Goal: Task Accomplishment & Management: Manage account settings

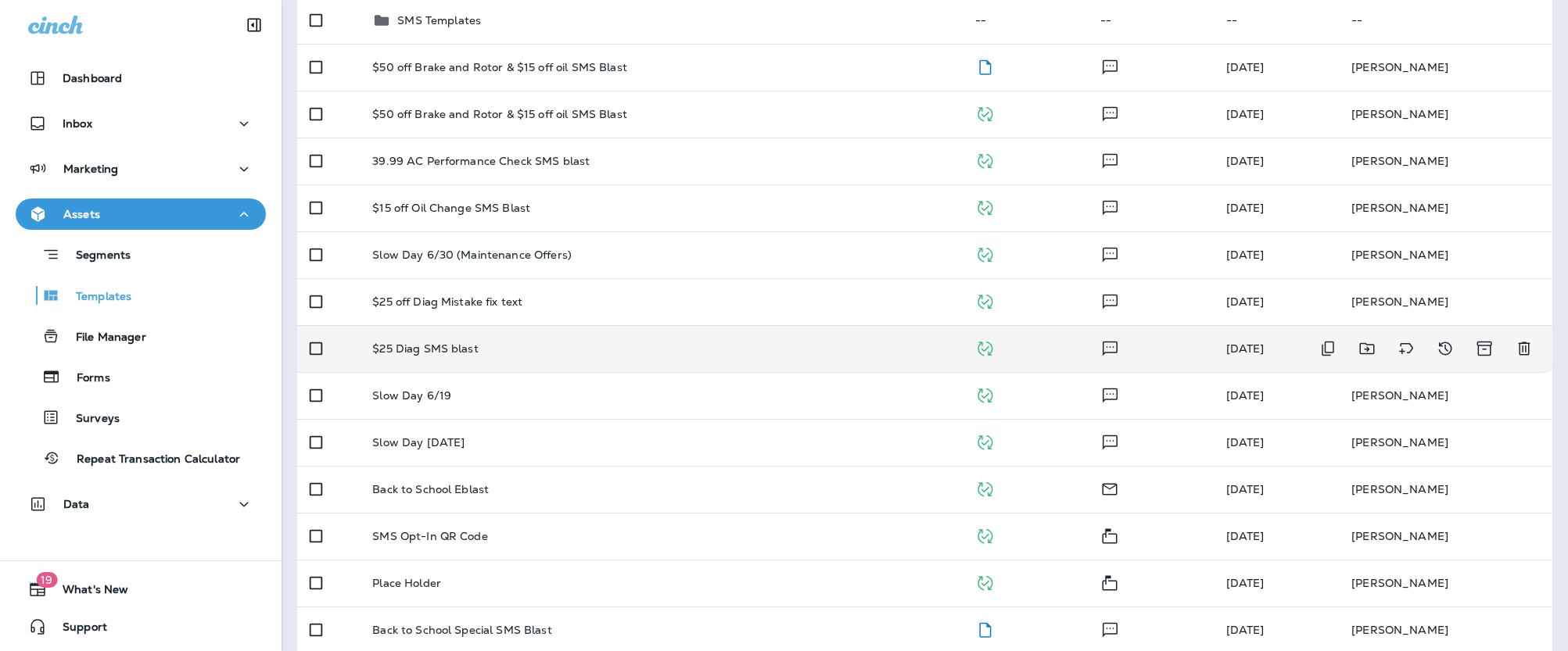
scroll to position [340, 0]
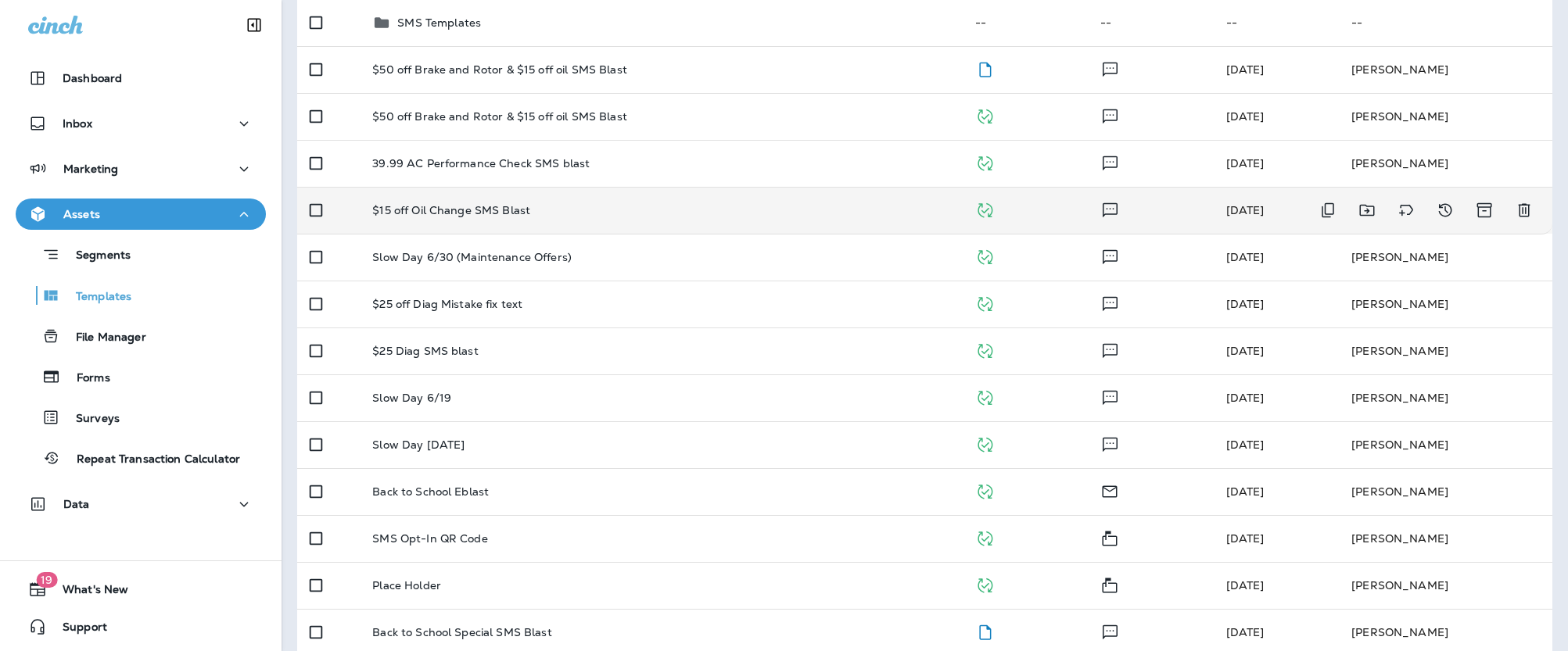
click at [440, 205] on p "$15 off Oil Change SMS Blast" at bounding box center [451, 210] width 158 height 13
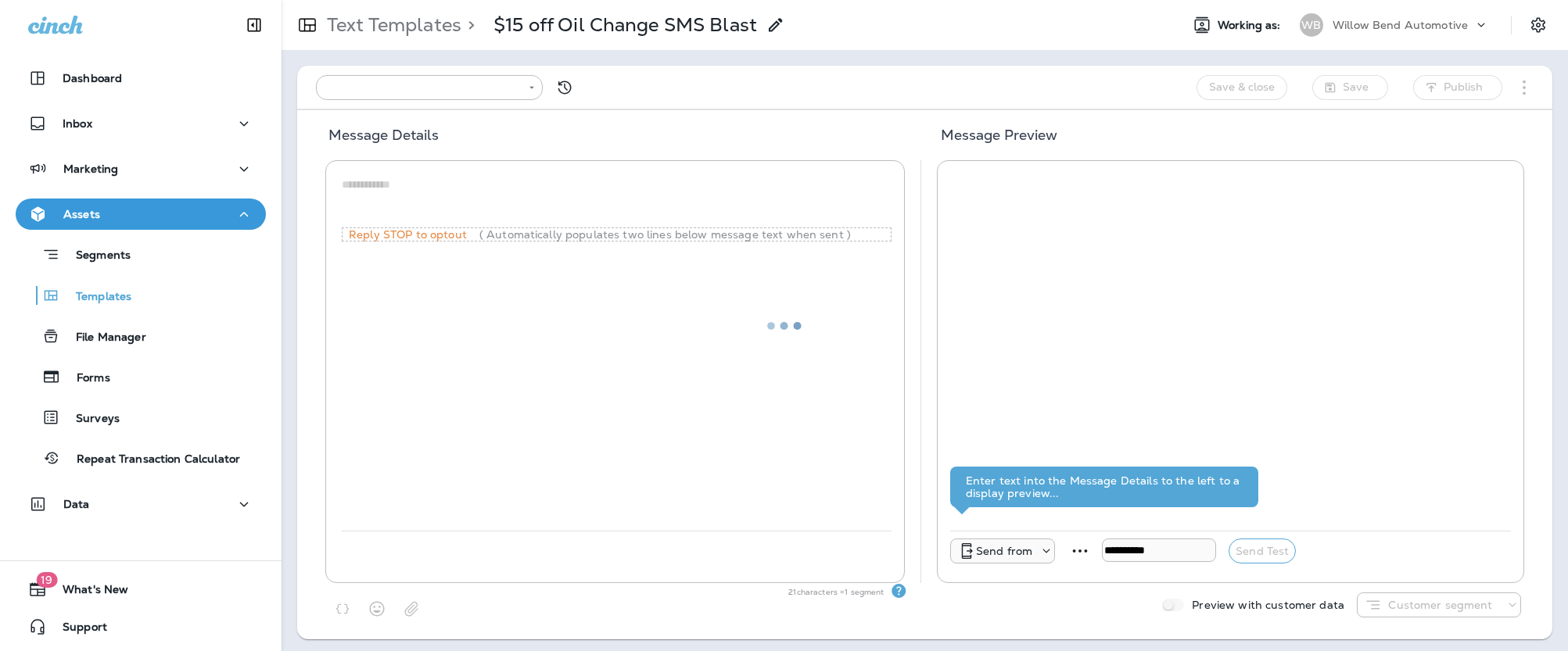
type input "**********"
type textarea "**********"
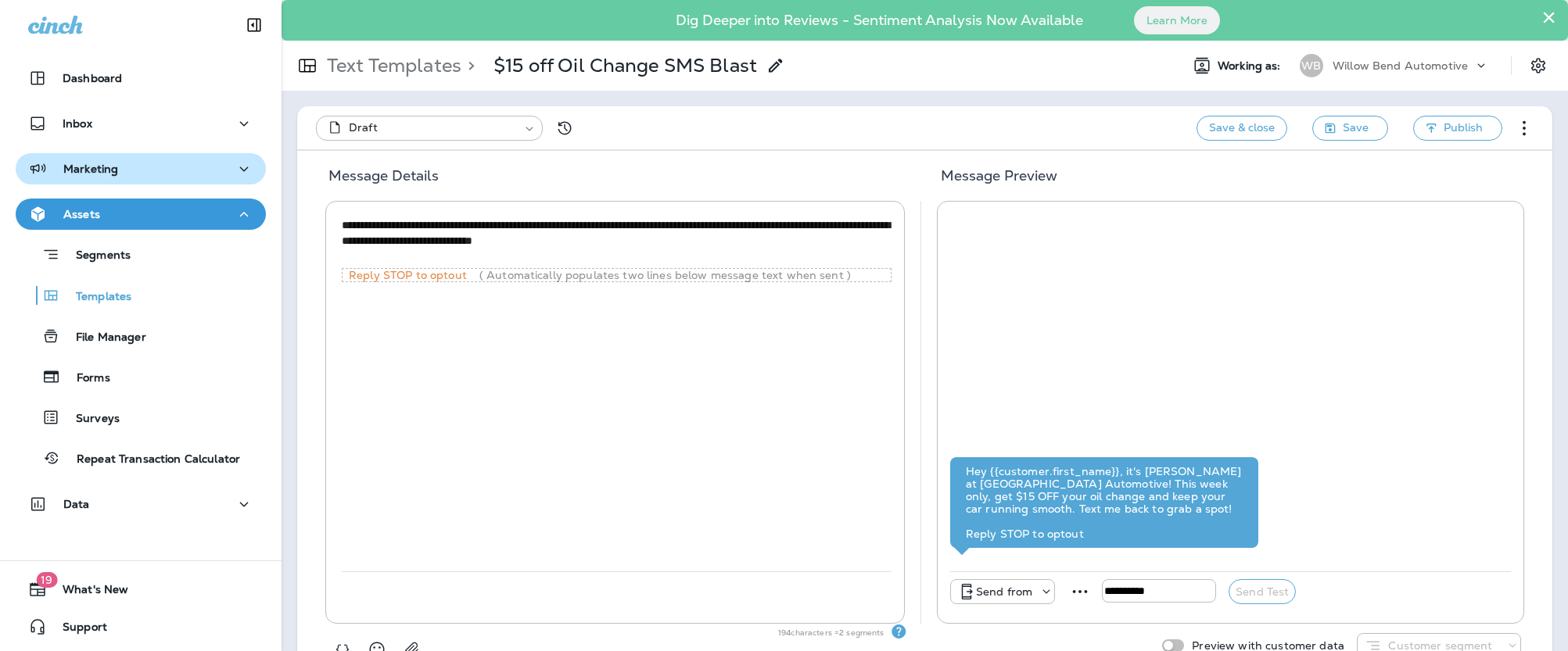
click at [113, 166] on p "Marketing" at bounding box center [90, 169] width 55 height 13
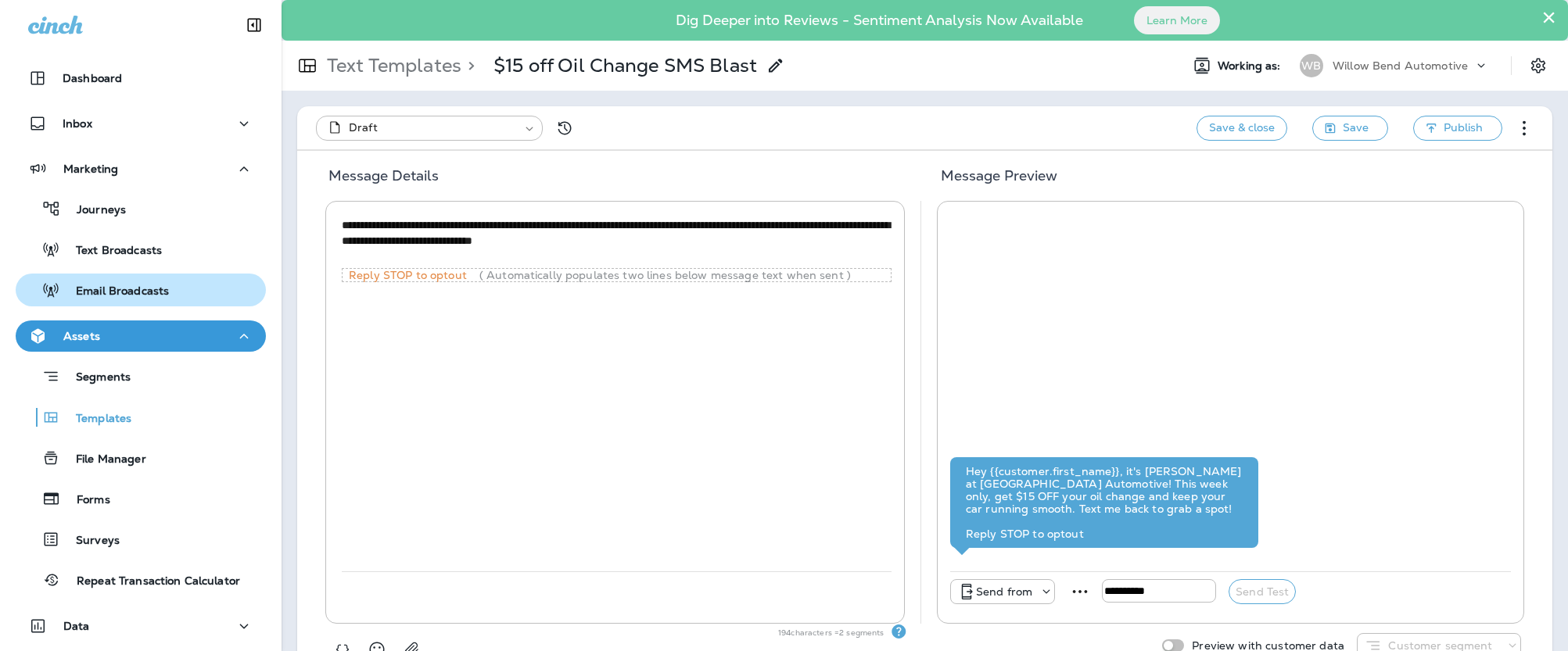
click at [136, 296] on p "Email Broadcasts" at bounding box center [114, 292] width 109 height 15
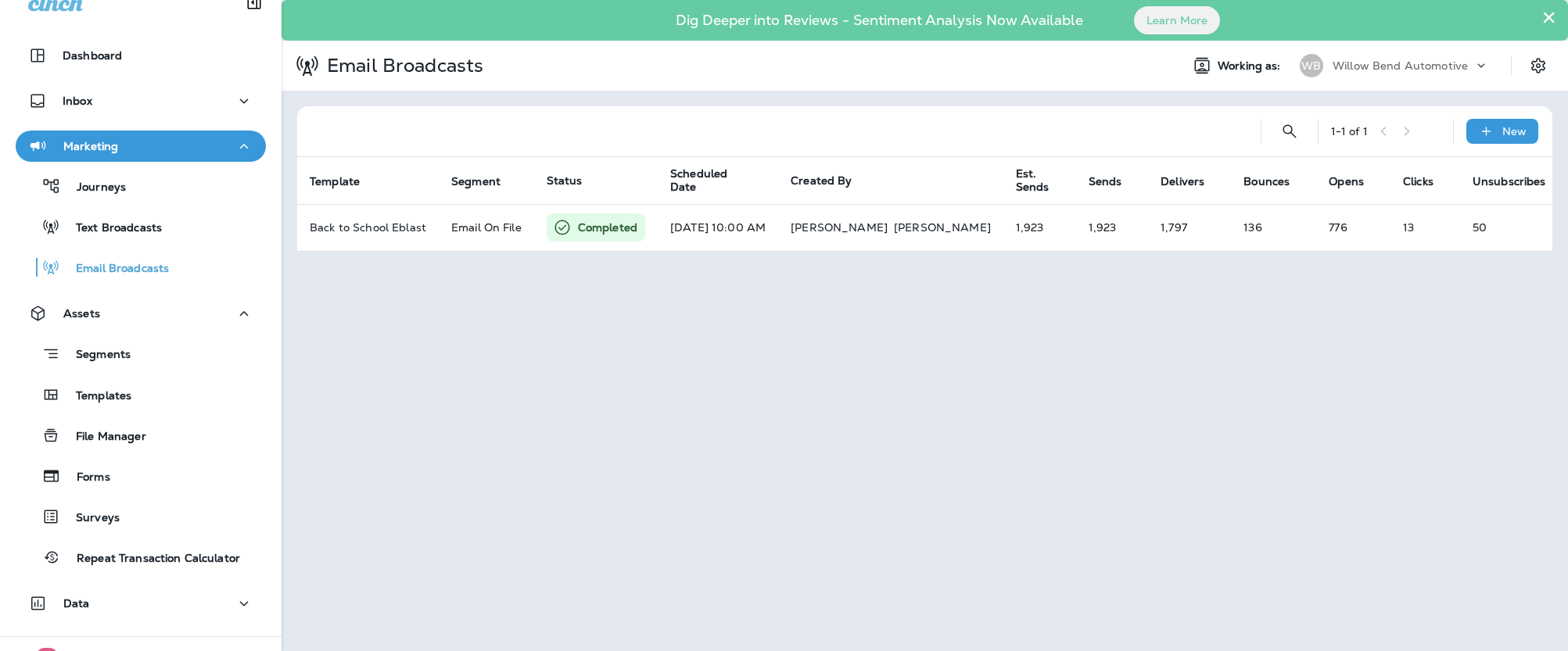
scroll to position [28, 0]
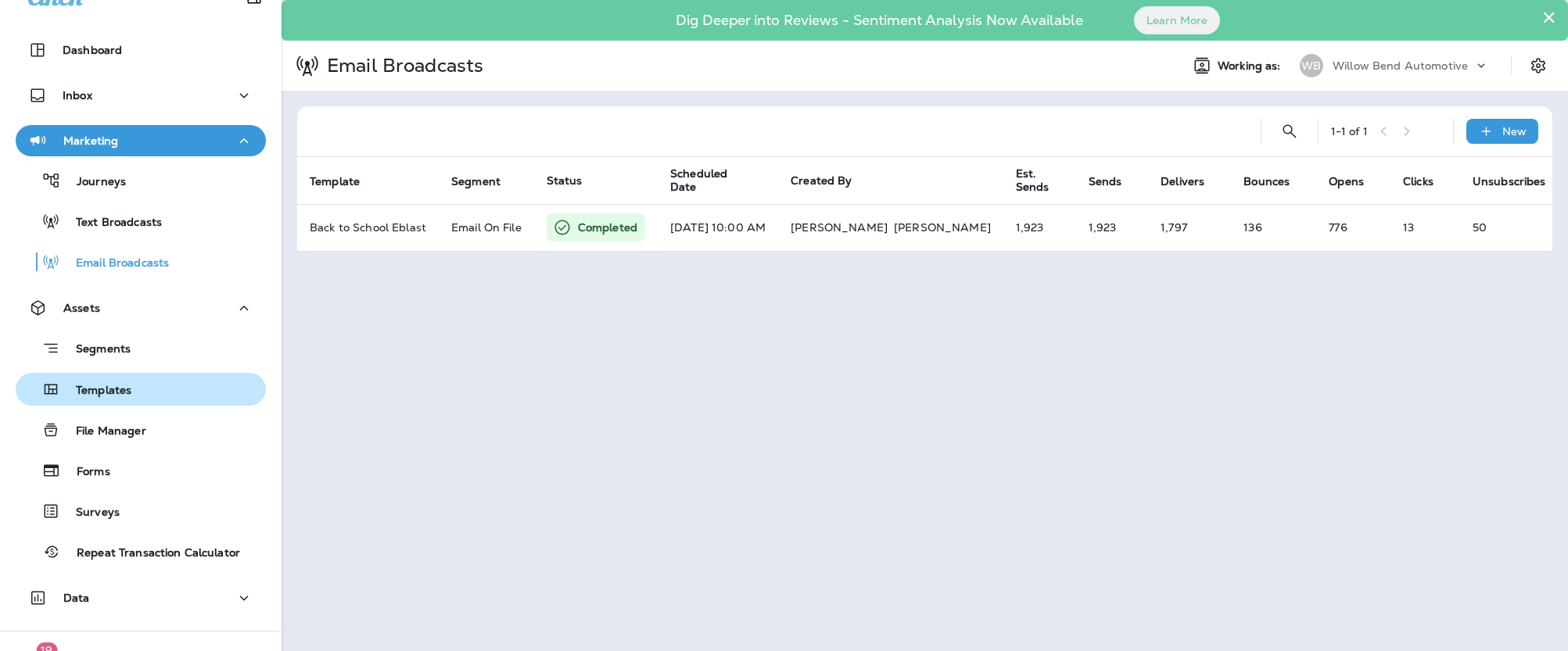
click at [133, 388] on div "Templates" at bounding box center [141, 390] width 237 height 24
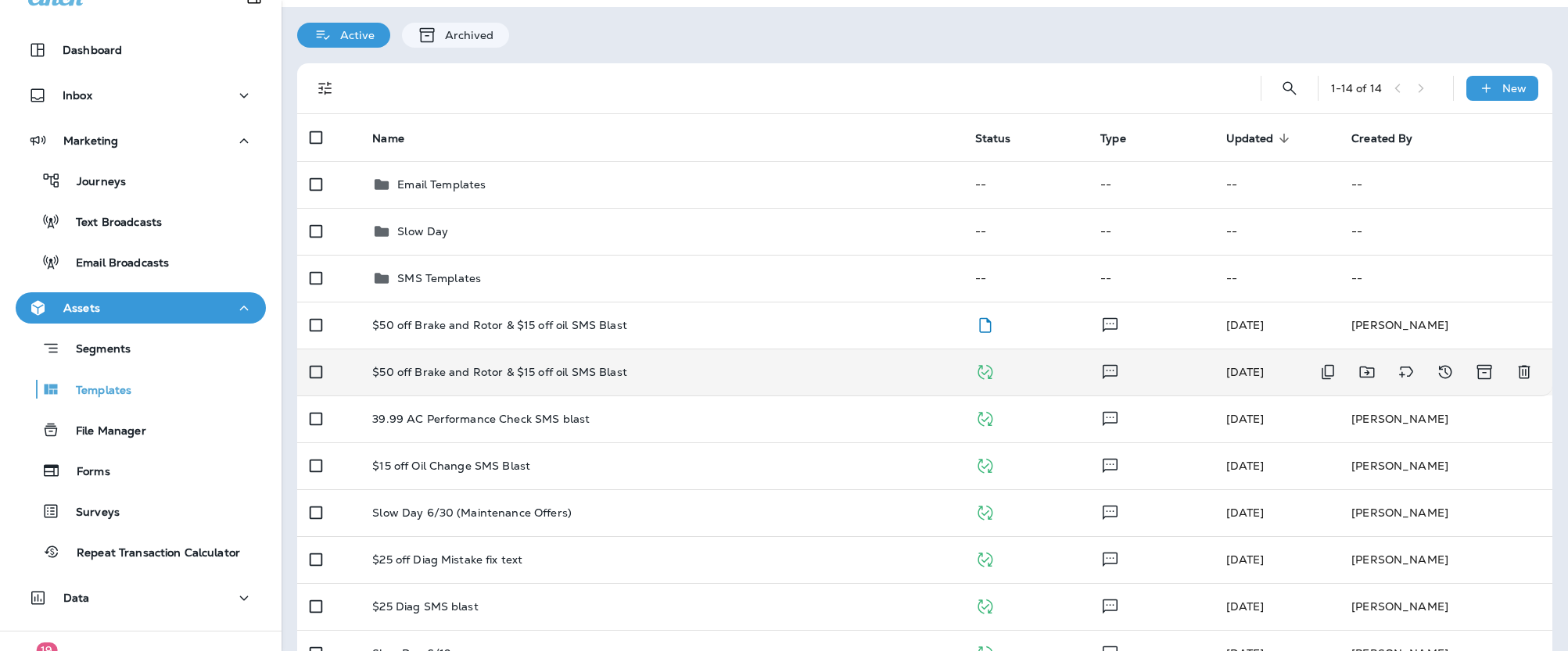
scroll to position [89, 0]
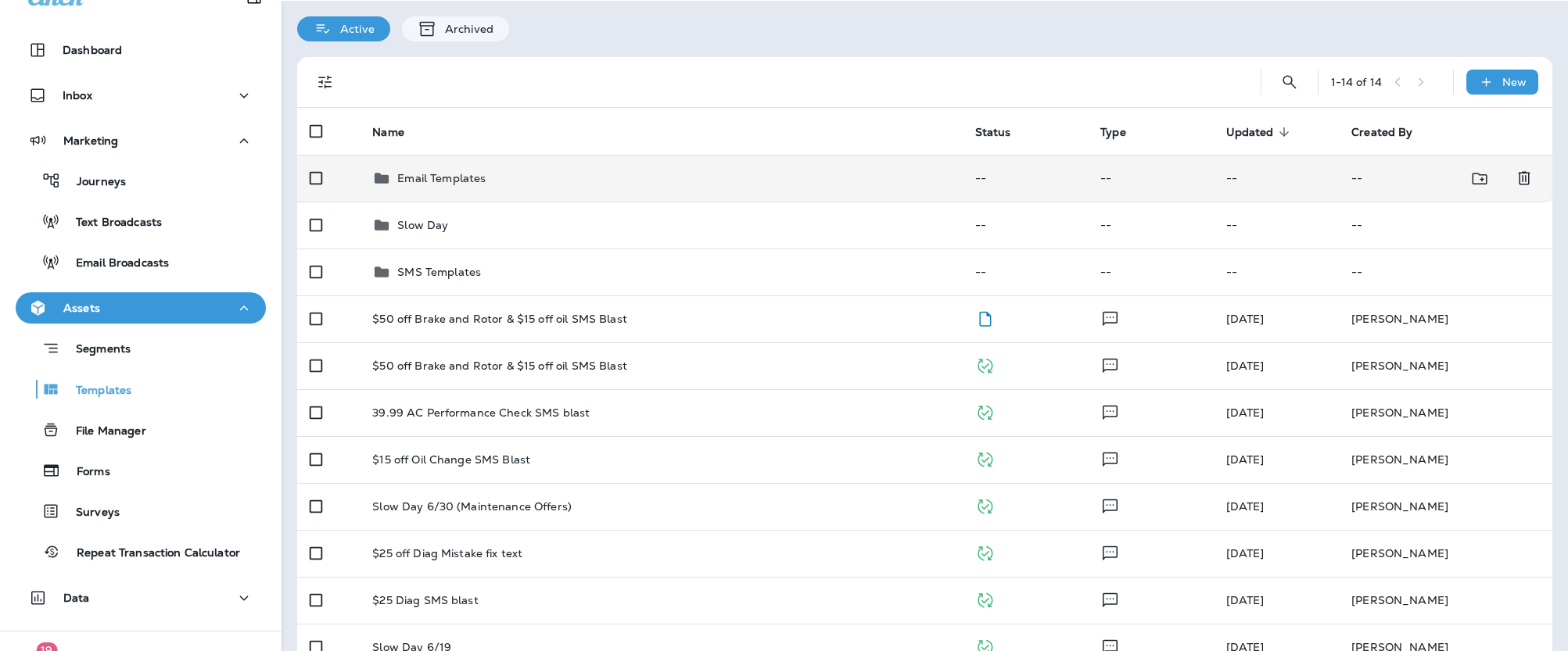
click at [462, 172] on p "Email Templates" at bounding box center [441, 178] width 89 height 13
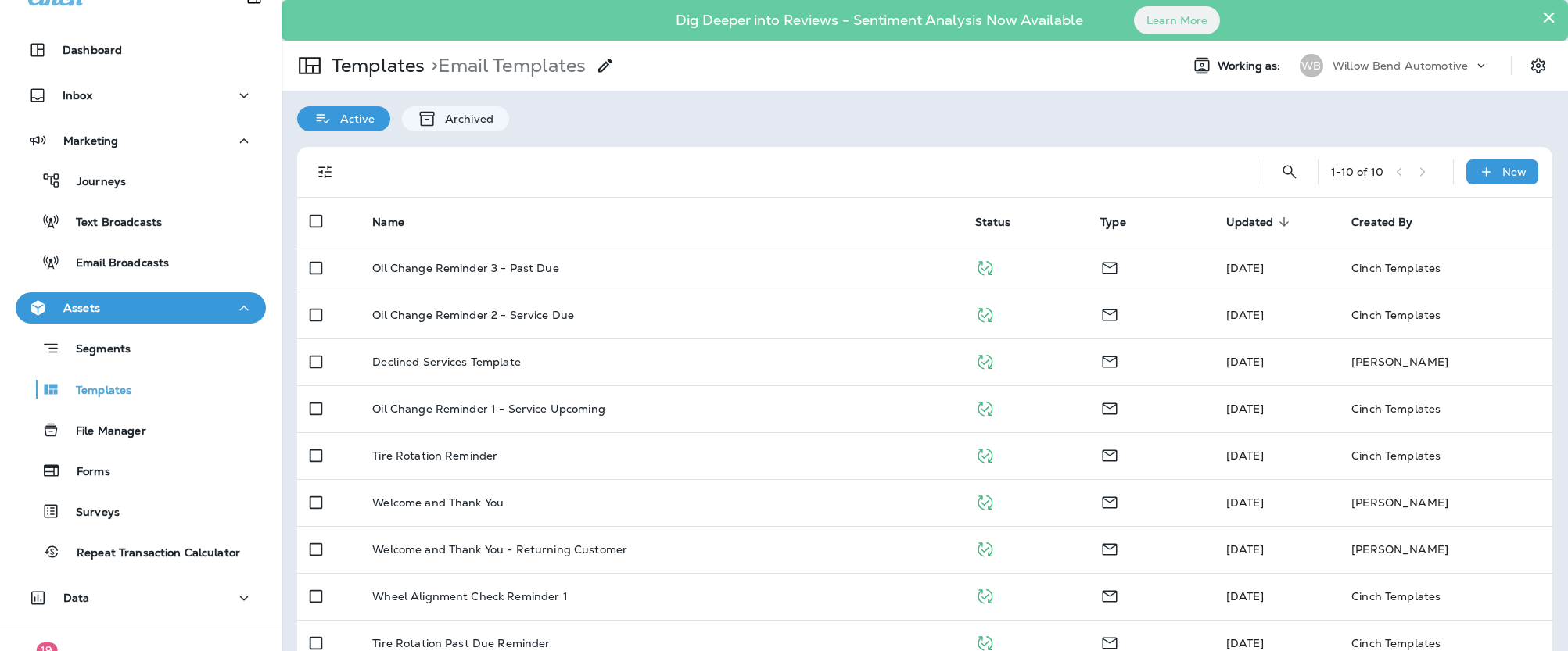
click at [100, 307] on div "Assets" at bounding box center [141, 308] width 226 height 19
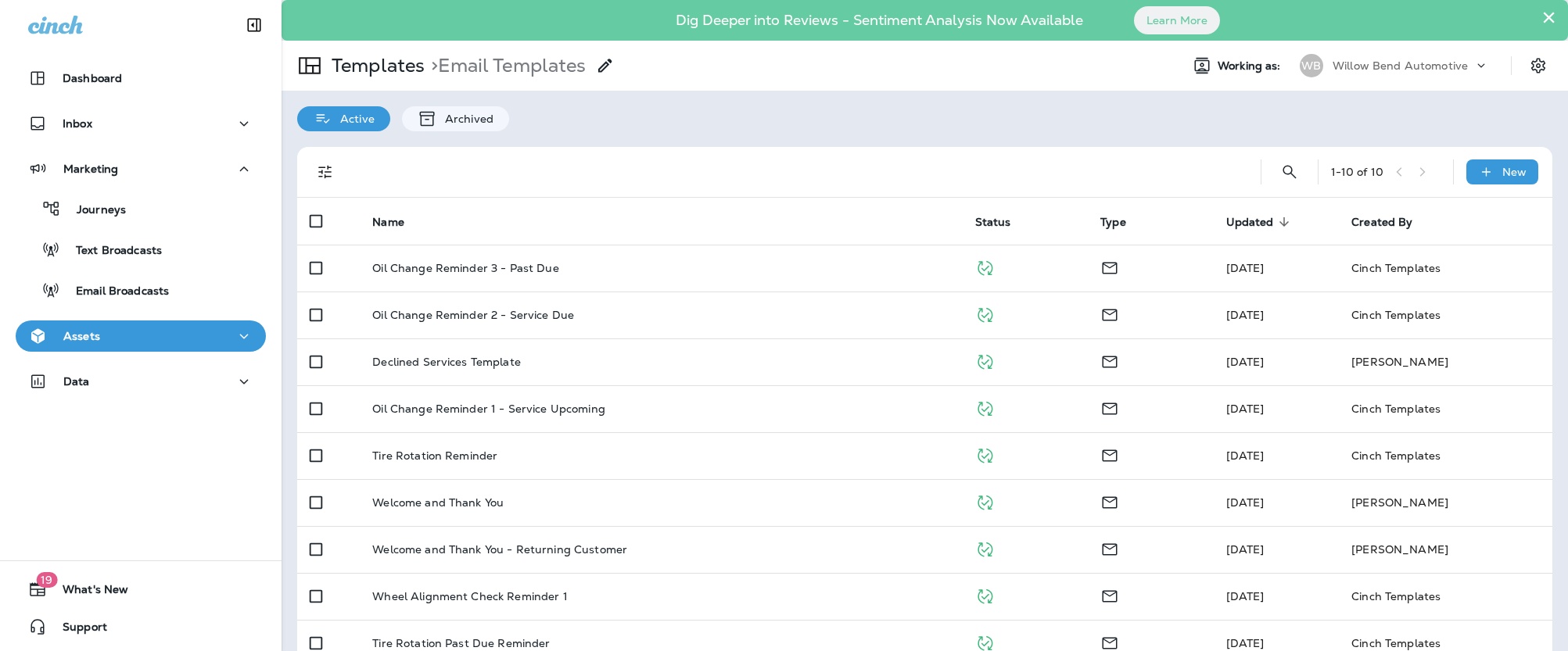
click at [1444, 69] on p "Willow Bend Automotive" at bounding box center [1400, 66] width 135 height 13
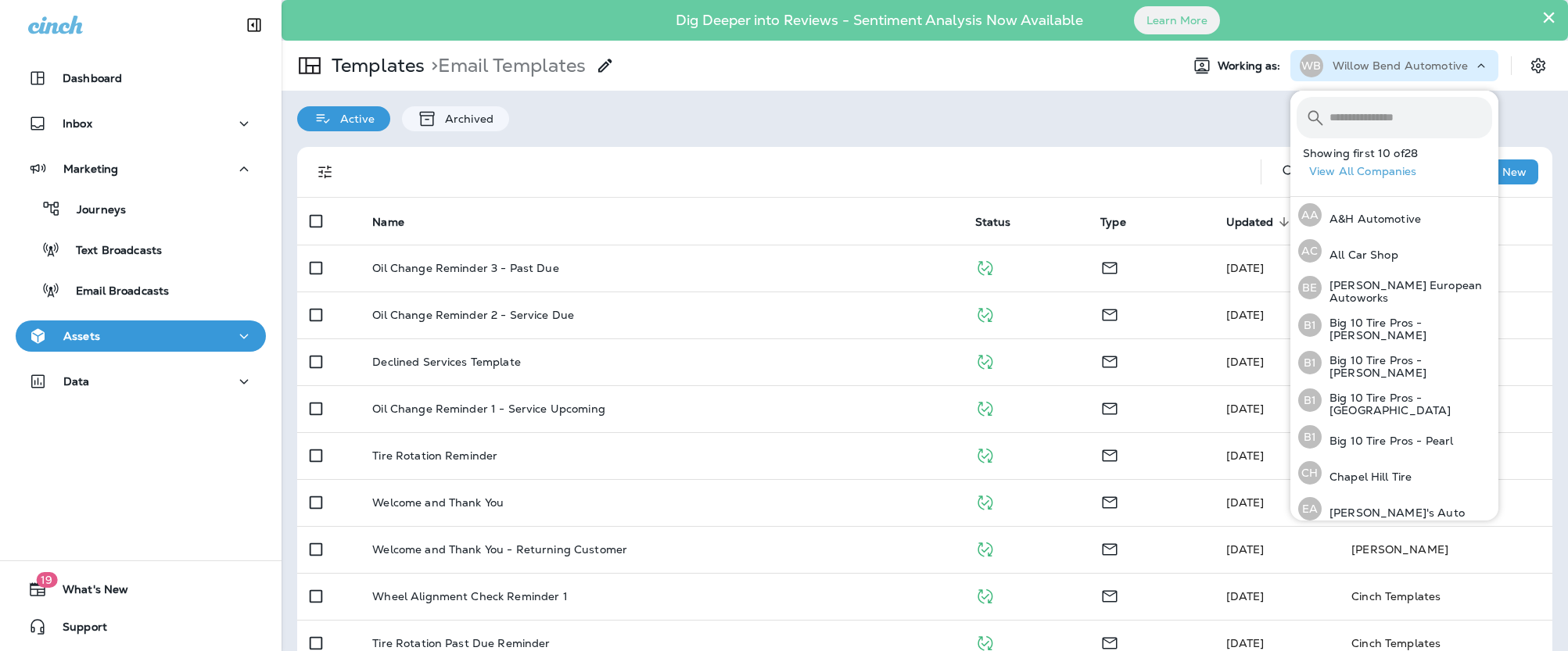
click at [673, 219] on th "Name" at bounding box center [660, 221] width 602 height 47
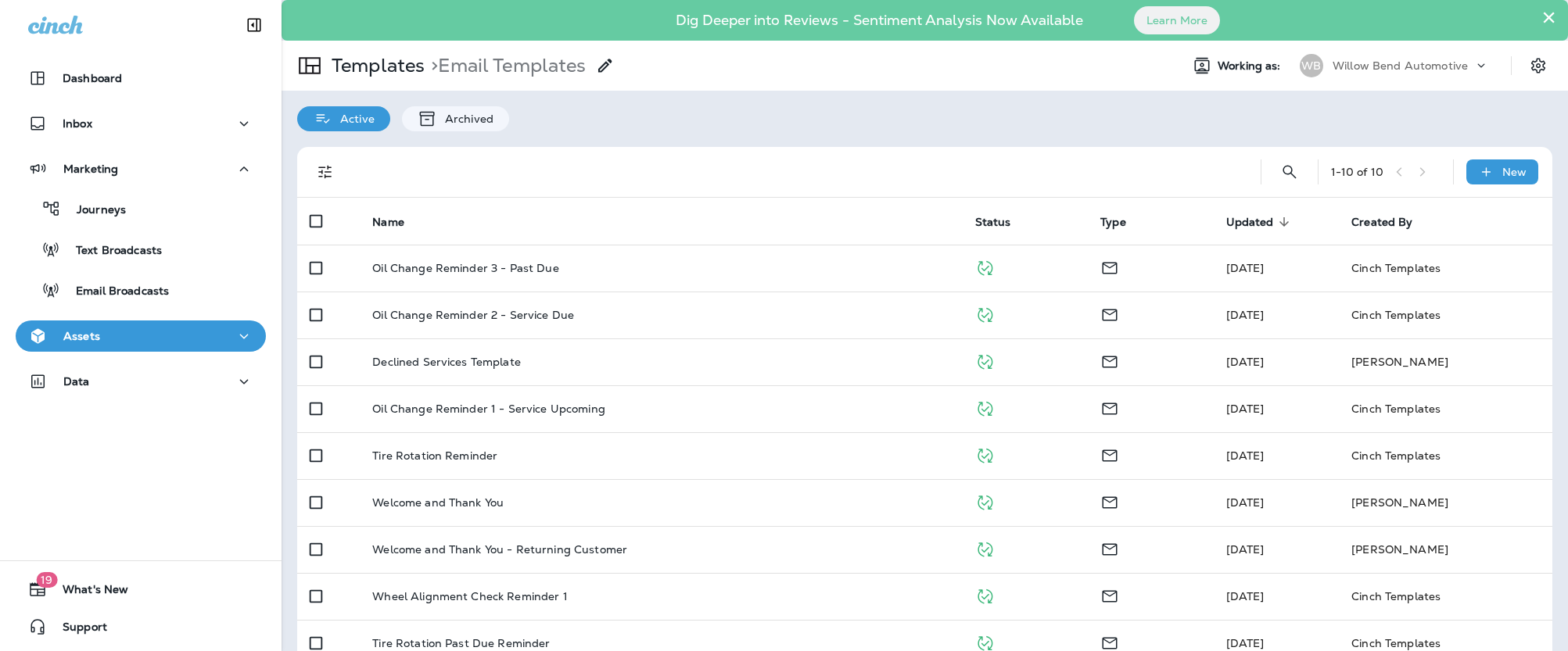
click at [1453, 68] on p "Willow Bend Automotive" at bounding box center [1400, 66] width 135 height 13
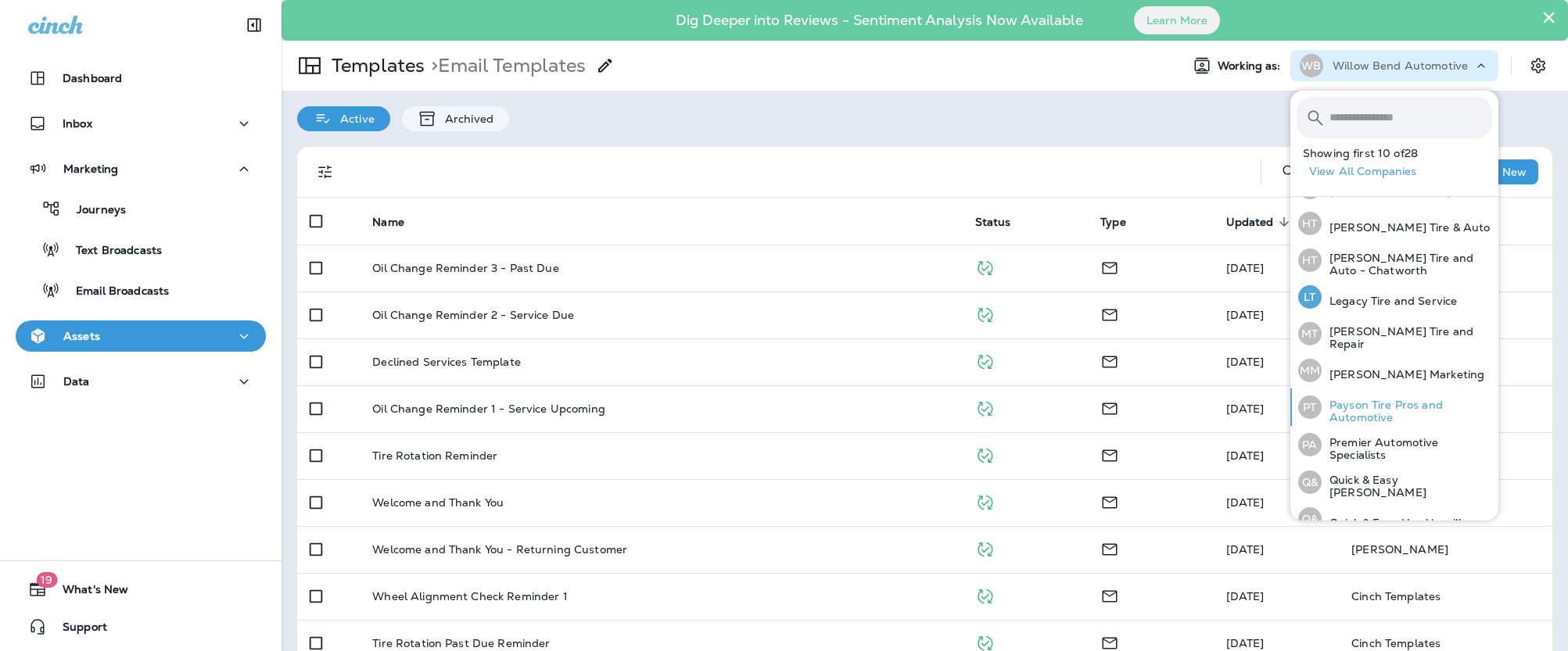
scroll to position [408, 0]
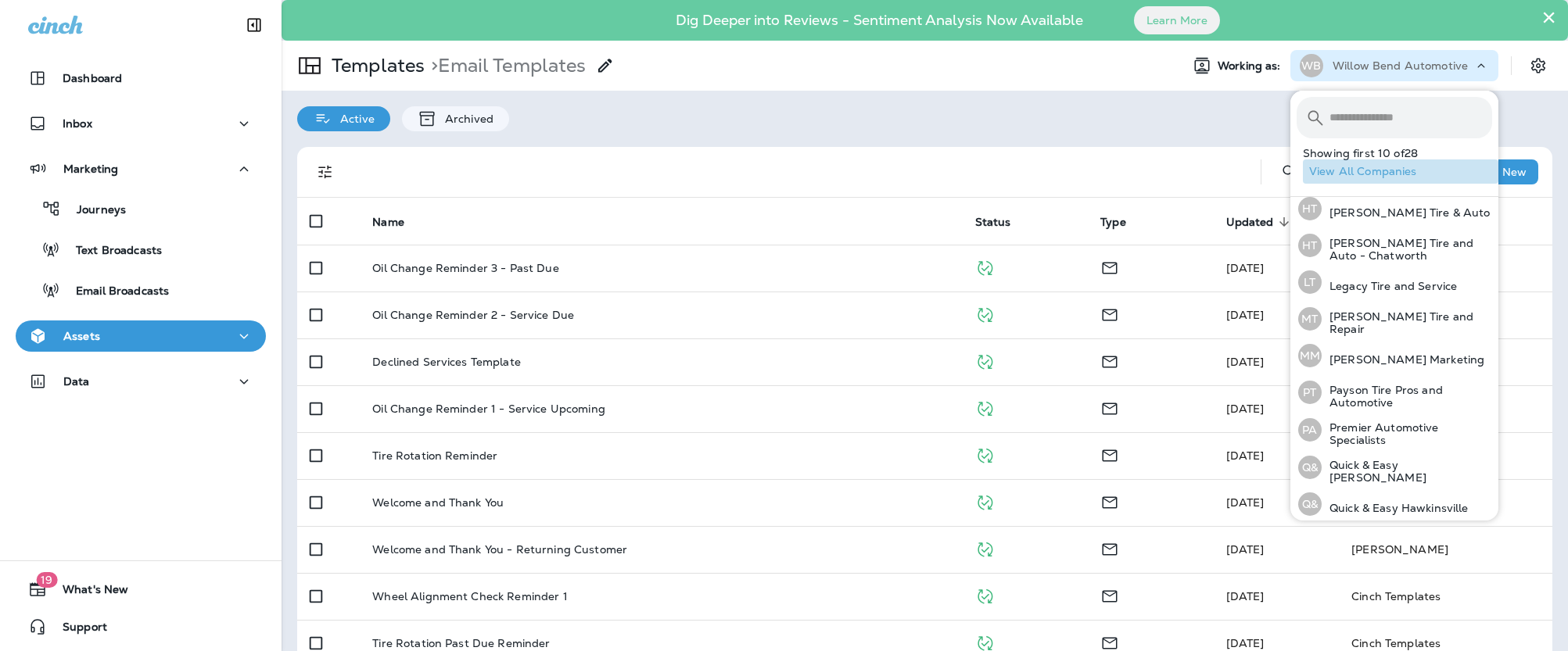
click at [1382, 173] on button "View All Companies" at bounding box center [1400, 172] width 195 height 25
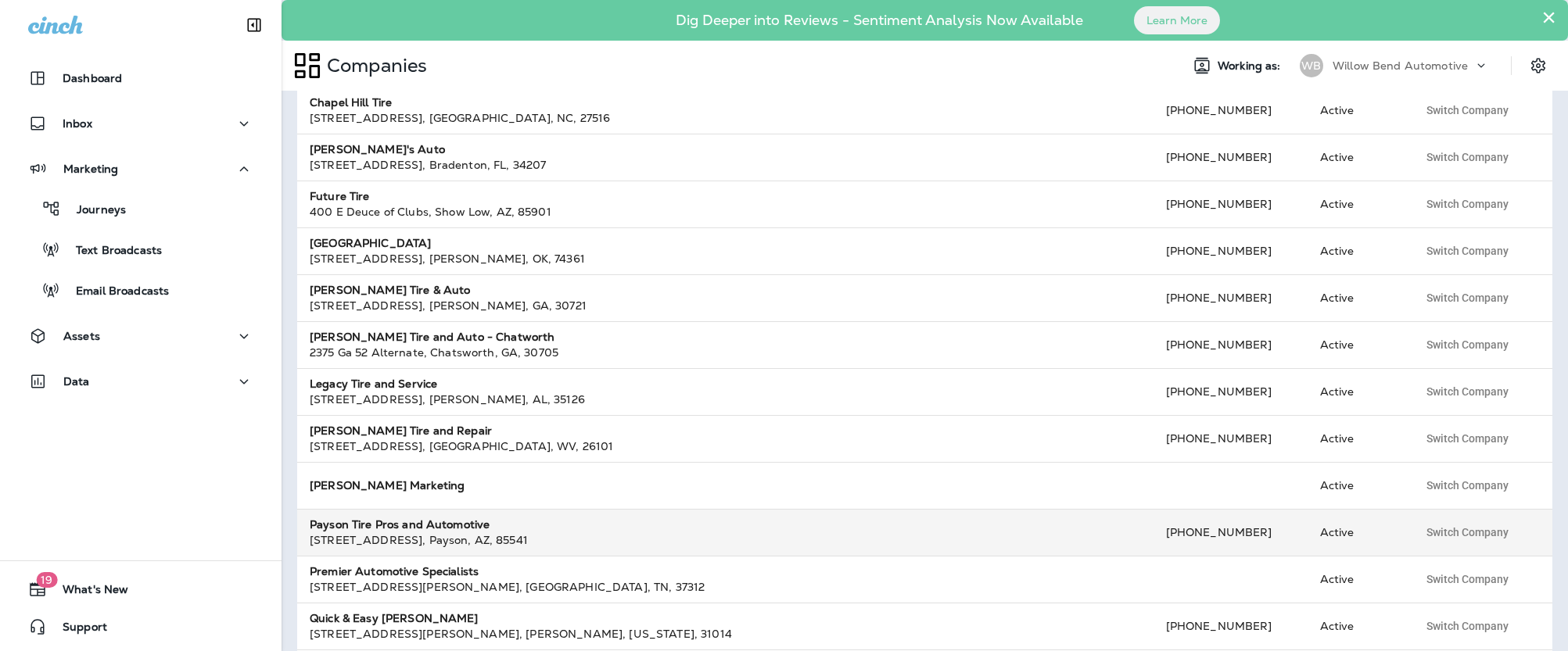
scroll to position [431, 0]
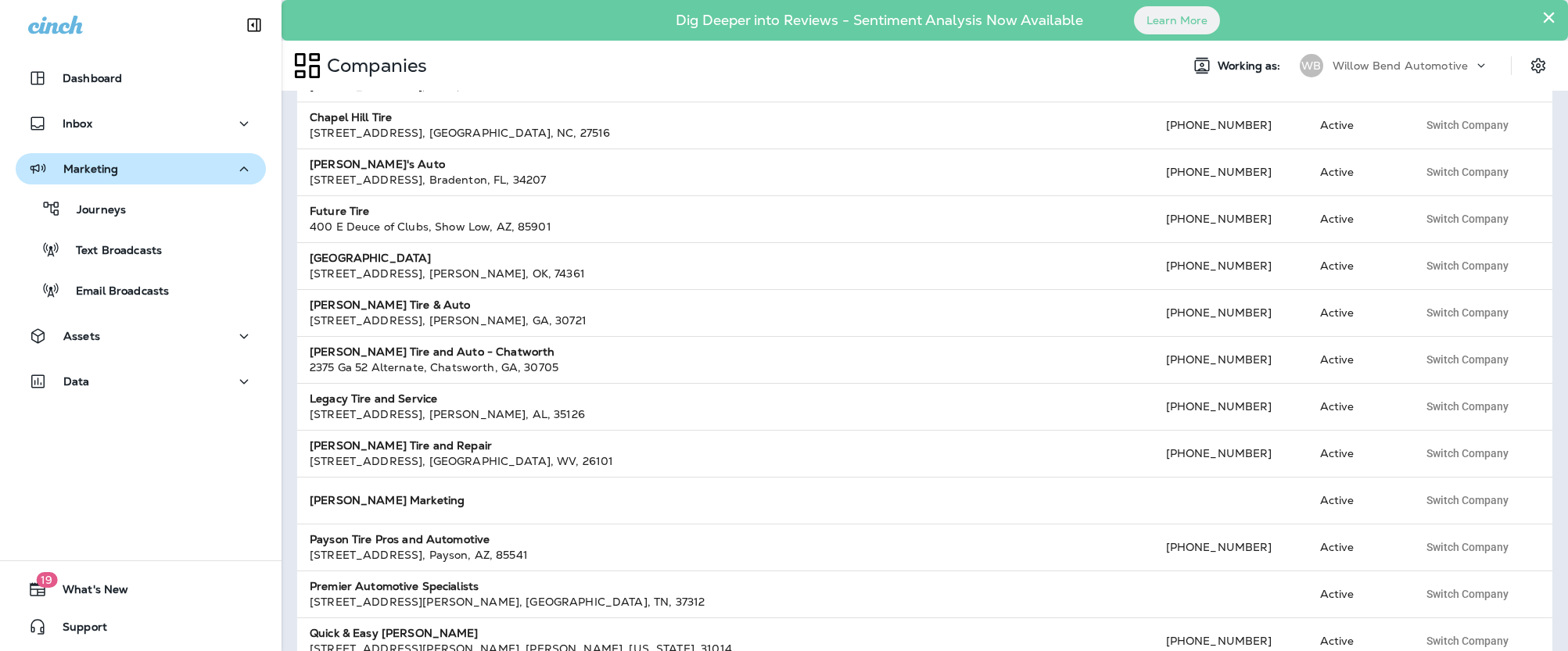
click at [130, 166] on div "Marketing" at bounding box center [141, 169] width 226 height 19
click at [122, 166] on div "Marketing" at bounding box center [141, 169] width 226 height 19
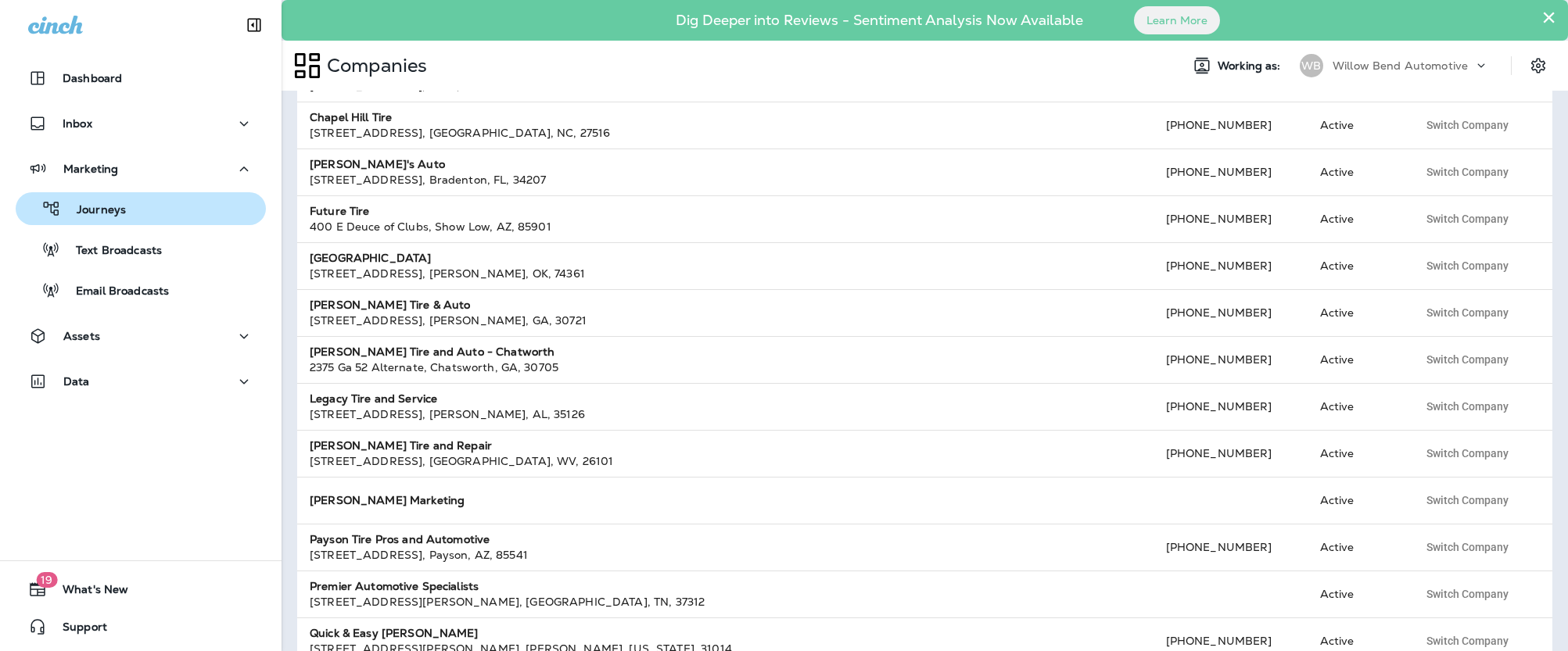
click at [147, 205] on div "Journeys" at bounding box center [141, 209] width 237 height 24
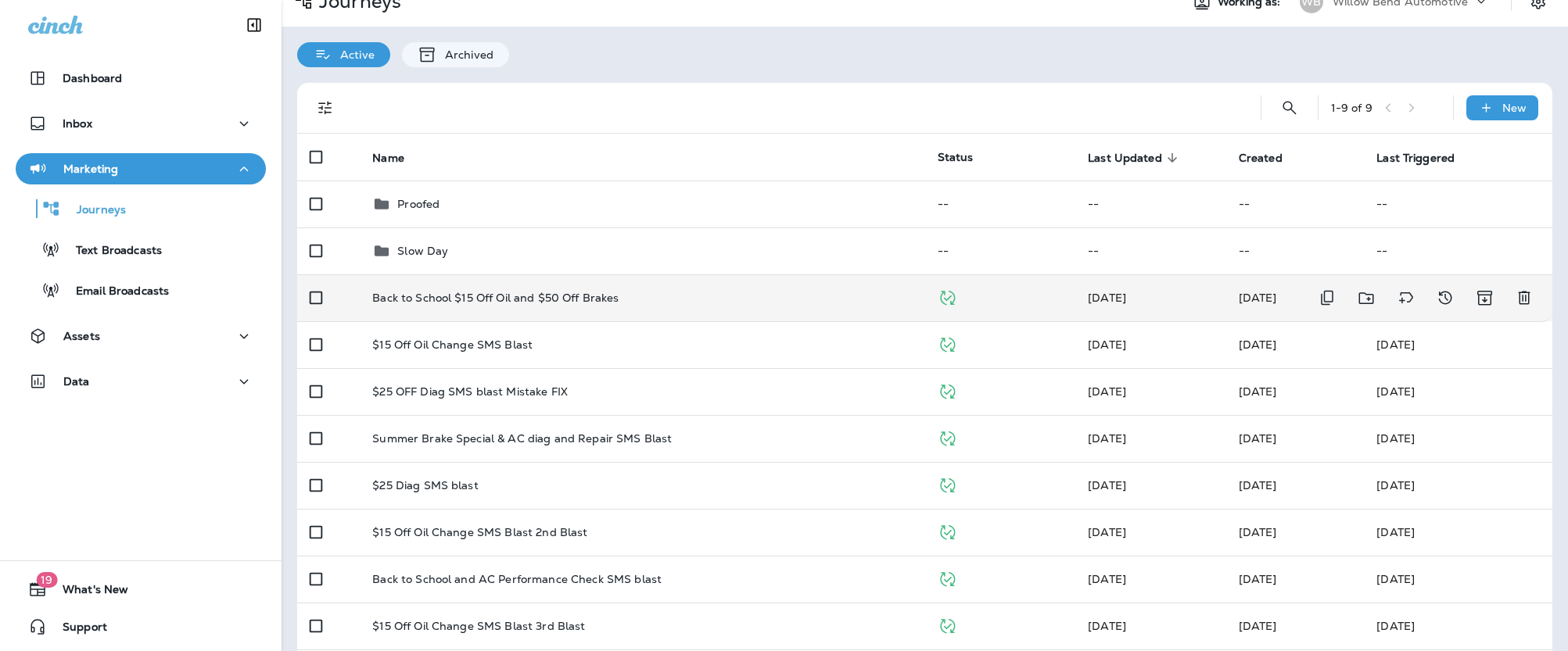
scroll to position [126, 0]
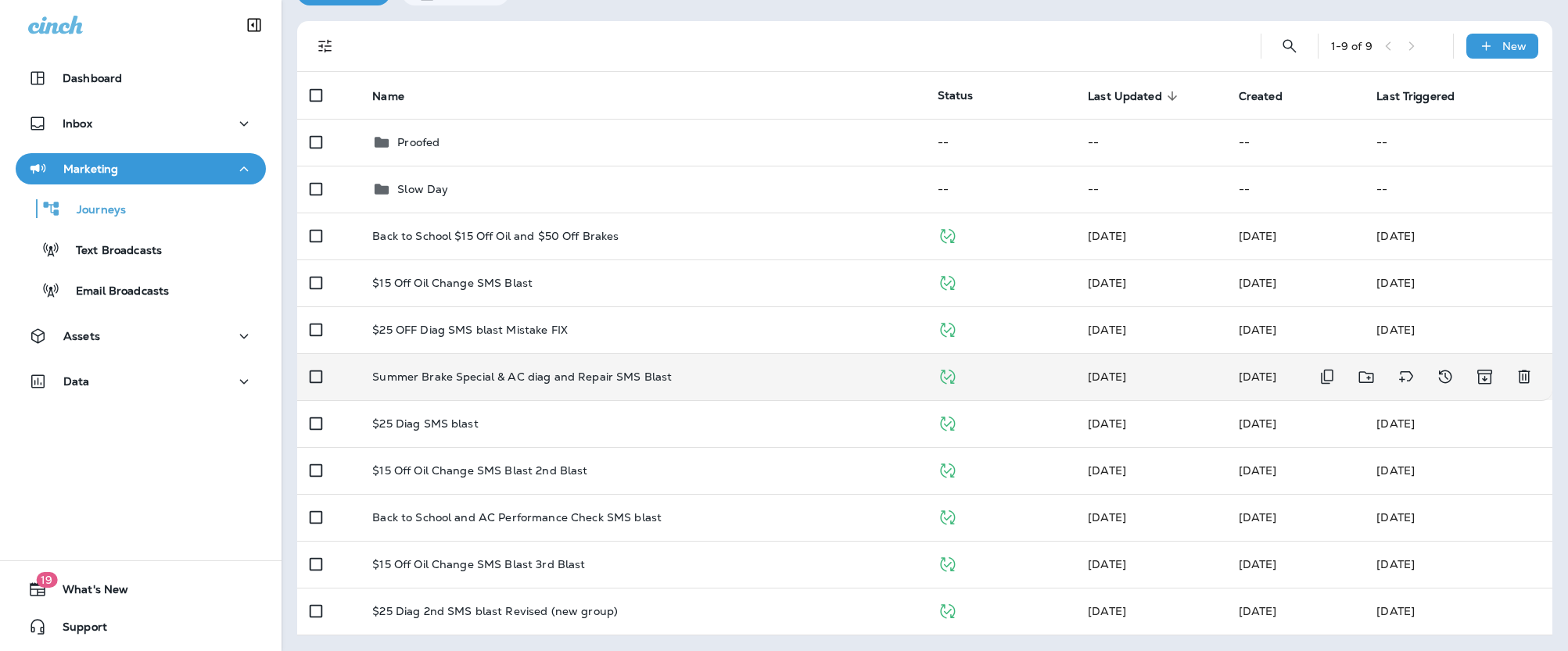
click at [590, 381] on p "Summer Brake Special & AC diag and Repair SMS Blast" at bounding box center [522, 377] width 300 height 13
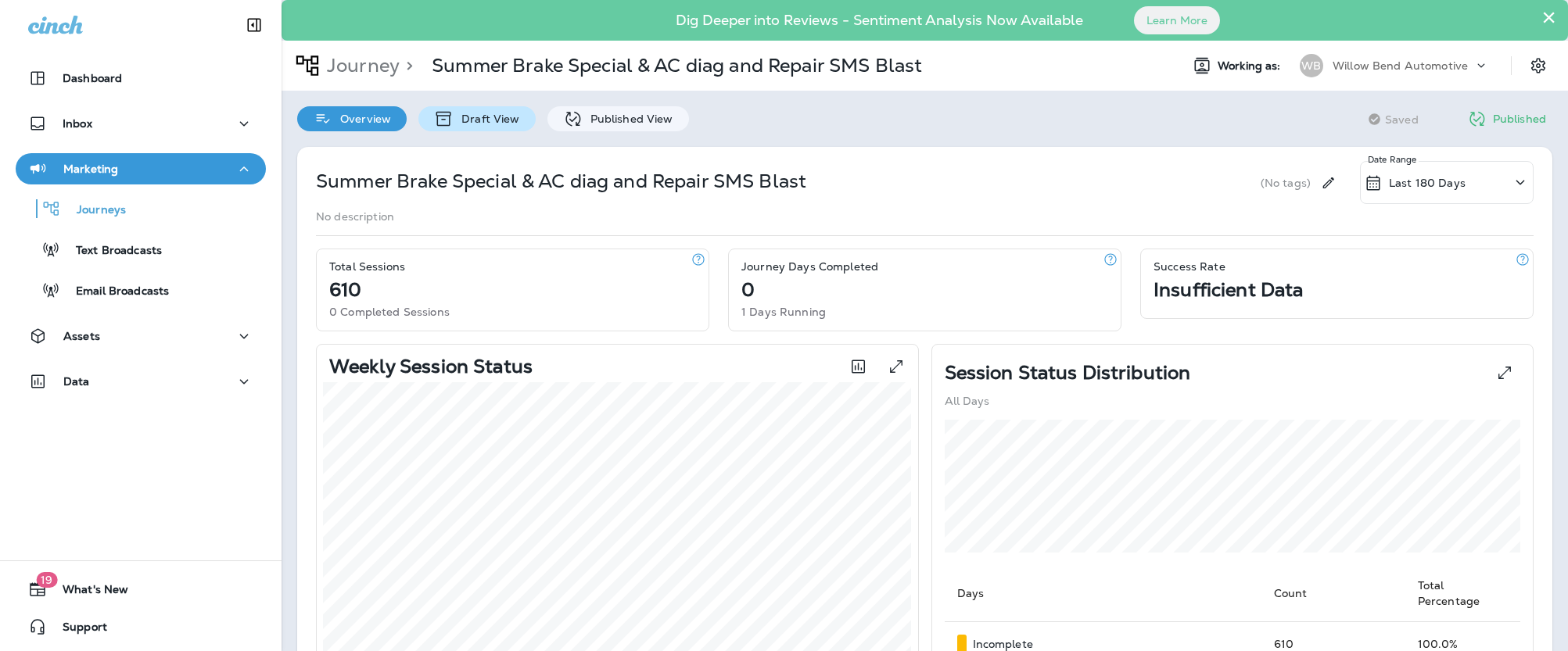
click at [481, 117] on p "Draft View" at bounding box center [487, 119] width 66 height 13
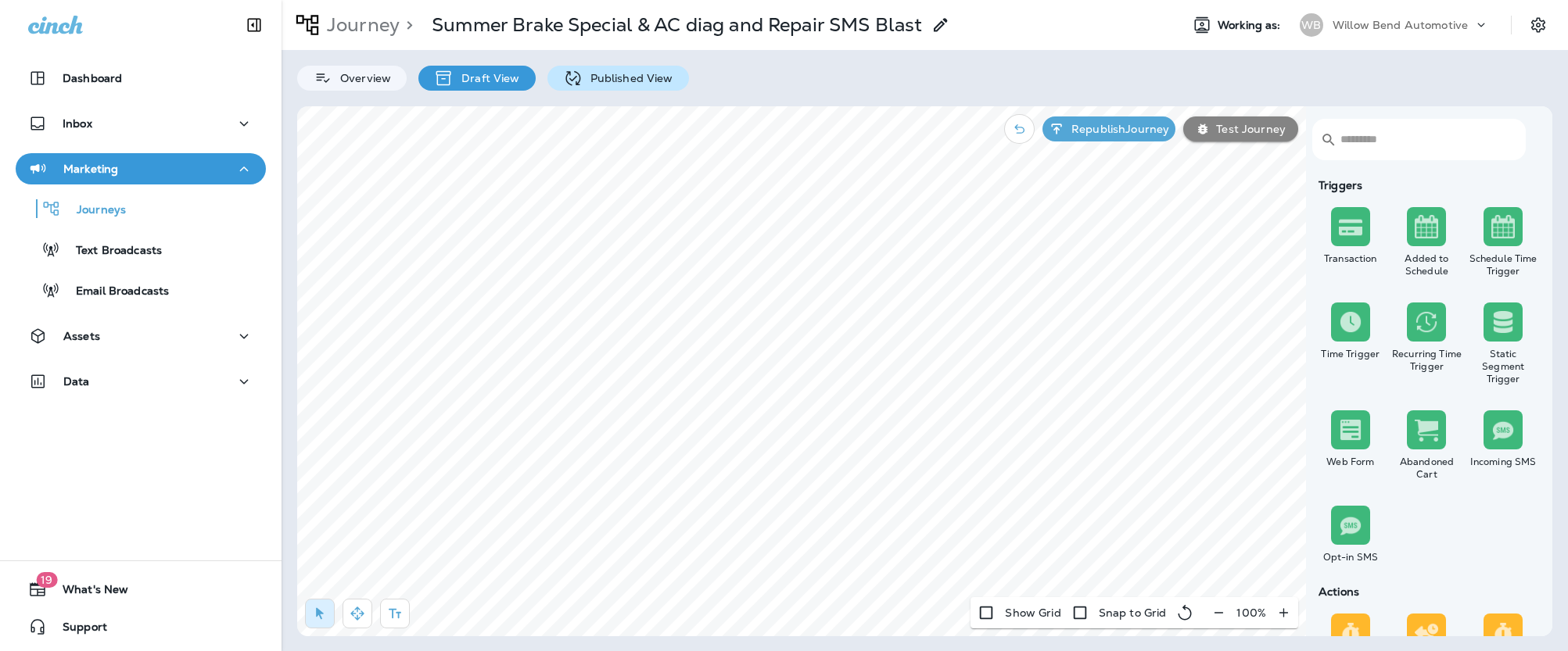
click at [643, 79] on p "Published View" at bounding box center [627, 79] width 90 height 13
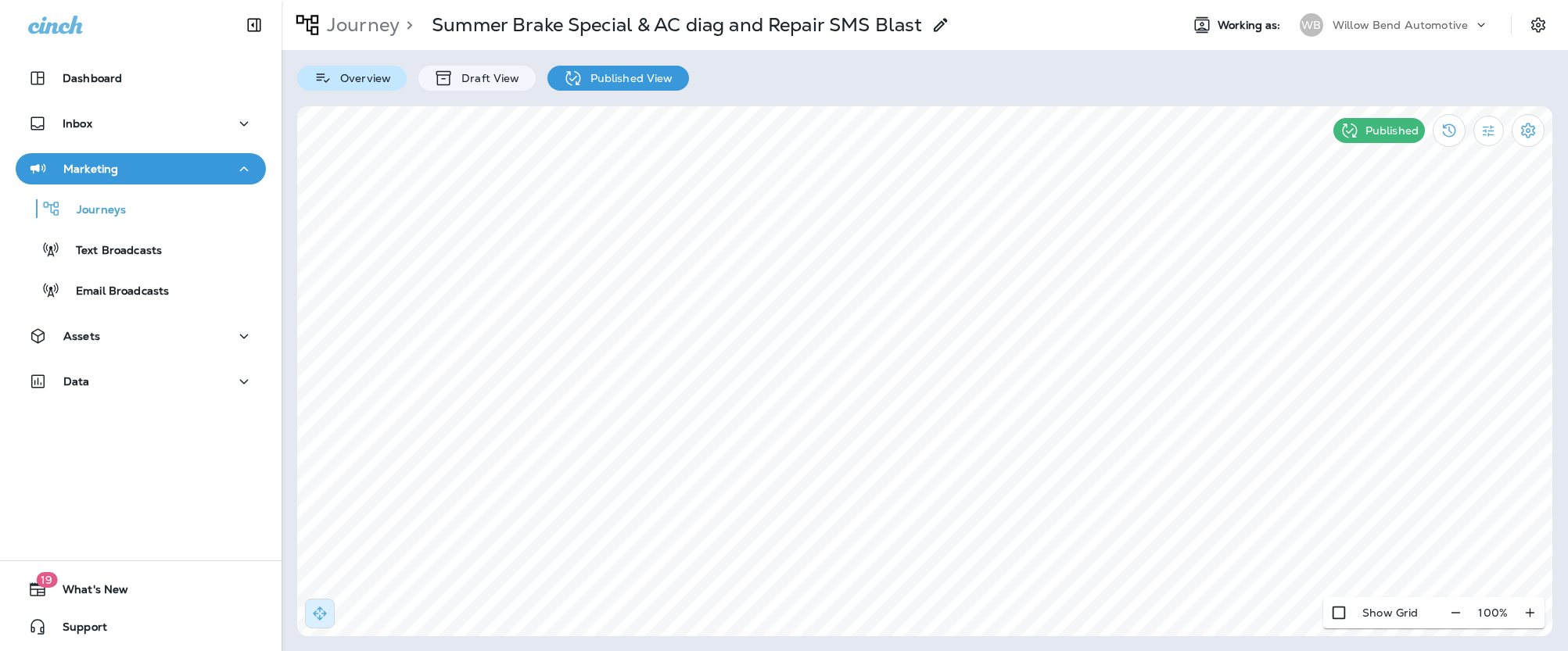
click at [340, 81] on p "Overview" at bounding box center [362, 79] width 58 height 13
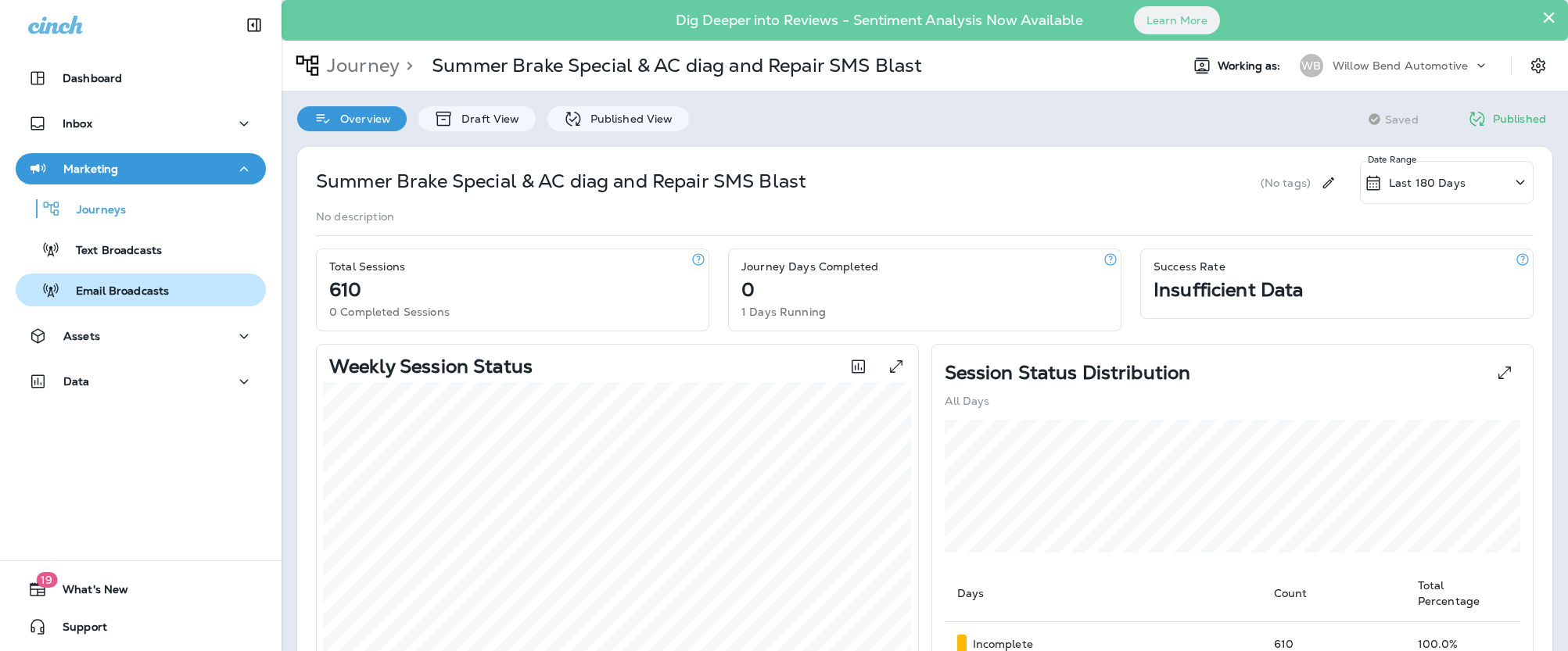
click at [100, 299] on div "Email Broadcasts" at bounding box center [95, 290] width 147 height 24
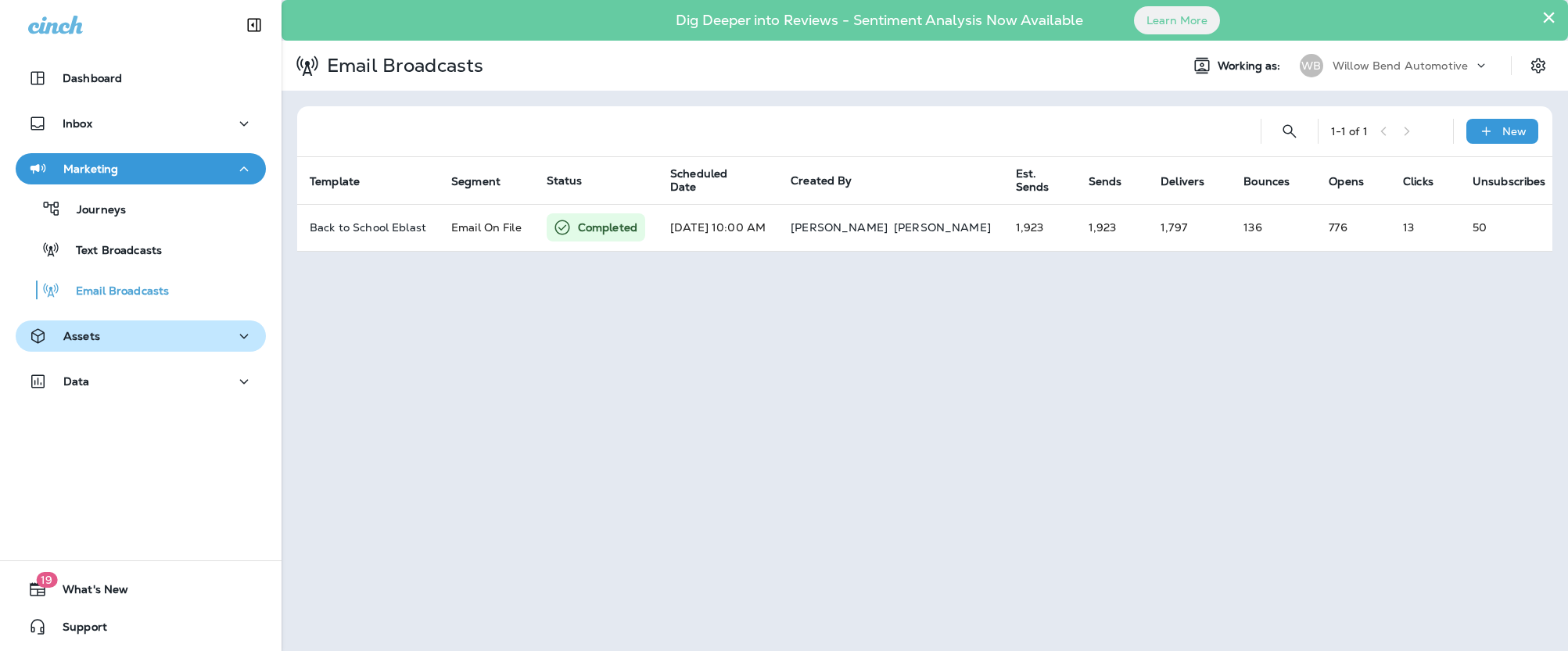
click at [104, 341] on div "Assets" at bounding box center [141, 336] width 226 height 19
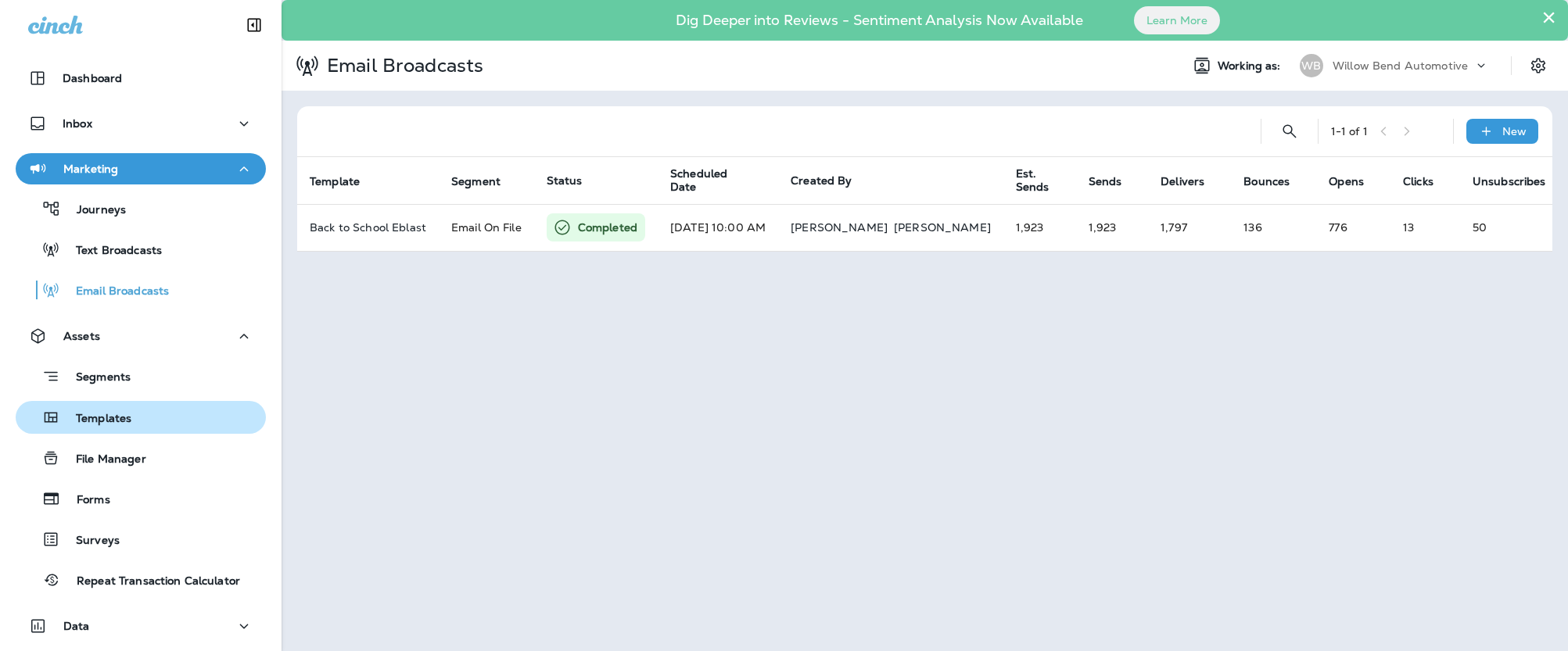
click at [121, 414] on p "Templates" at bounding box center [96, 419] width 71 height 15
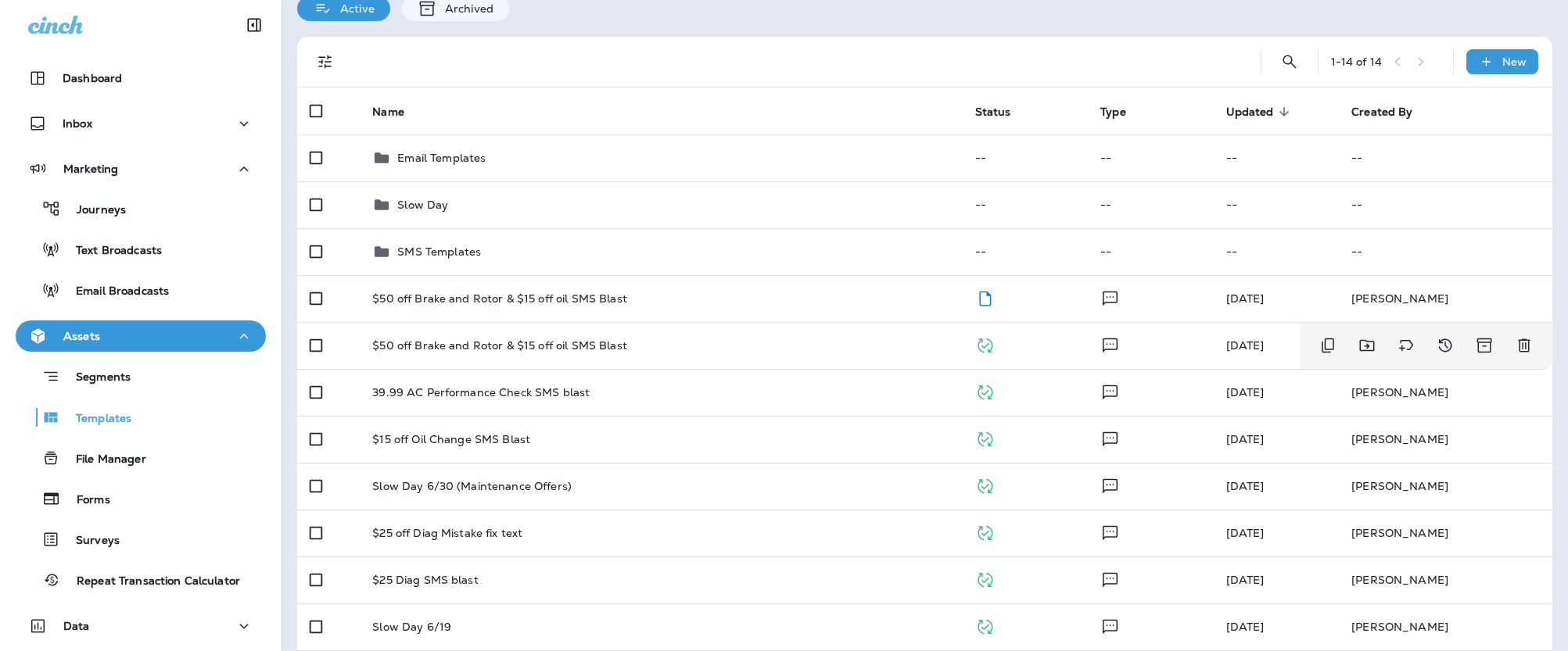
scroll to position [112, 0]
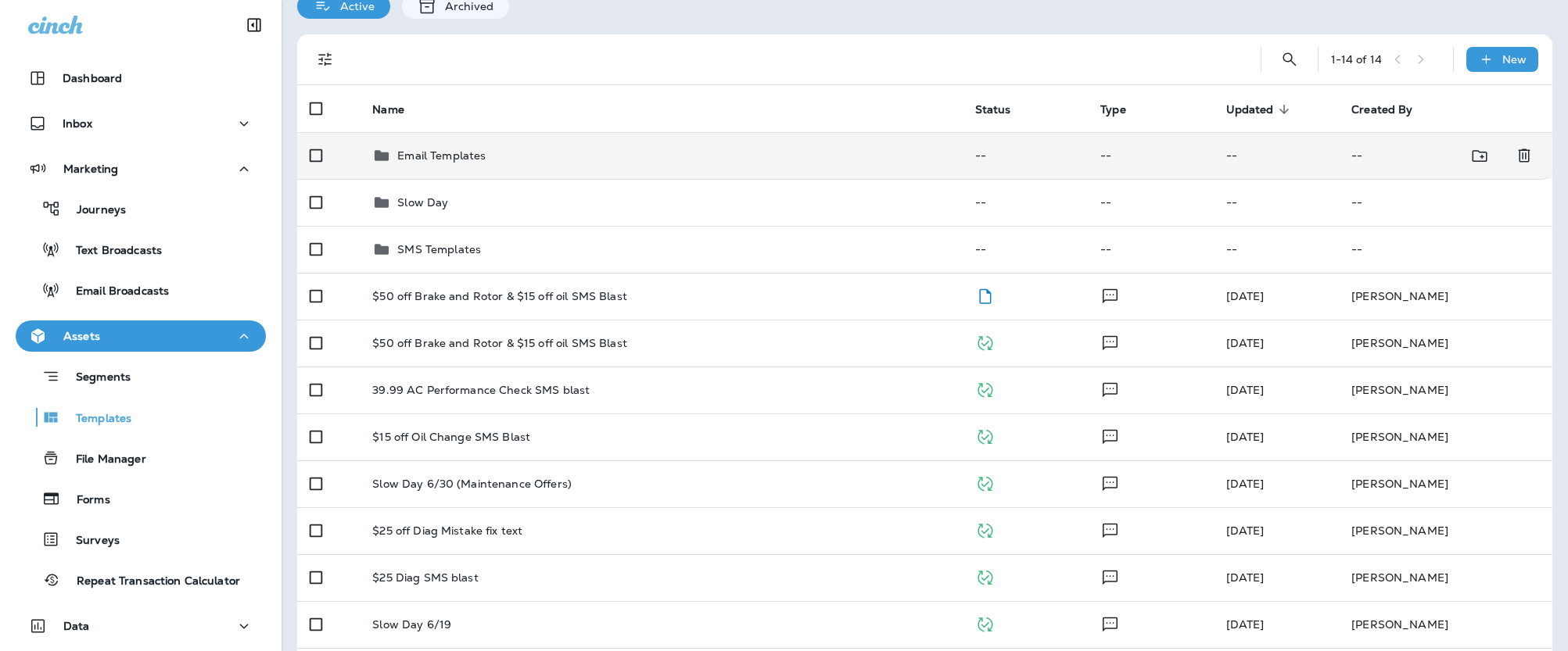
click at [468, 155] on p "Email Templates" at bounding box center [441, 156] width 89 height 13
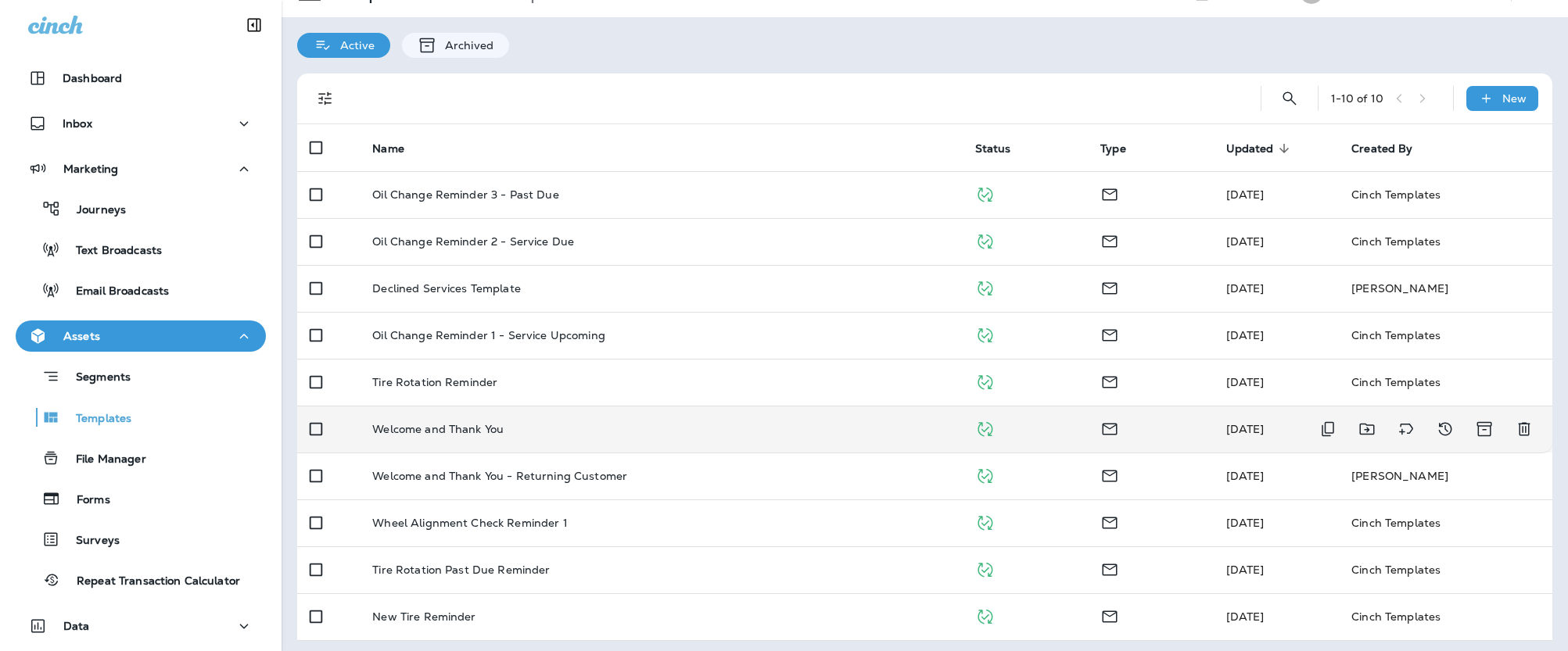
scroll to position [79, 0]
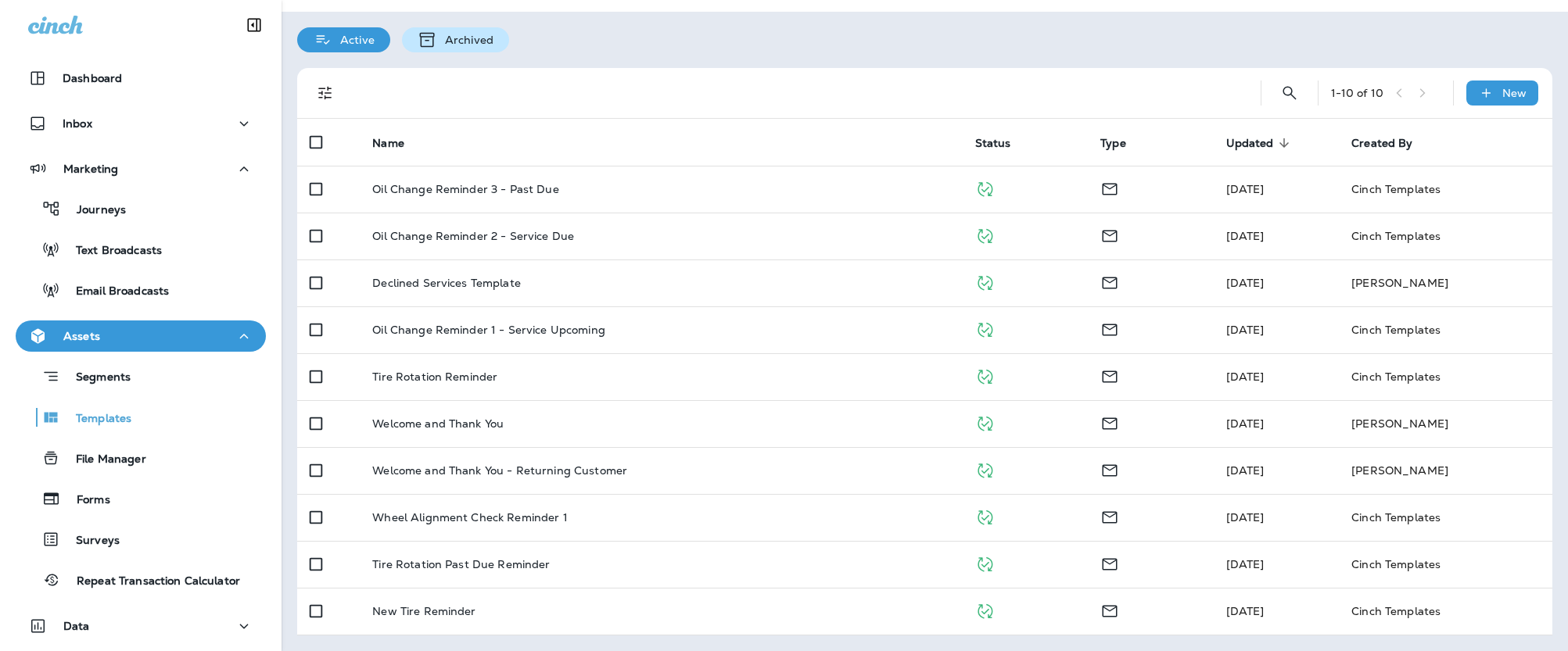
click at [438, 47] on div "Archived" at bounding box center [455, 39] width 107 height 25
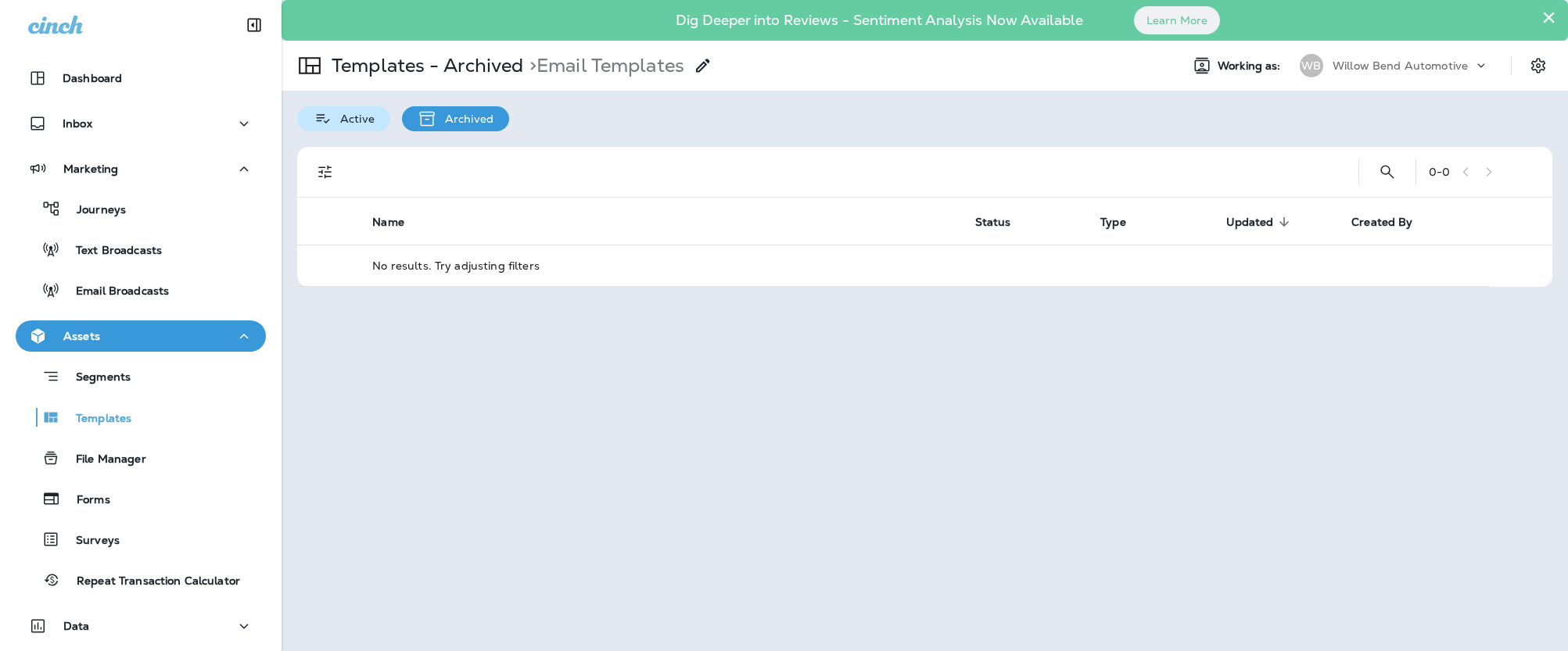
click at [345, 117] on p "Active" at bounding box center [353, 119] width 42 height 13
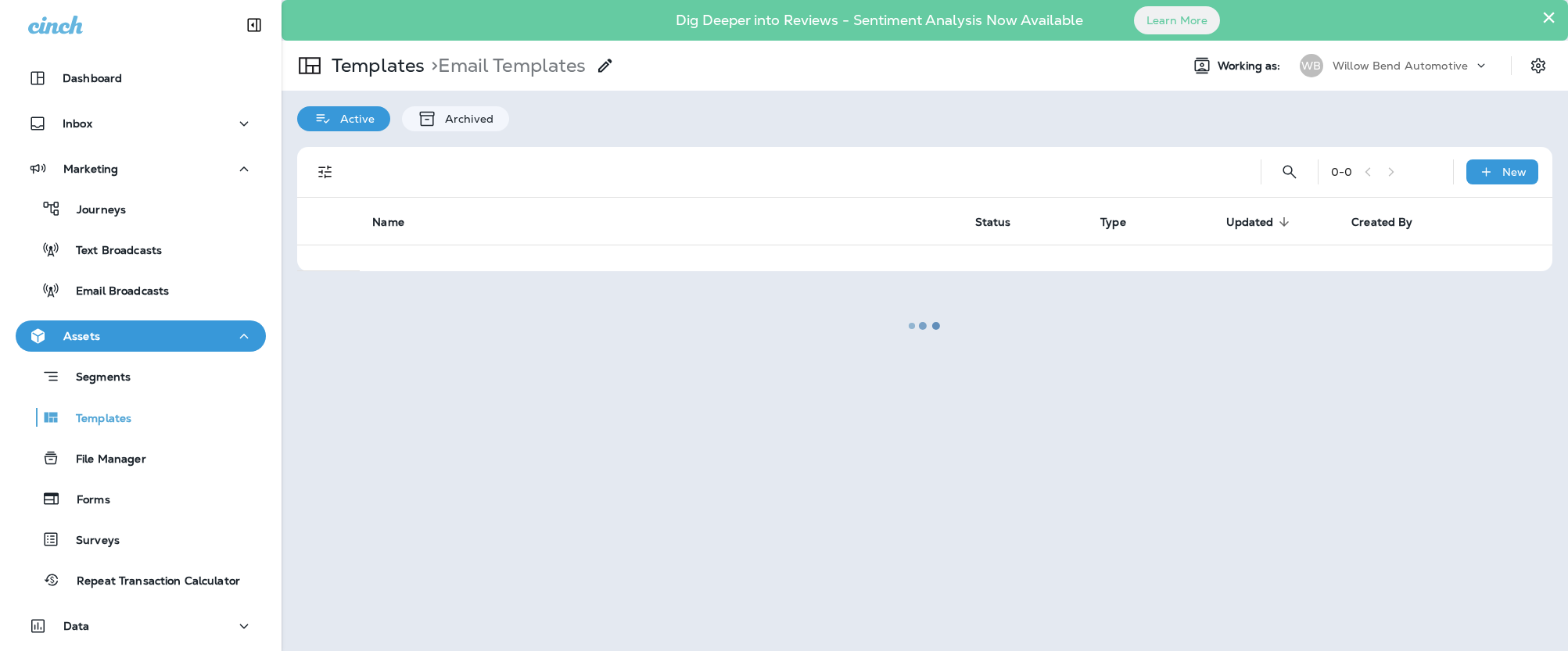
click at [1387, 68] on div at bounding box center [924, 326] width 1283 height 648
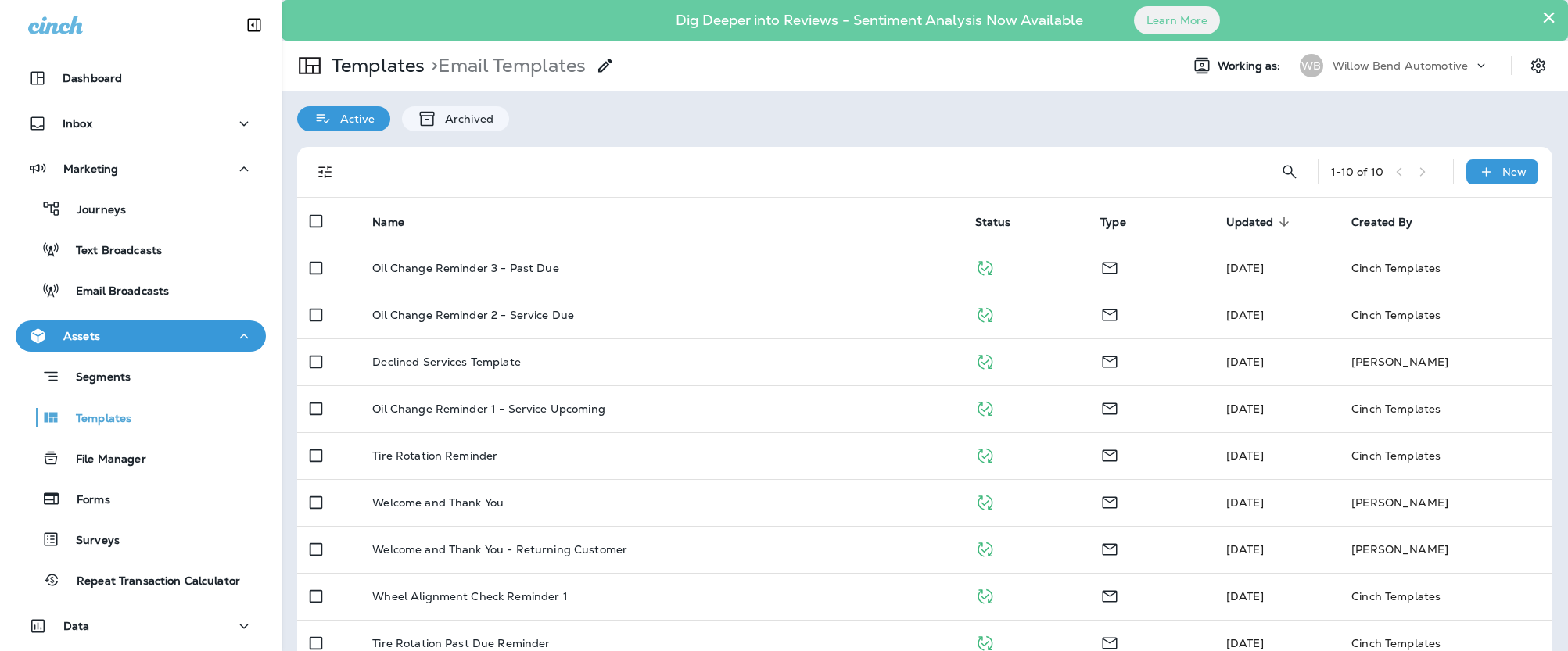
click at [1385, 67] on p "Willow Bend Automotive" at bounding box center [1400, 66] width 135 height 13
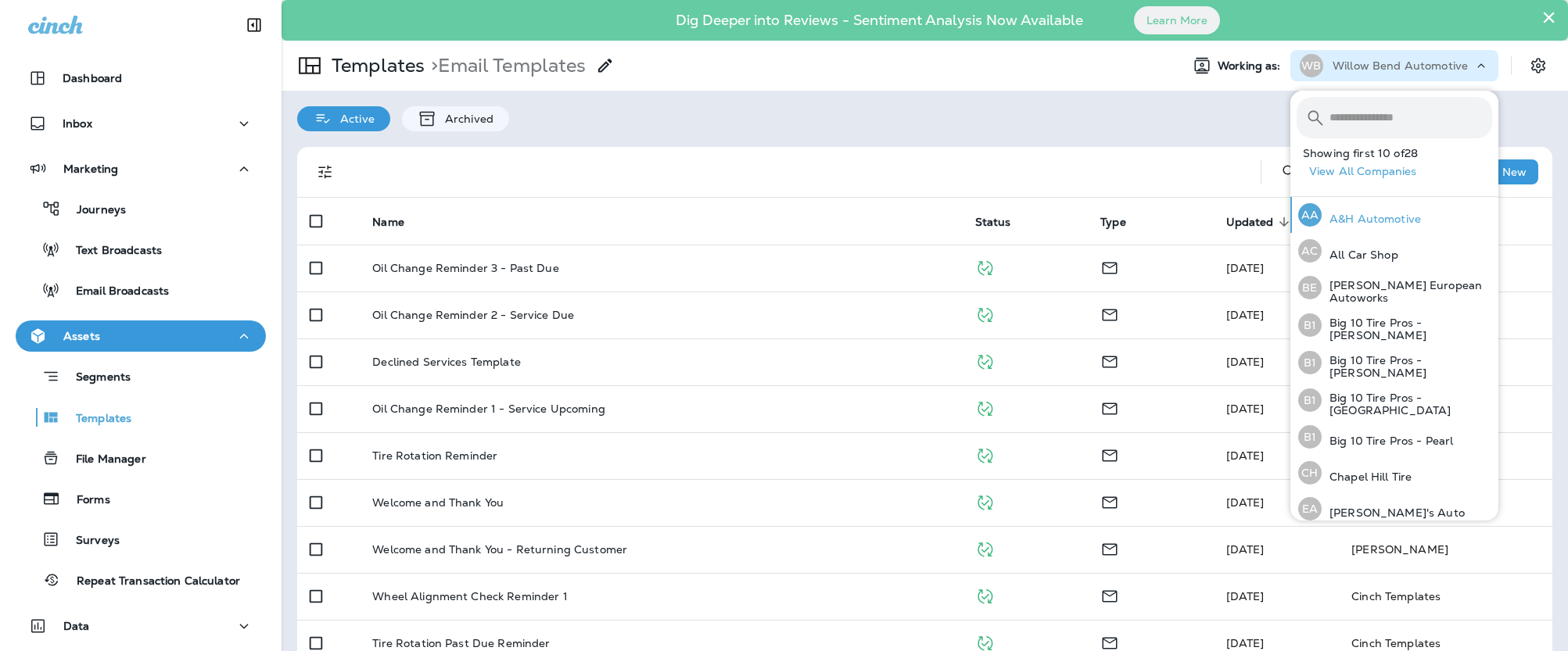
click at [1386, 217] on p "A&H Automotive" at bounding box center [1371, 219] width 100 height 13
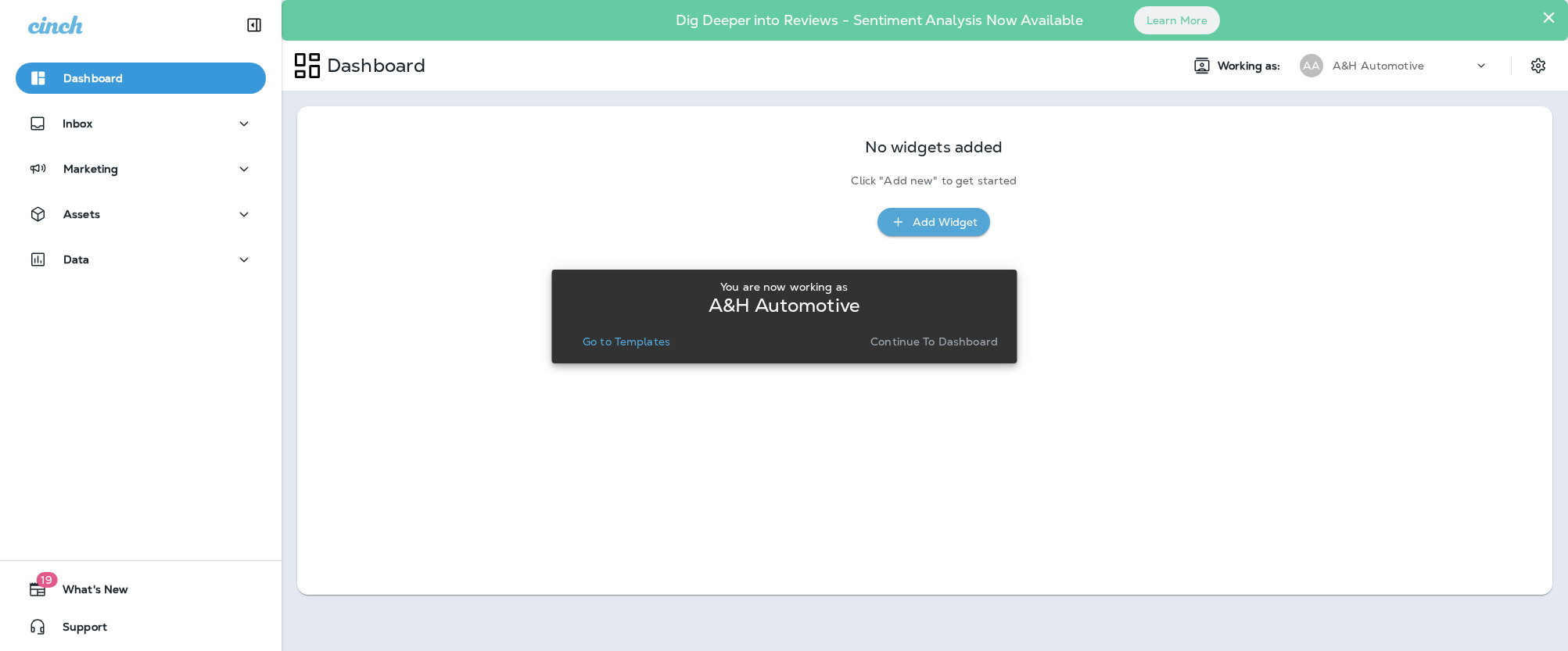
click at [1384, 66] on p "A&H Automotive" at bounding box center [1378, 66] width 91 height 13
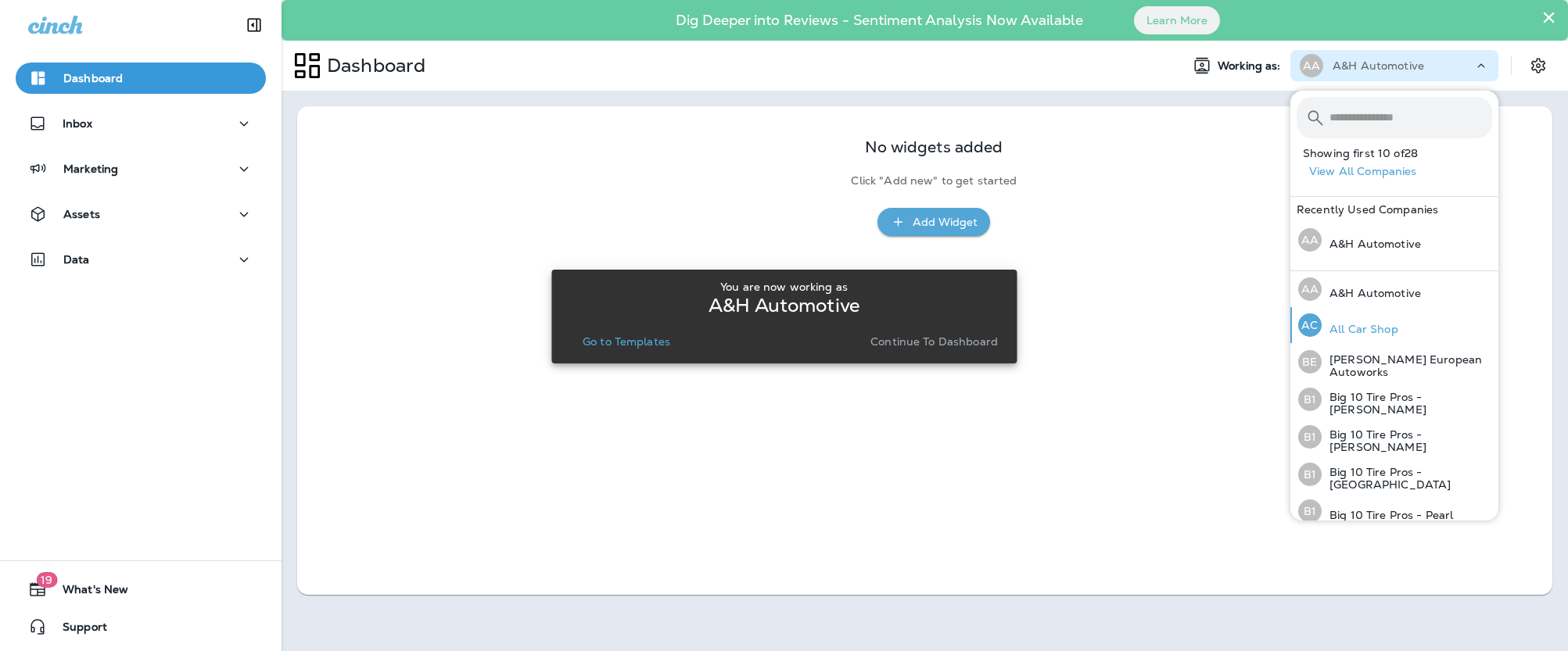
scroll to position [482, 0]
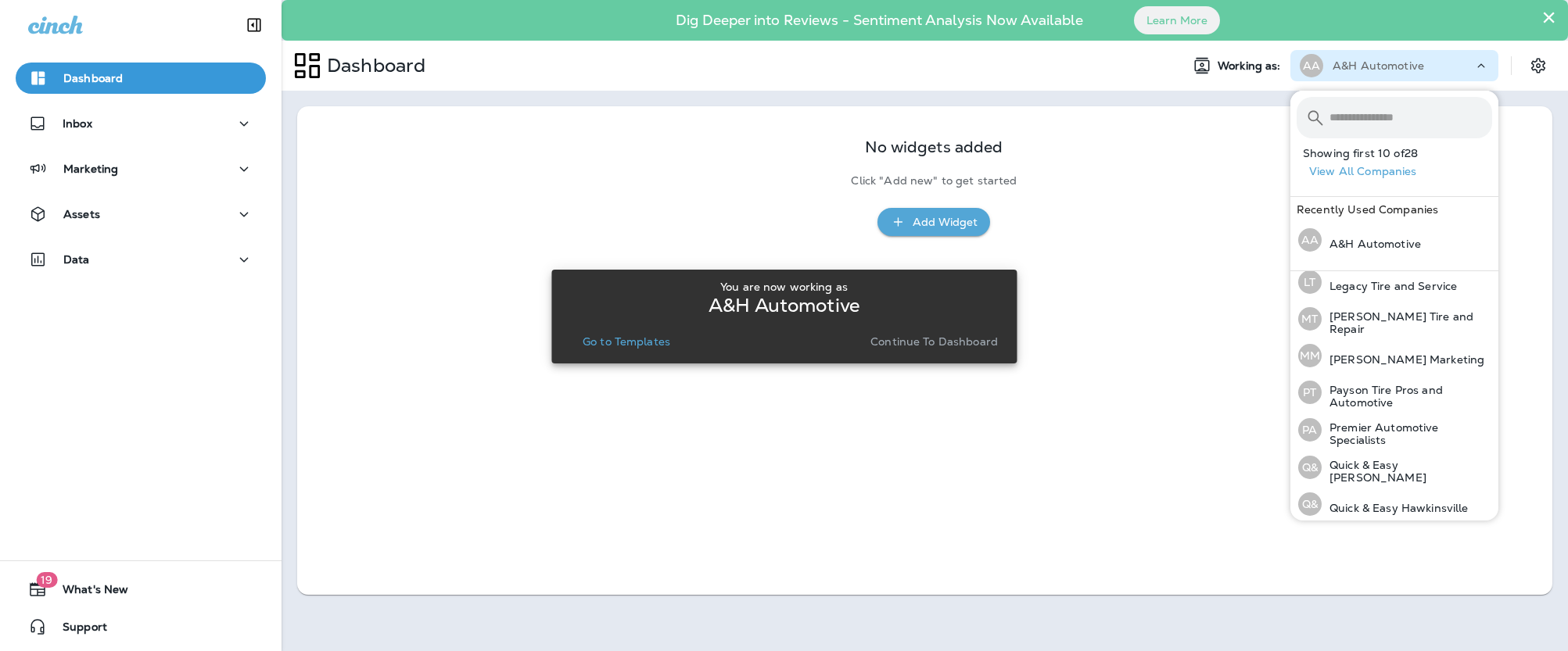
click at [1434, 68] on div "A&H Automotive" at bounding box center [1403, 66] width 141 height 24
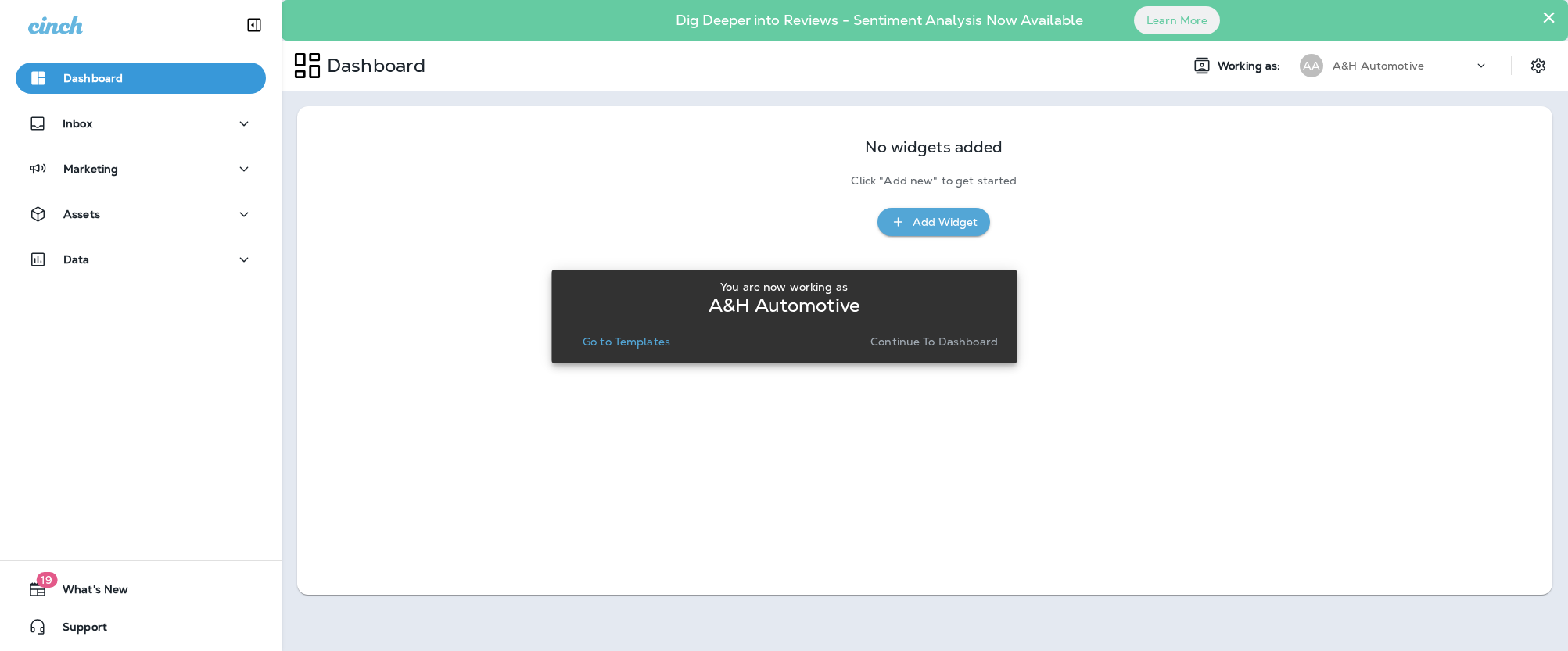
click at [1434, 68] on div "A&H Automotive" at bounding box center [1403, 66] width 141 height 24
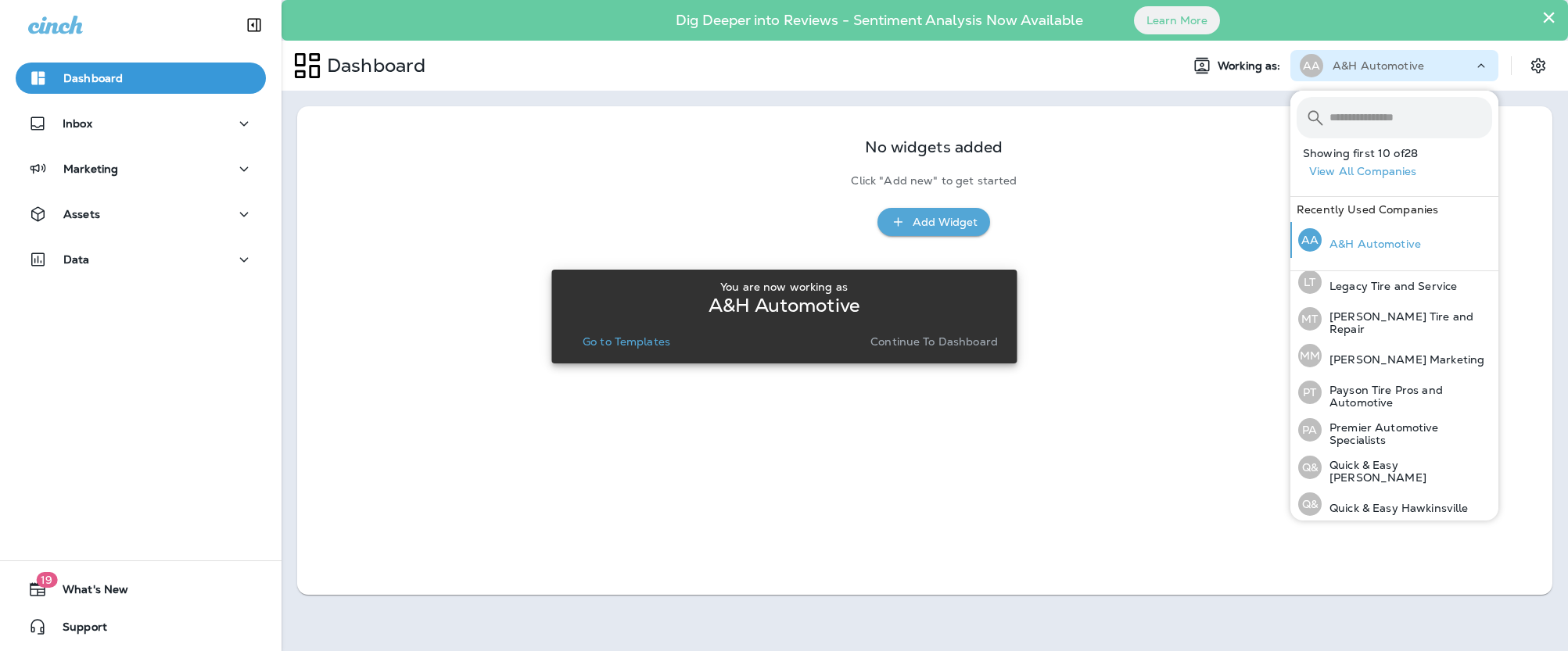
click at [1377, 239] on p "A&H Automotive" at bounding box center [1371, 244] width 100 height 13
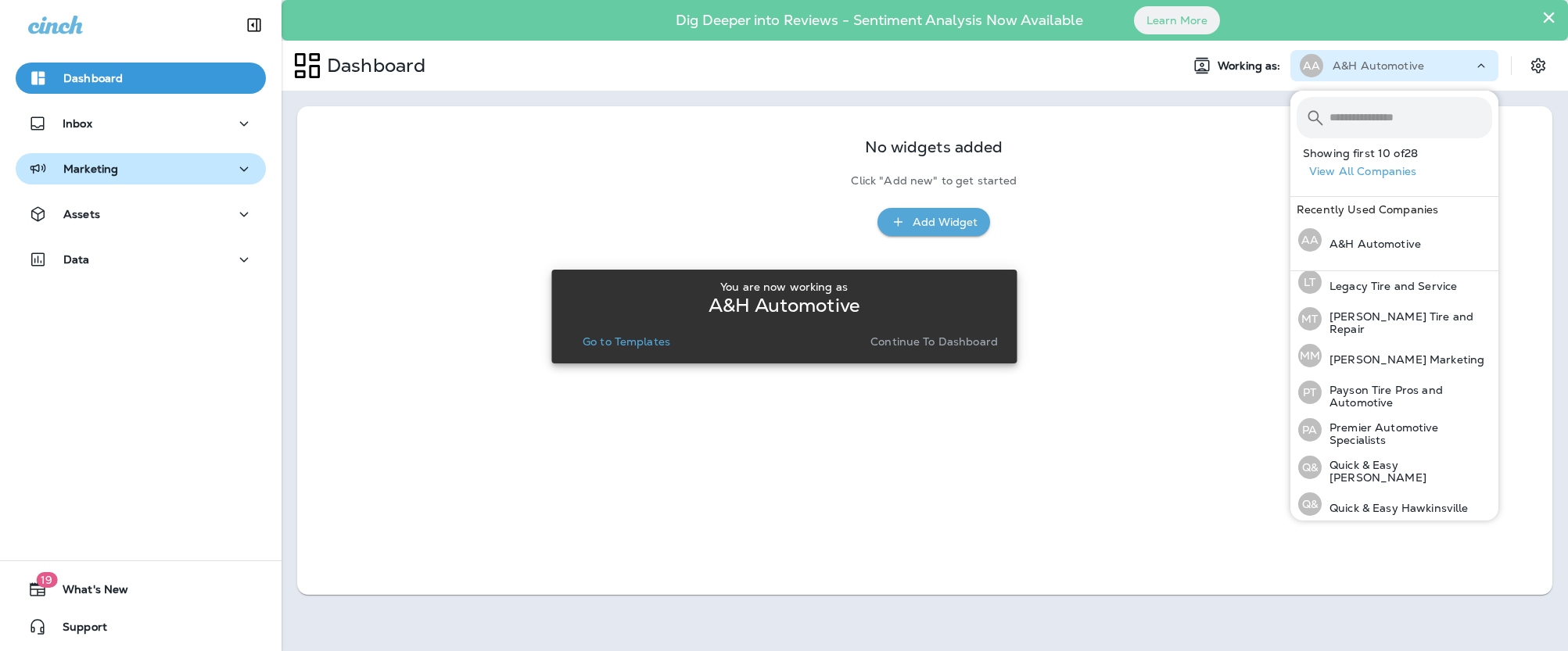
click at [126, 171] on div "Marketing" at bounding box center [141, 169] width 226 height 19
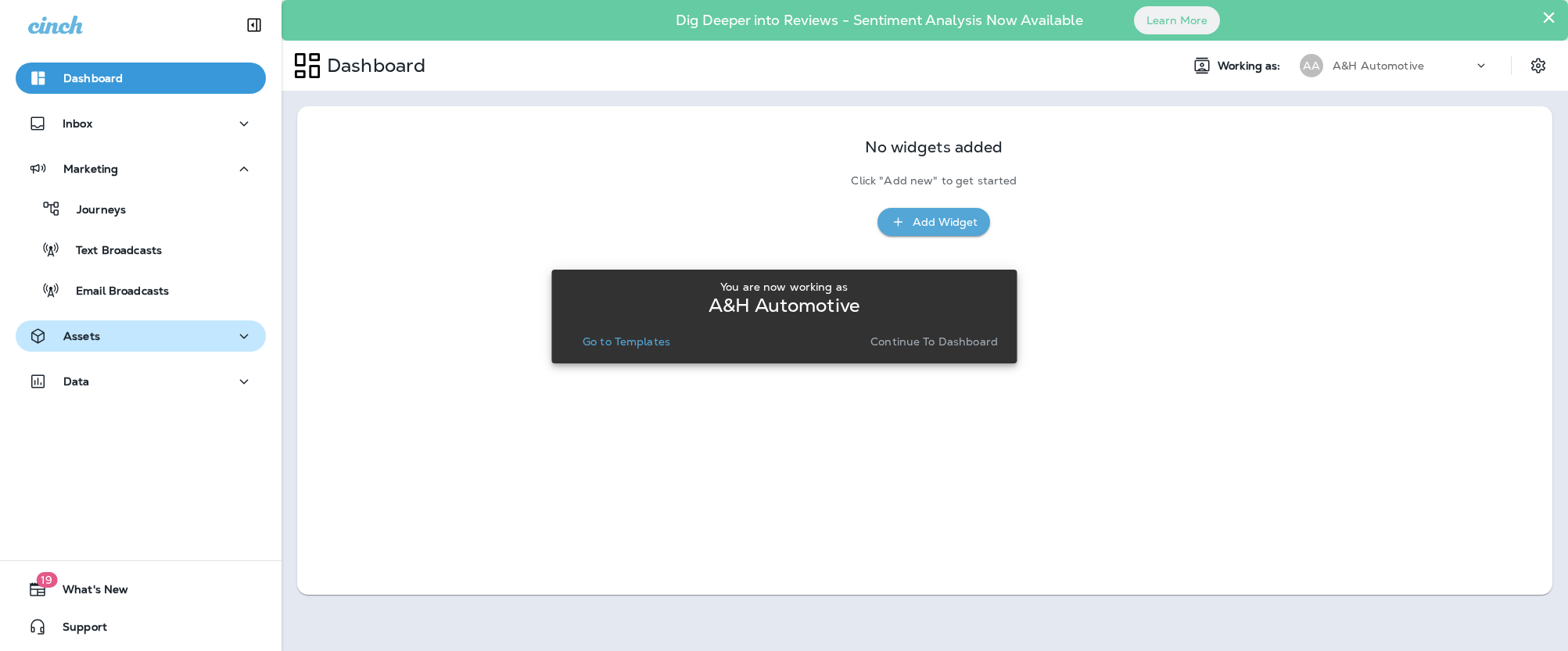
click at [114, 337] on div "Assets" at bounding box center [141, 336] width 226 height 19
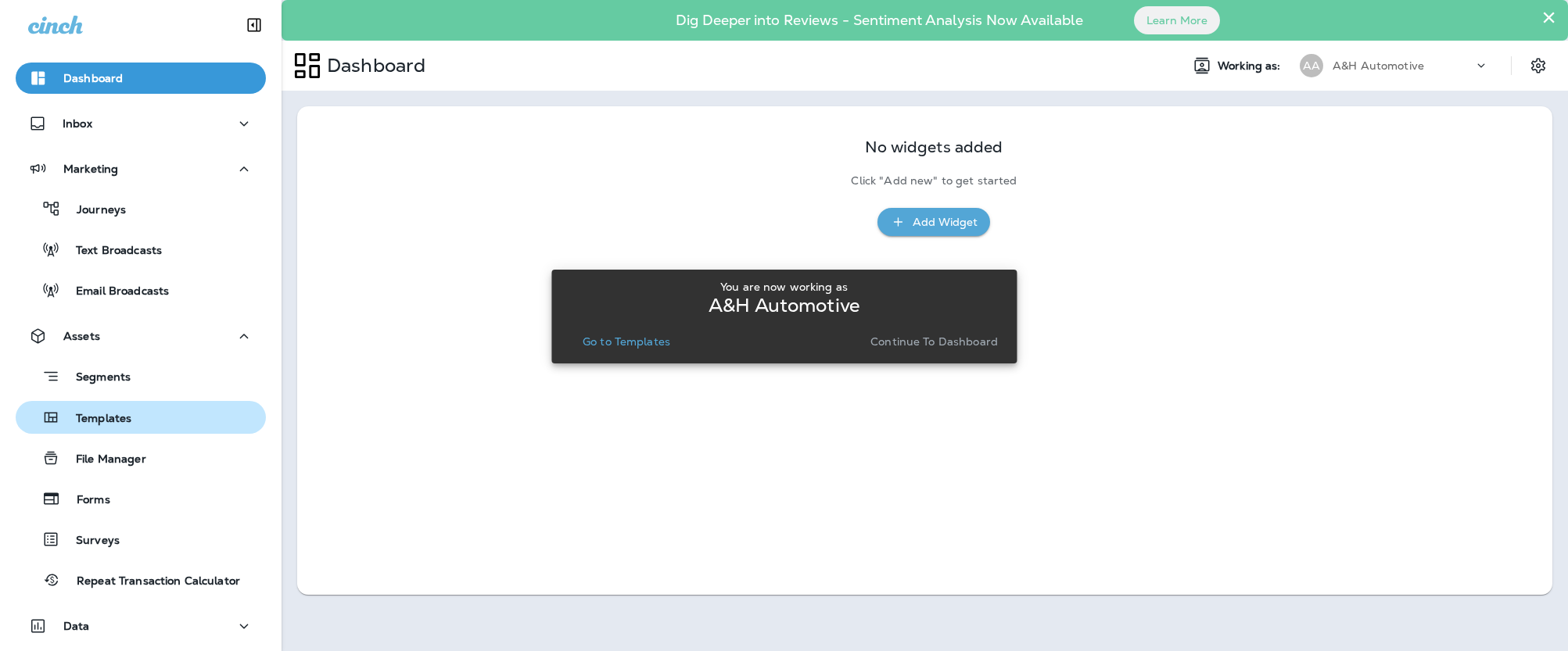
click at [121, 415] on p "Templates" at bounding box center [96, 419] width 71 height 15
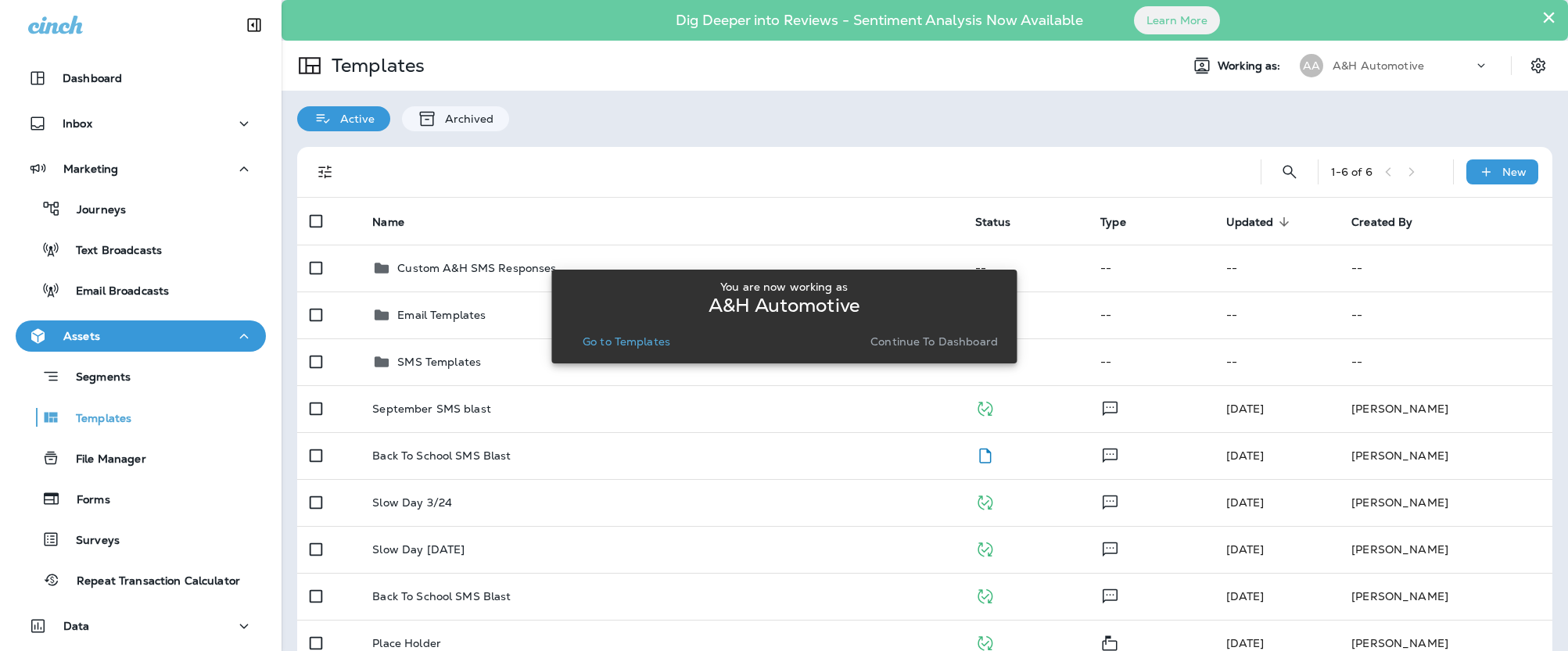
click at [924, 341] on p "Continue to Dashboard" at bounding box center [934, 341] width 128 height 13
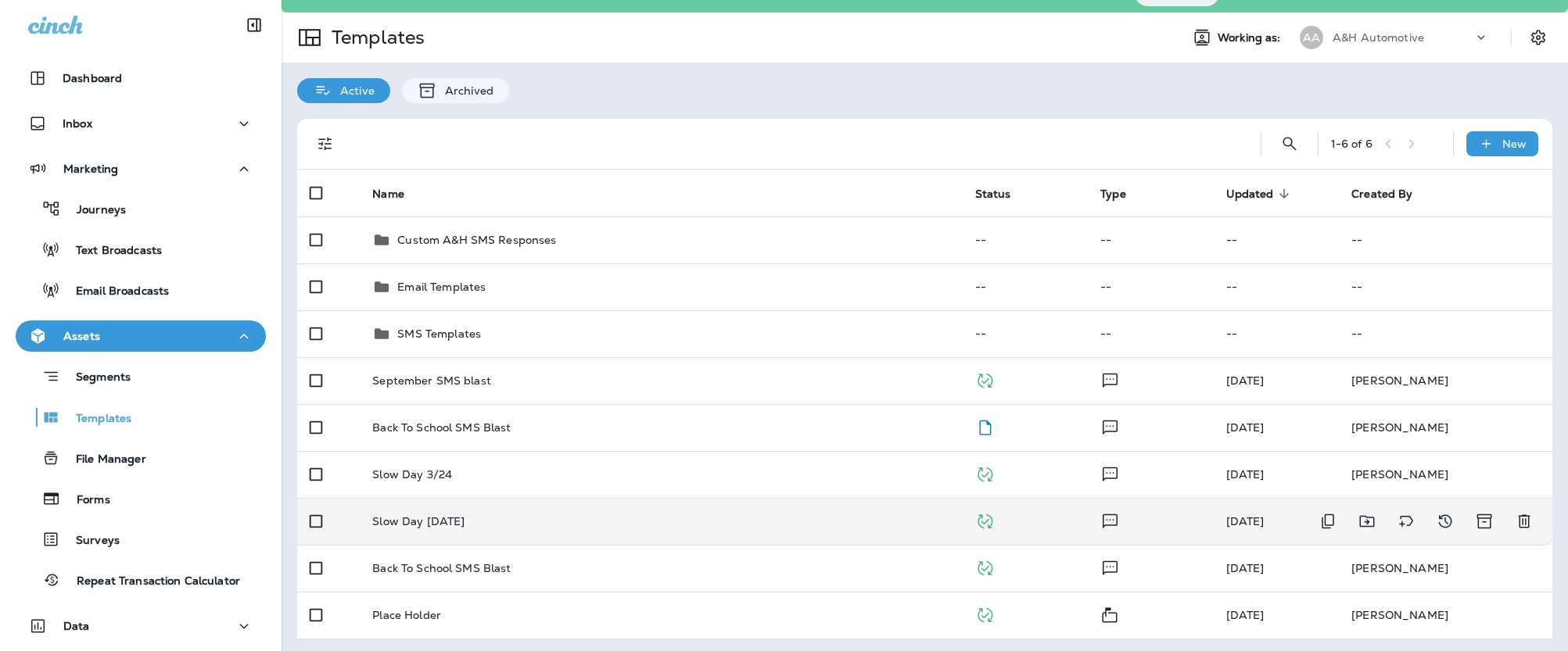
scroll to position [32, 0]
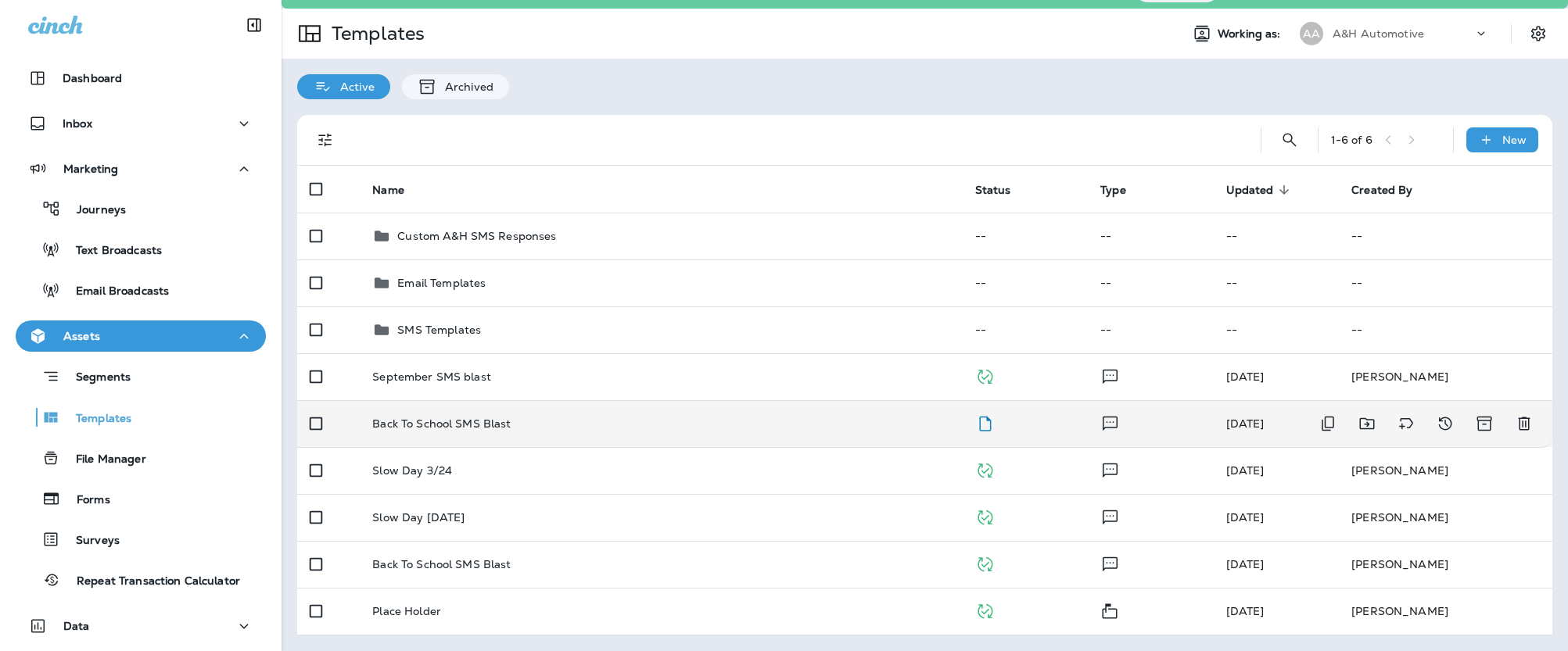
click at [450, 427] on p "Back To School SMS Blast" at bounding box center [442, 424] width 139 height 13
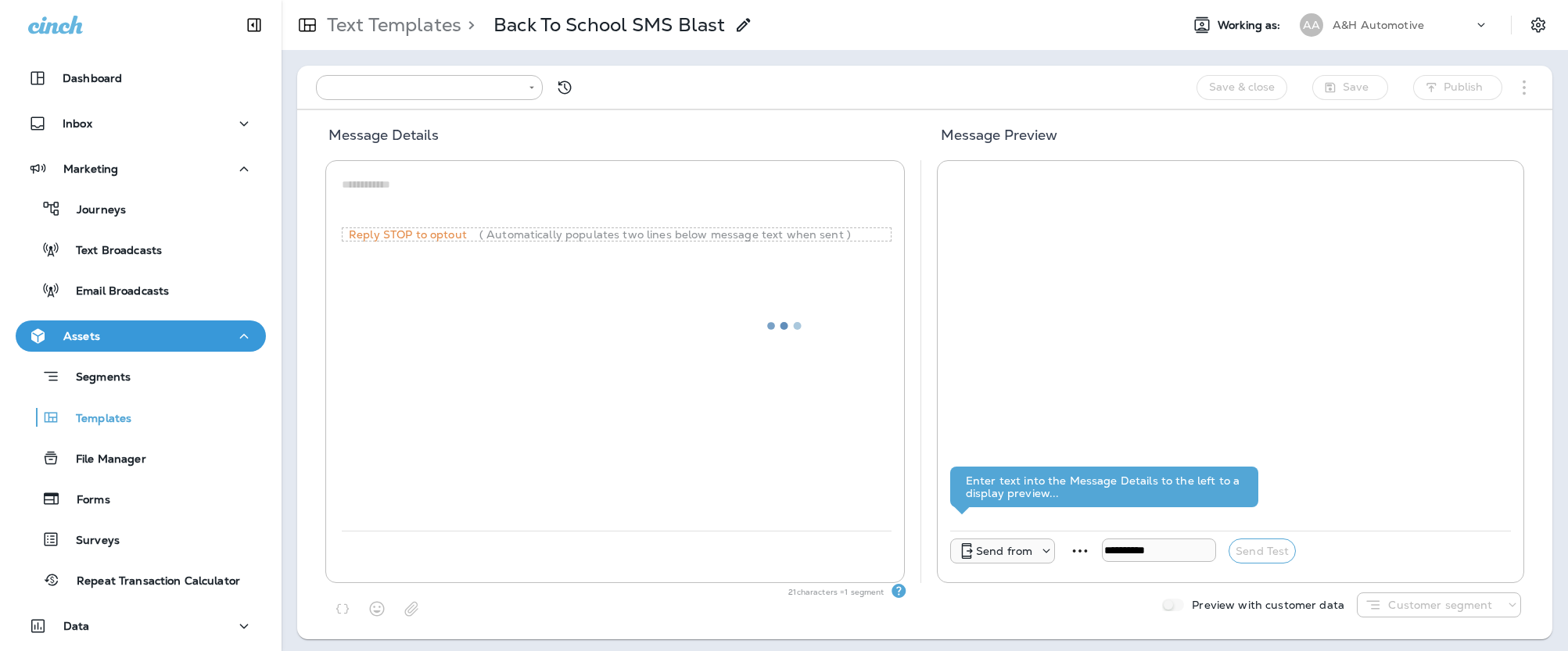
type input "**********"
type textarea "**********"
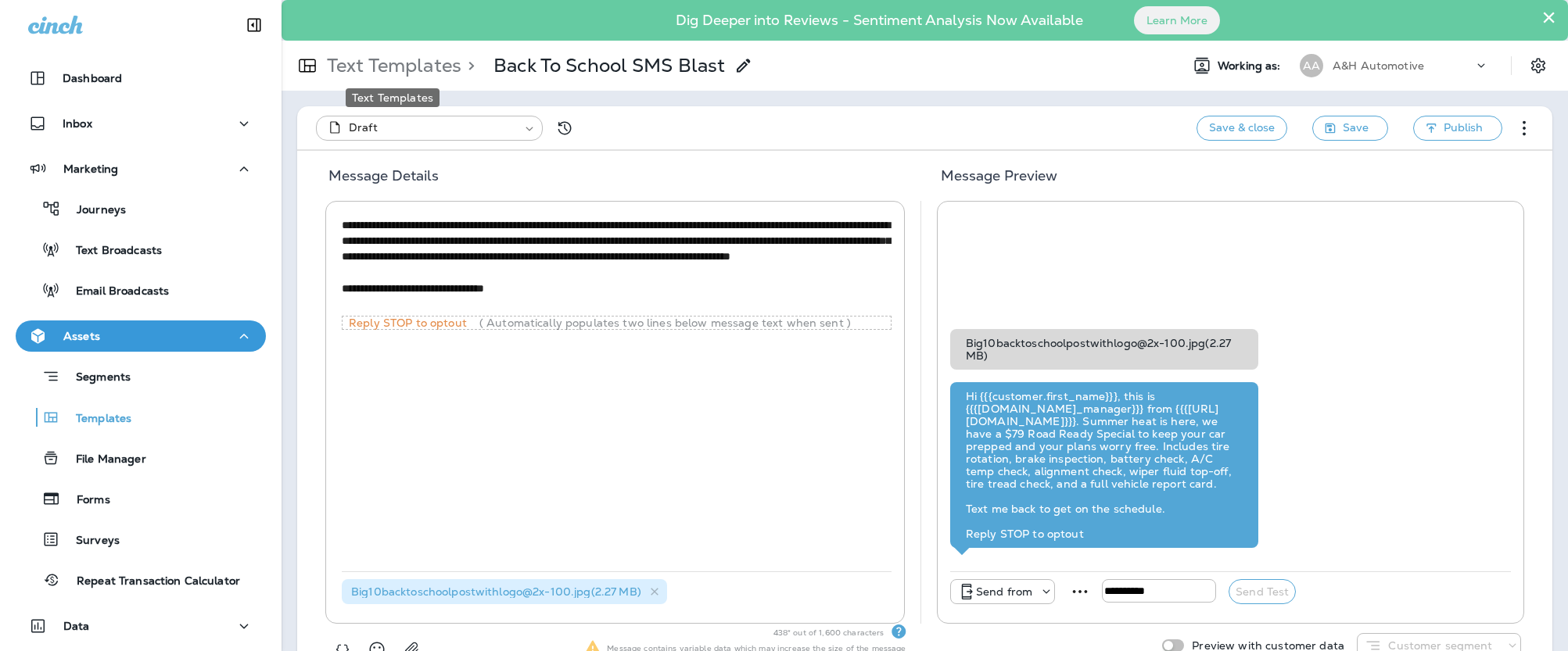
click at [441, 68] on p "Text Templates" at bounding box center [391, 66] width 141 height 24
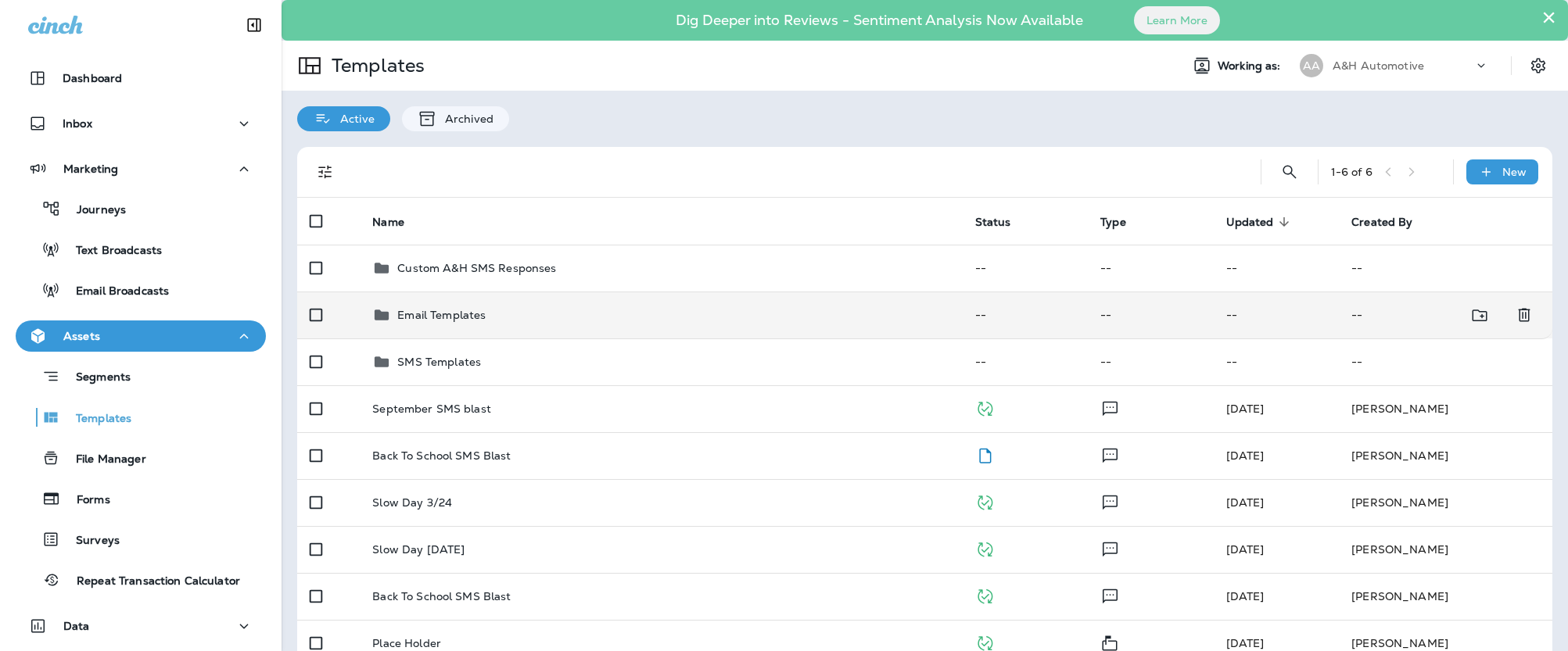
click at [462, 321] on p "Email Templates" at bounding box center [441, 315] width 89 height 13
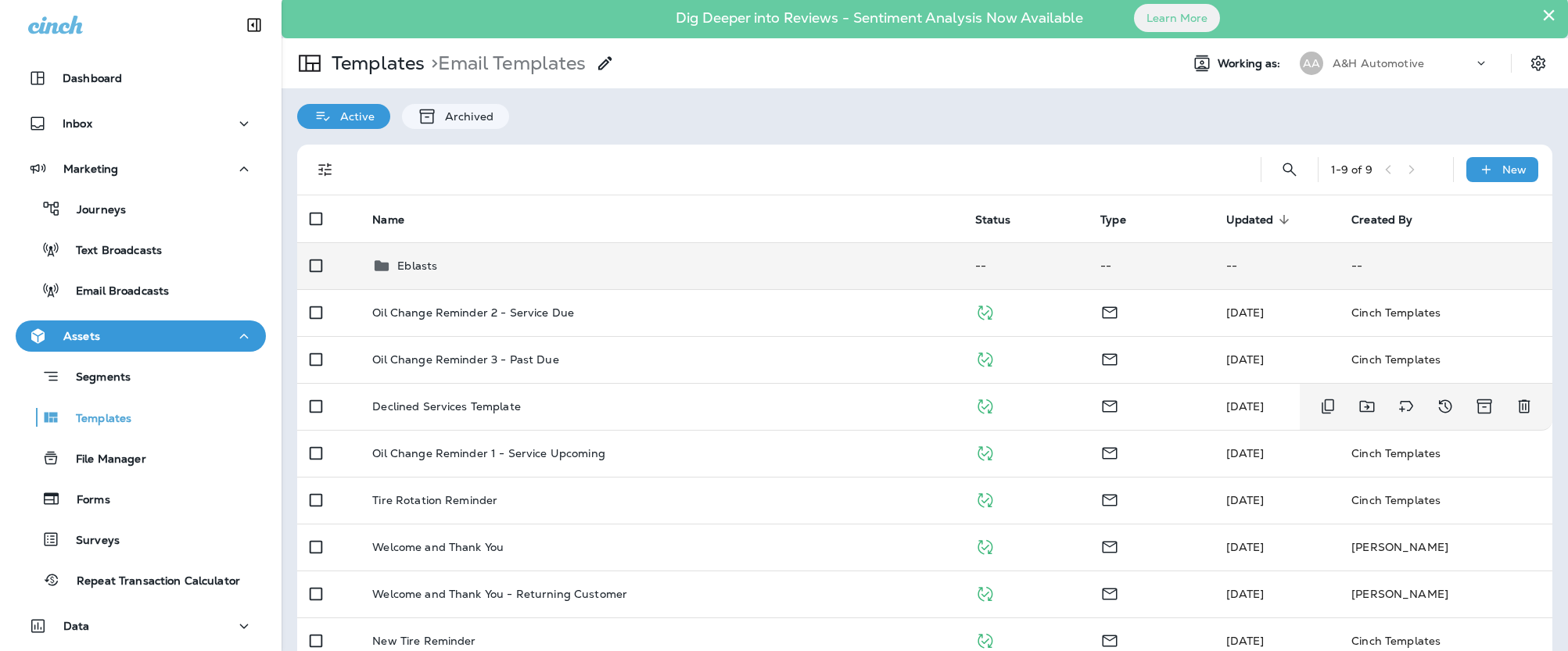
scroll to position [3, 0]
click at [416, 269] on p "Eblasts" at bounding box center [417, 265] width 40 height 13
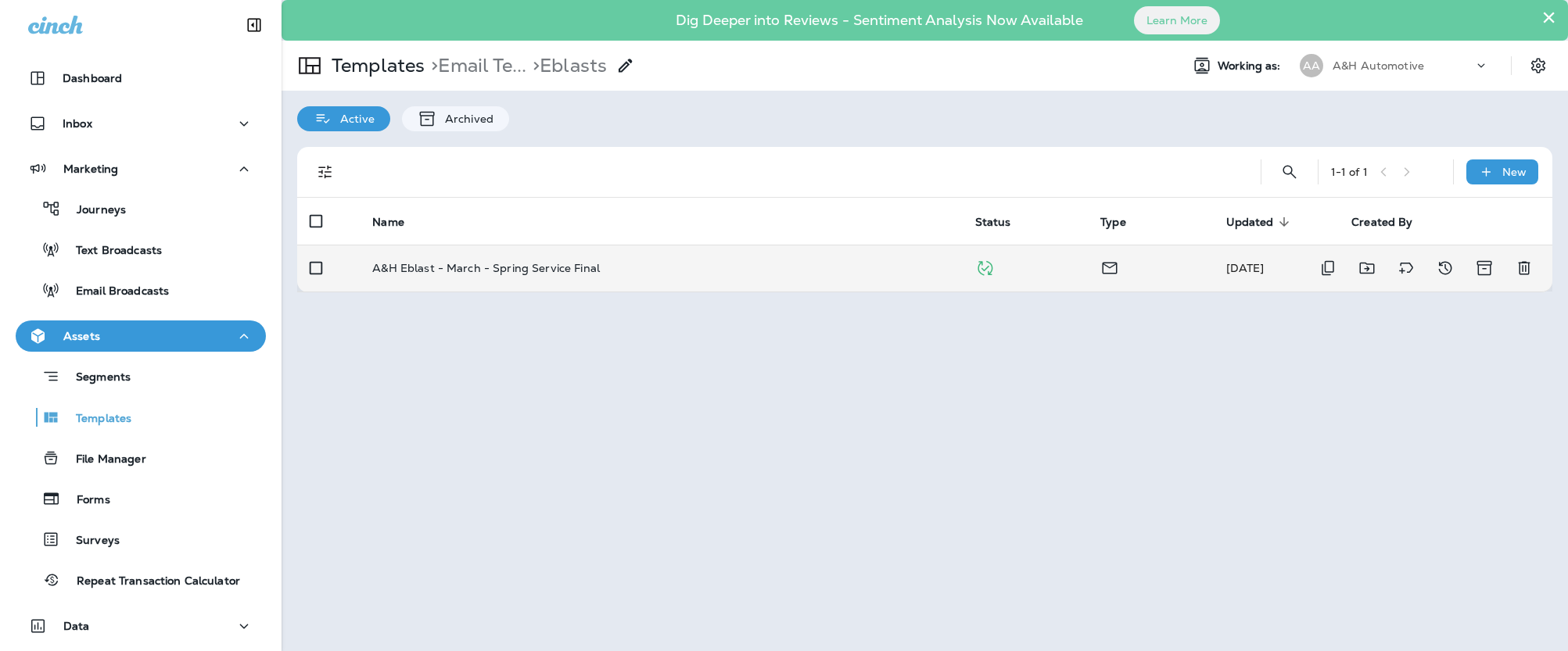
click at [576, 272] on p "A&H Eblast - March - Spring Service Final" at bounding box center [486, 268] width 227 height 13
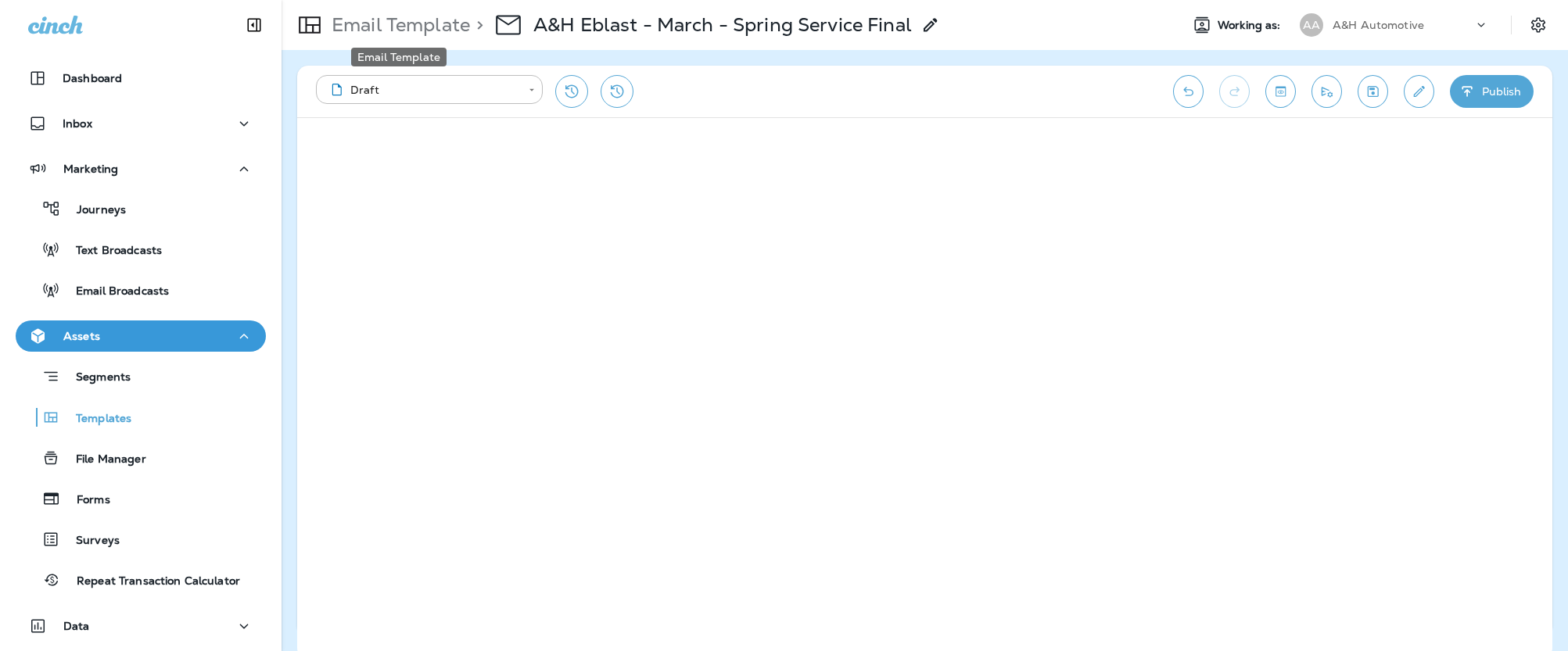
click at [388, 22] on p "Email Template" at bounding box center [397, 26] width 144 height 24
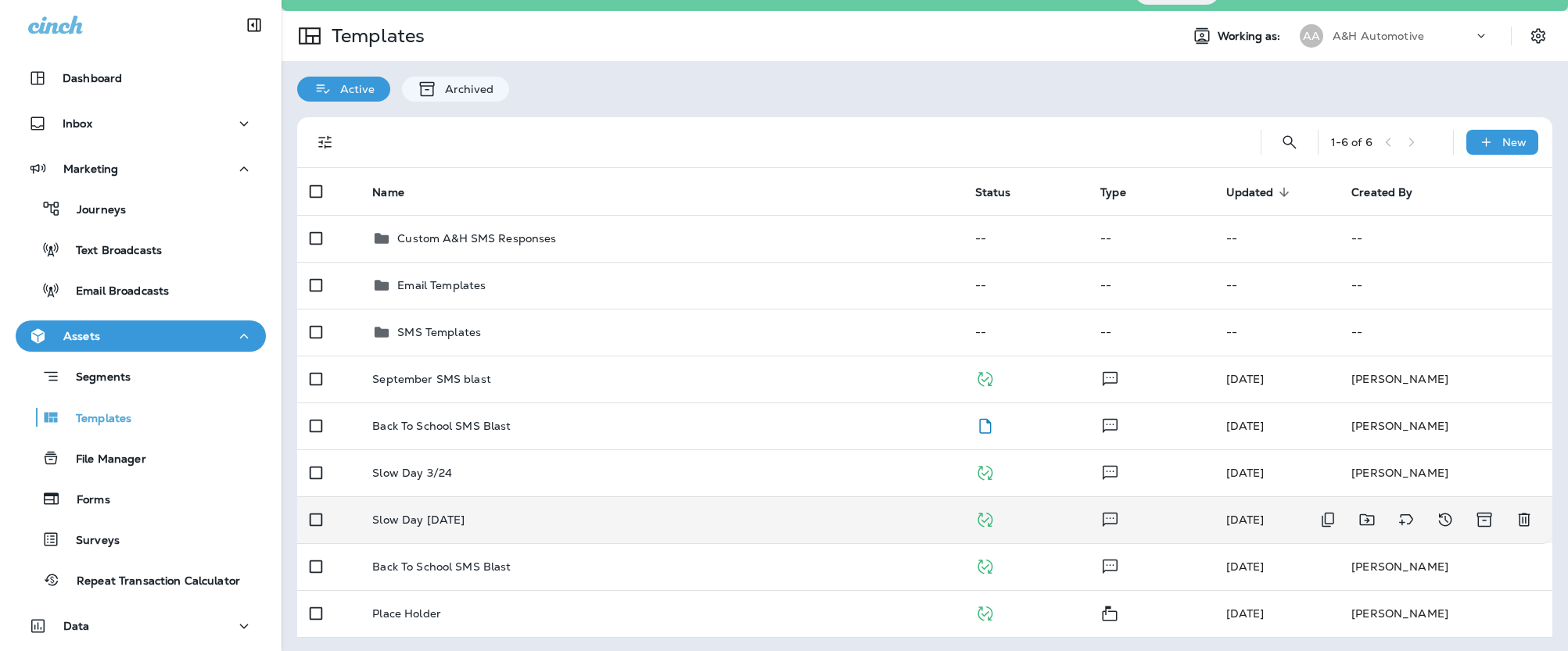
scroll to position [32, 0]
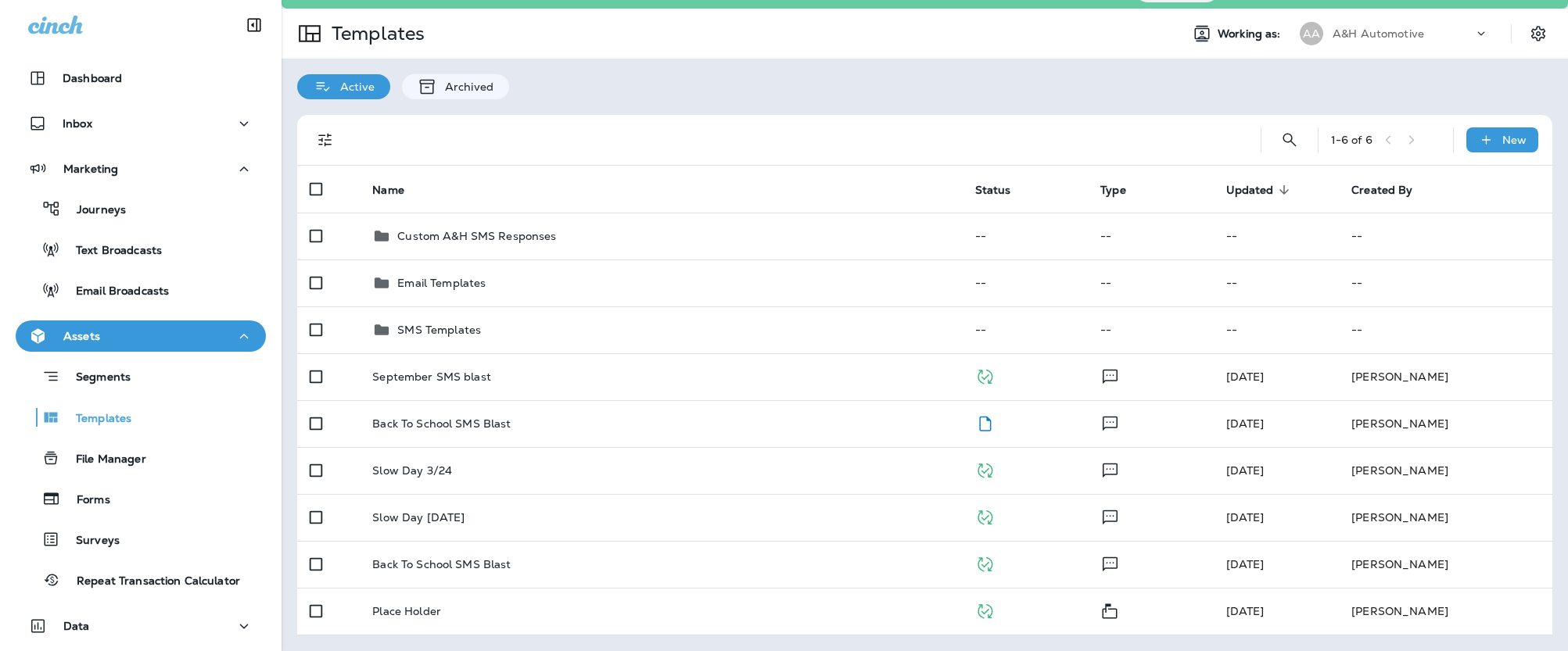
click at [1367, 41] on div "A&H Automotive" at bounding box center [1403, 34] width 141 height 24
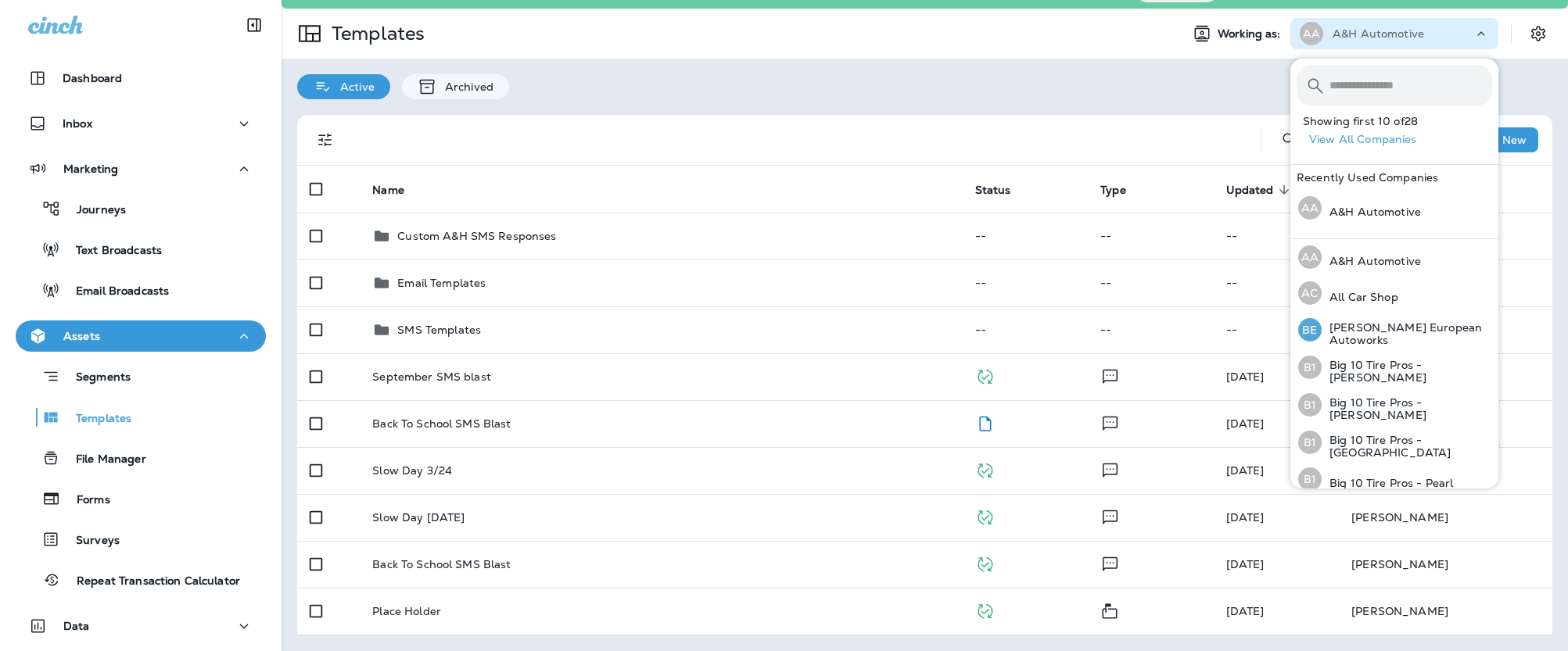
scroll to position [482, 0]
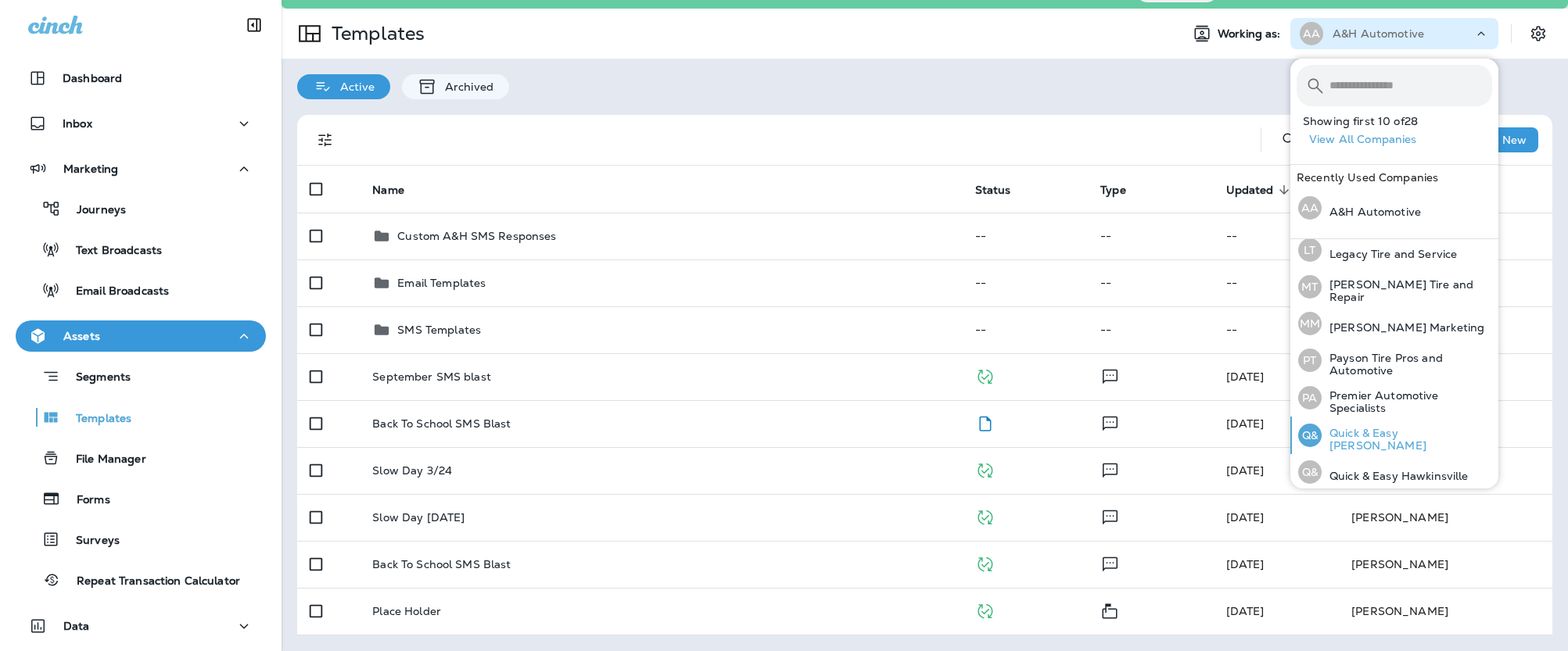
click at [1366, 433] on p "Quick & Easy [PERSON_NAME]" at bounding box center [1406, 438] width 171 height 25
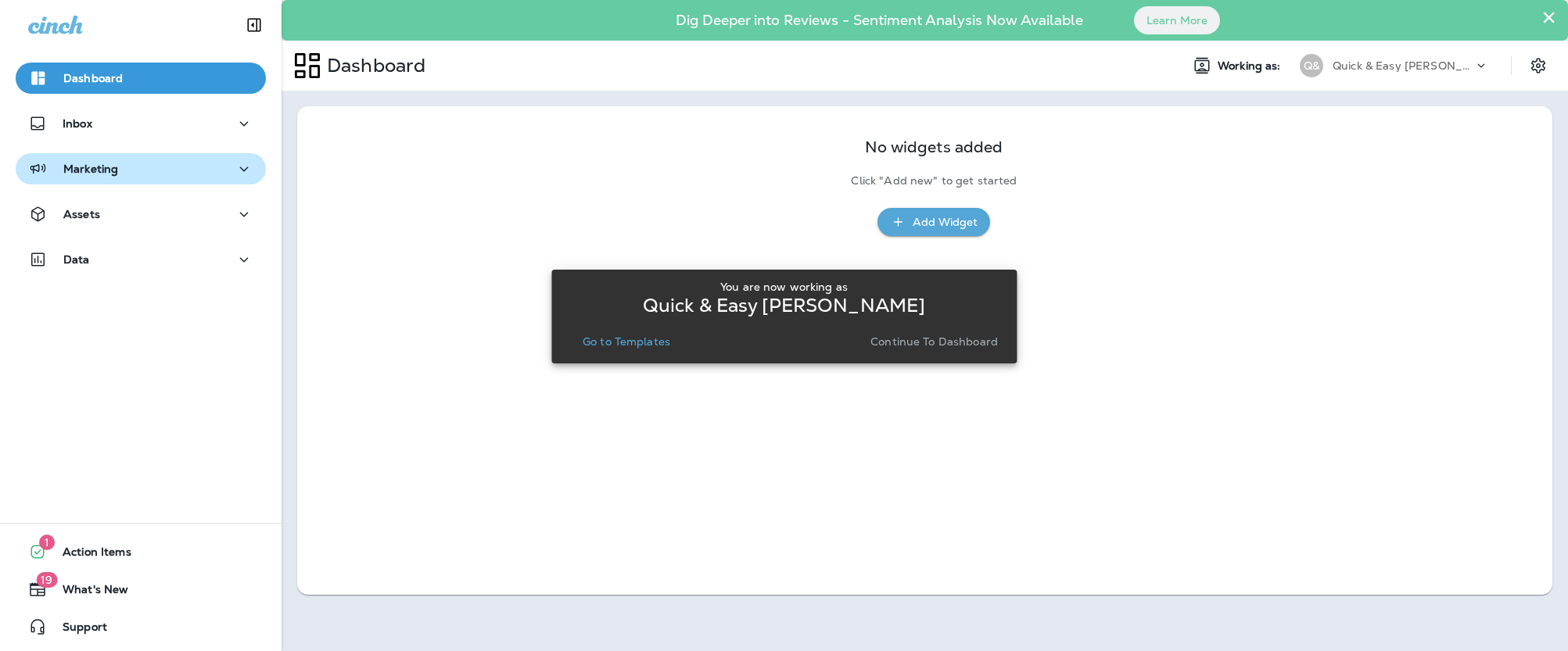
click at [178, 174] on div "Marketing" at bounding box center [141, 169] width 226 height 19
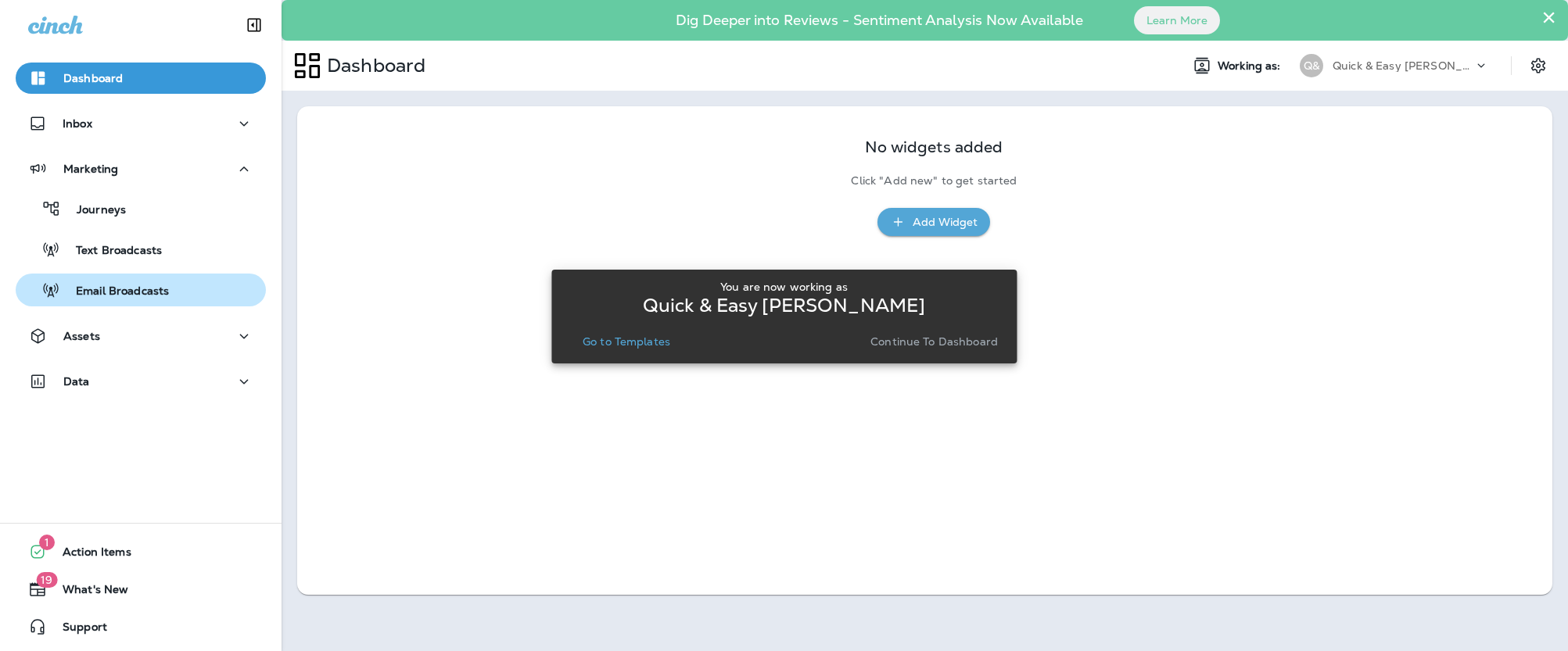
click at [172, 283] on div "Email Broadcasts" at bounding box center [141, 290] width 237 height 24
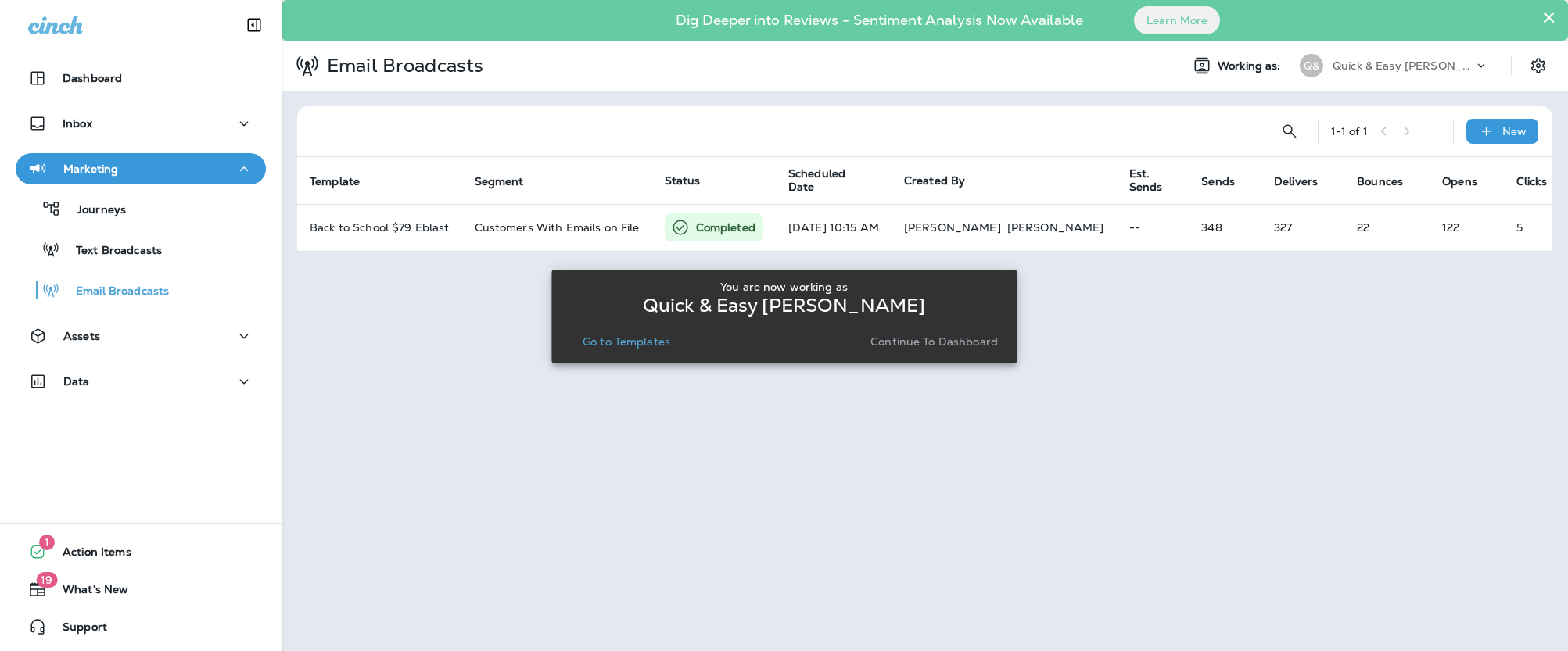
click at [601, 220] on div "You are now working as Quick & Easy [PERSON_NAME] Go to Templates Continue to D…" at bounding box center [784, 316] width 465 height 633
click at [607, 228] on div "You are now working as Quick & Easy [PERSON_NAME] Go to Templates Continue to D…" at bounding box center [784, 316] width 465 height 633
click at [913, 344] on p "Continue to Dashboard" at bounding box center [934, 341] width 128 height 13
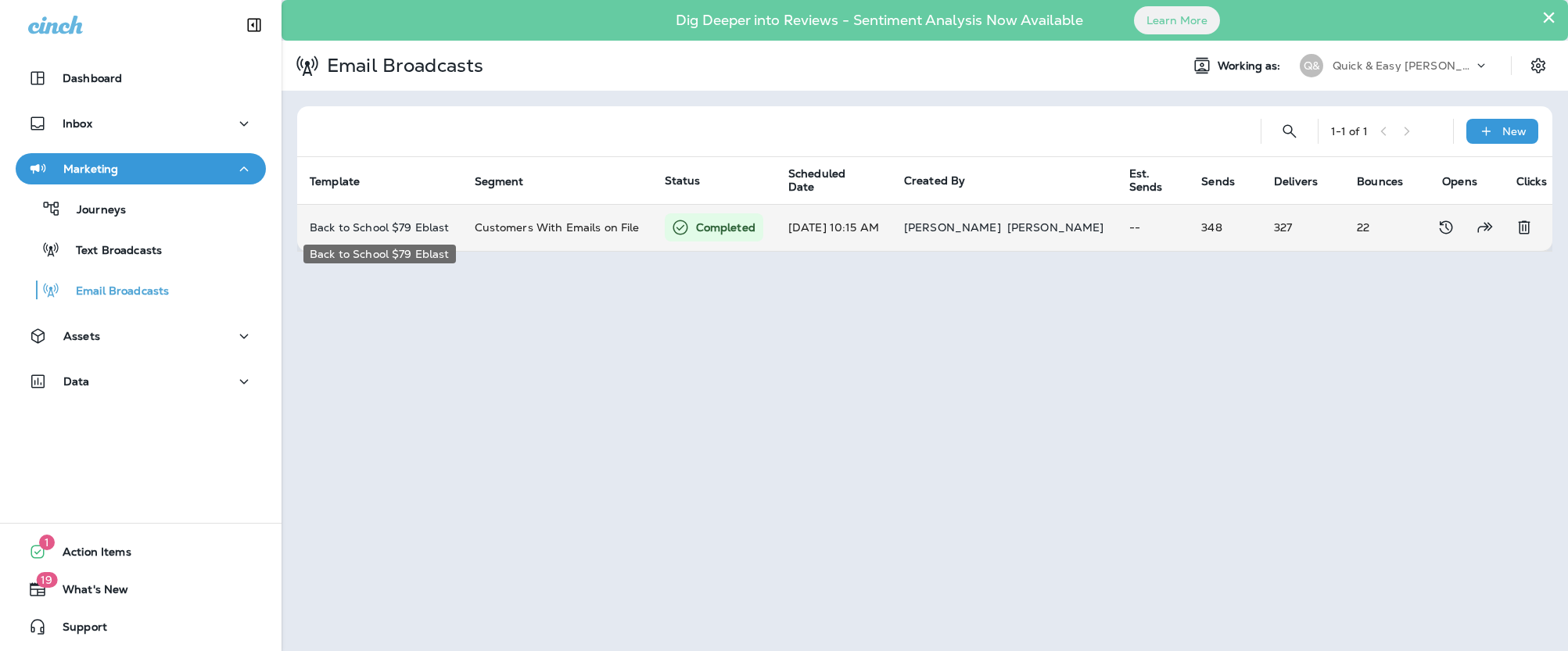
click at [380, 234] on div "Back to School $79 Eblast" at bounding box center [379, 249] width 155 height 31
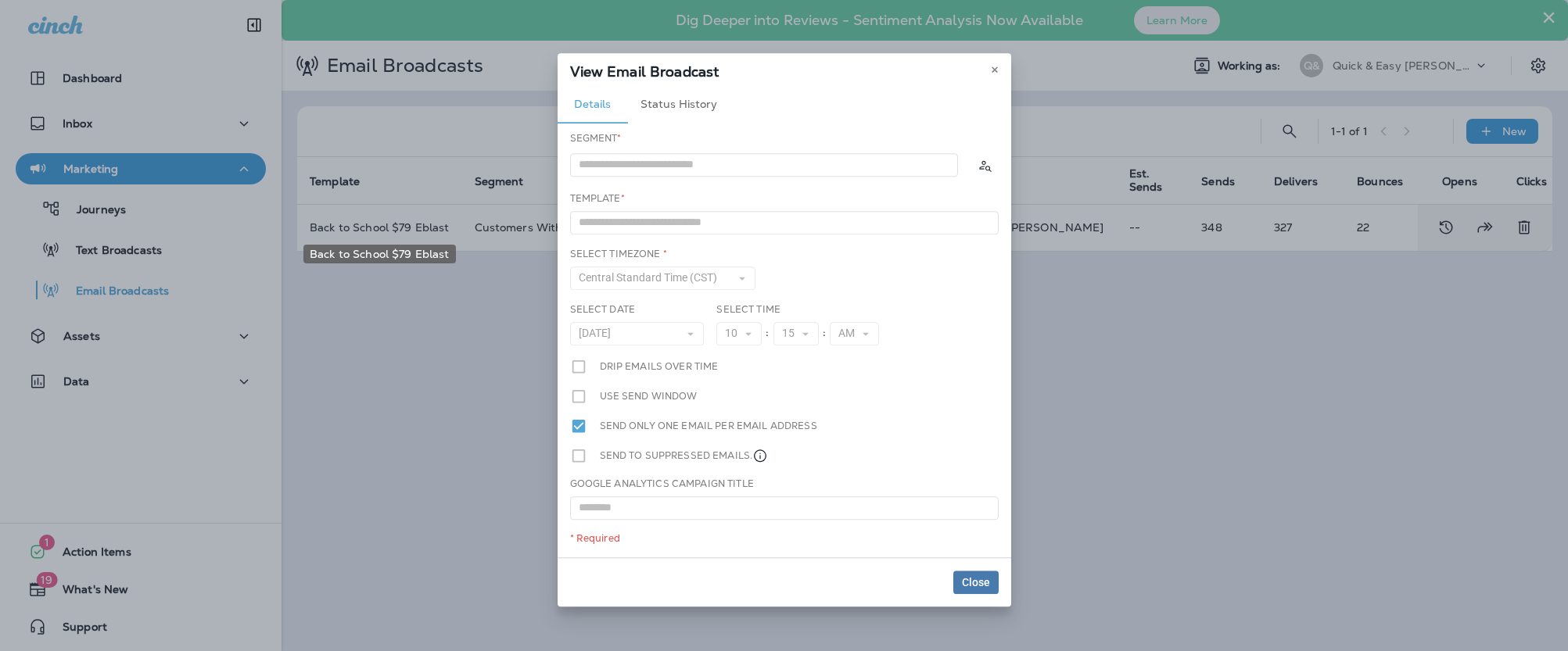
type input "**********"
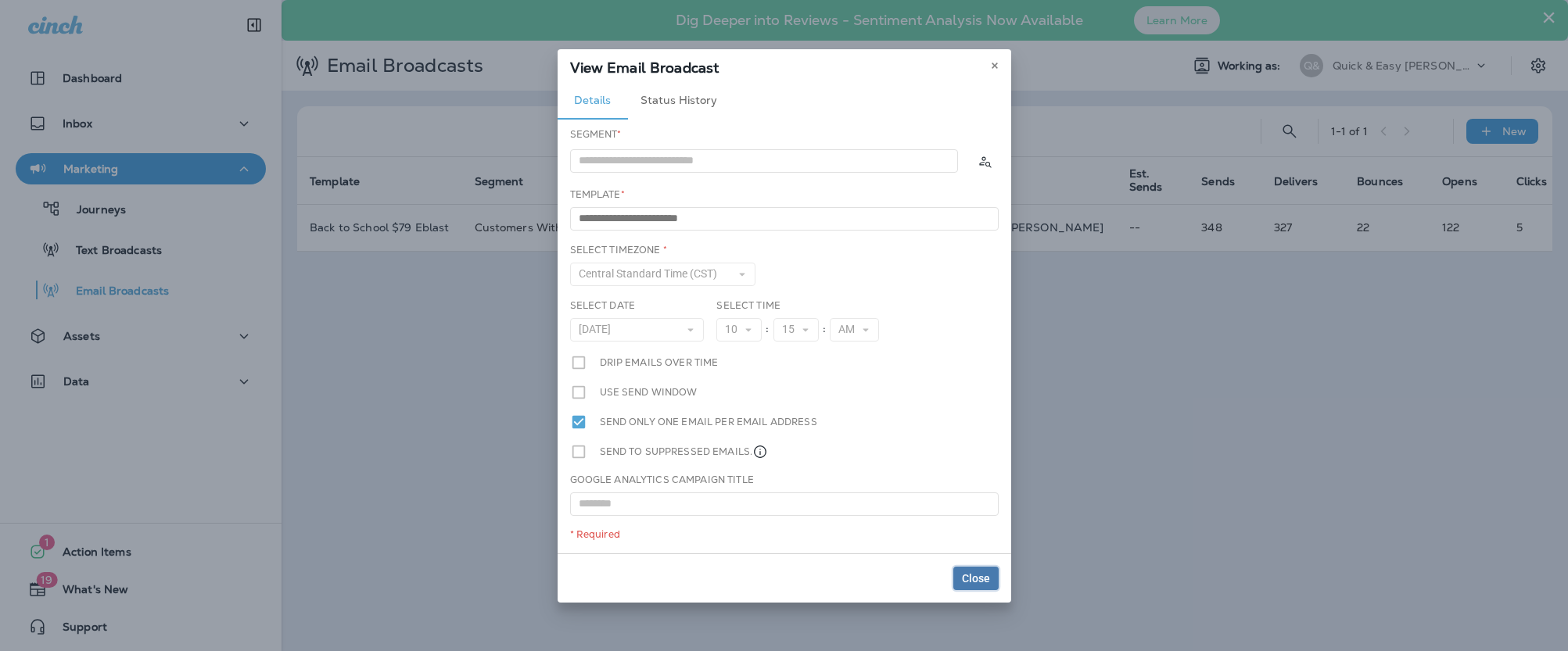
click at [968, 573] on span "Close" at bounding box center [975, 579] width 28 height 11
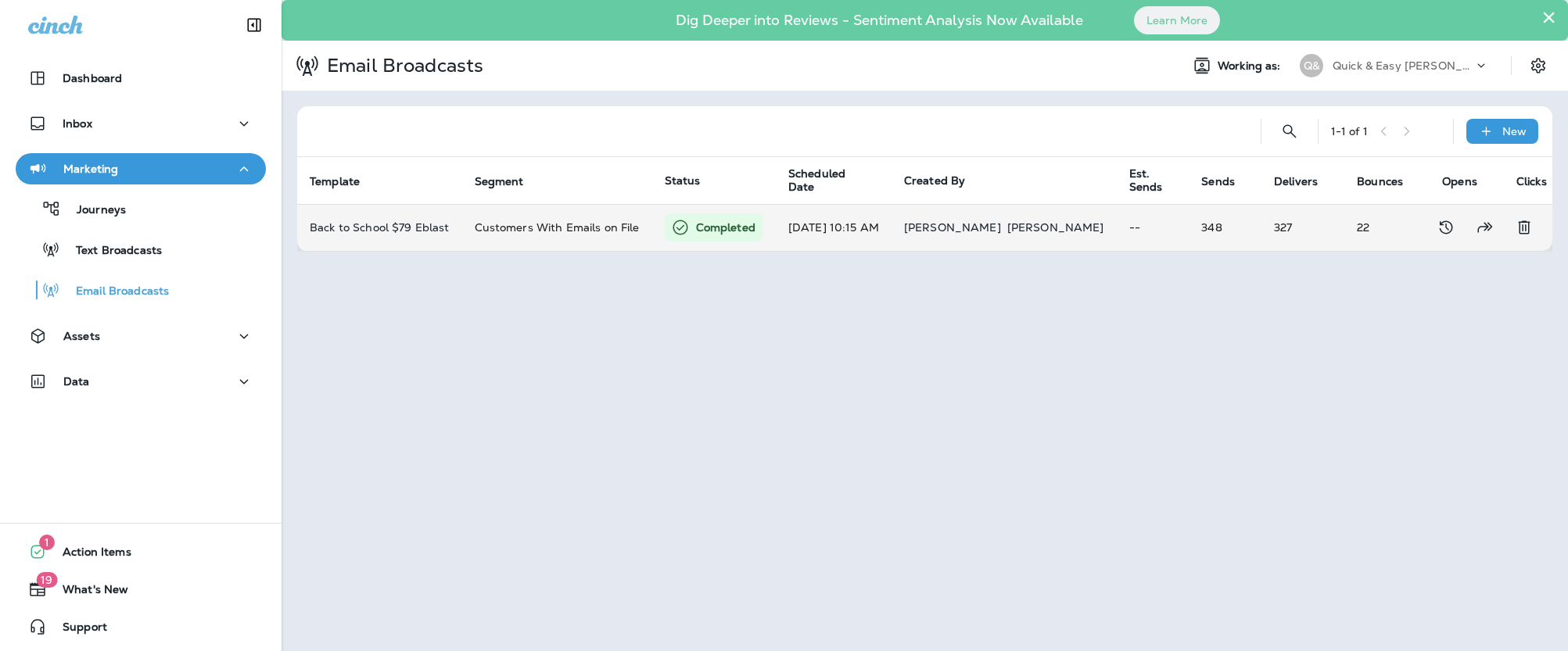
click at [720, 224] on p "Completed" at bounding box center [725, 227] width 59 height 16
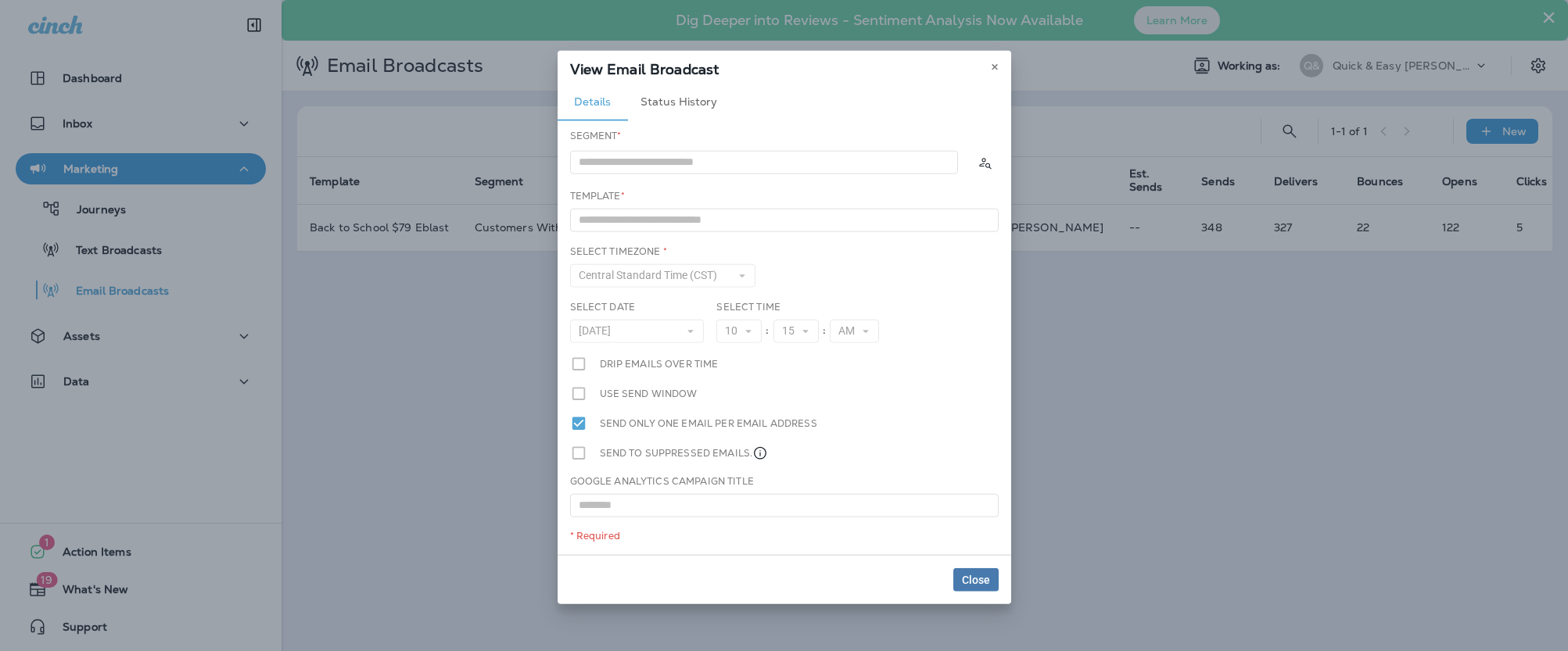
type input "**********"
click at [671, 102] on button "Status History" at bounding box center [679, 100] width 101 height 37
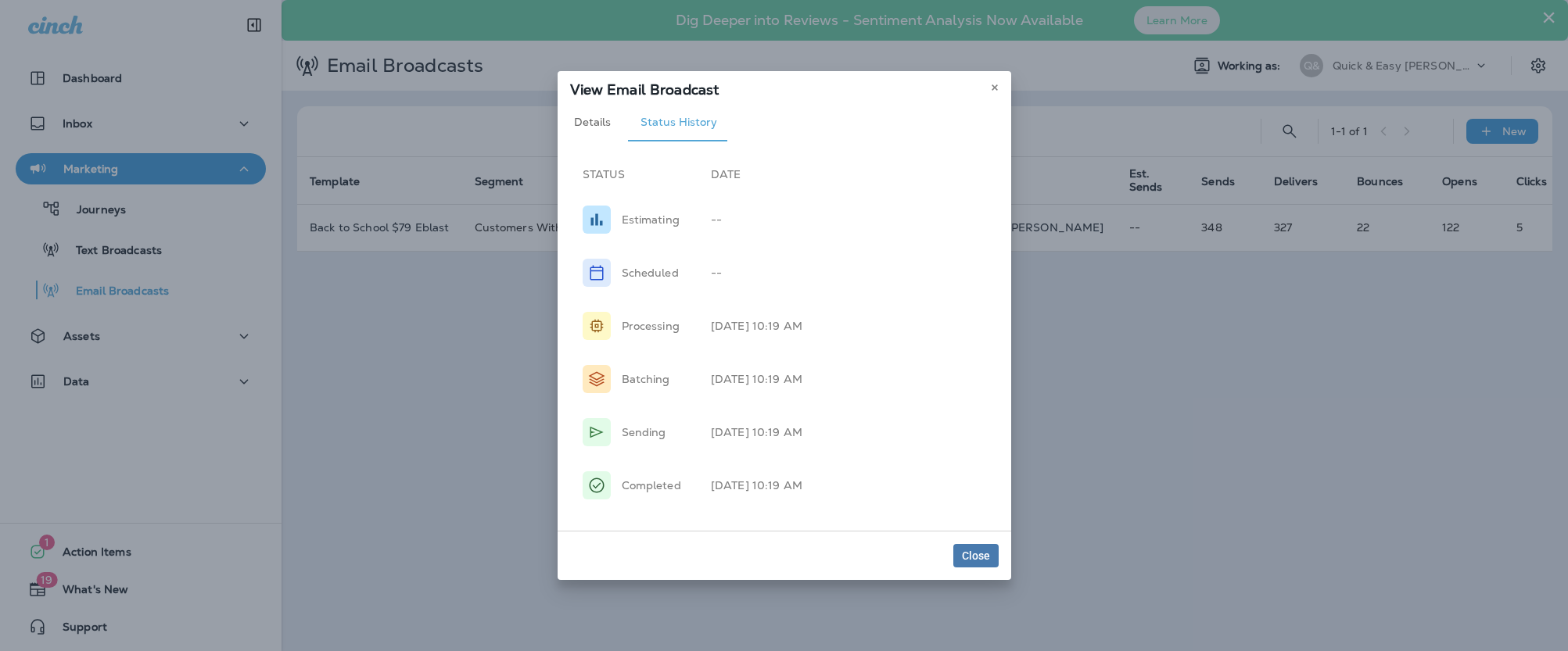
click at [592, 123] on button "Details" at bounding box center [592, 122] width 70 height 37
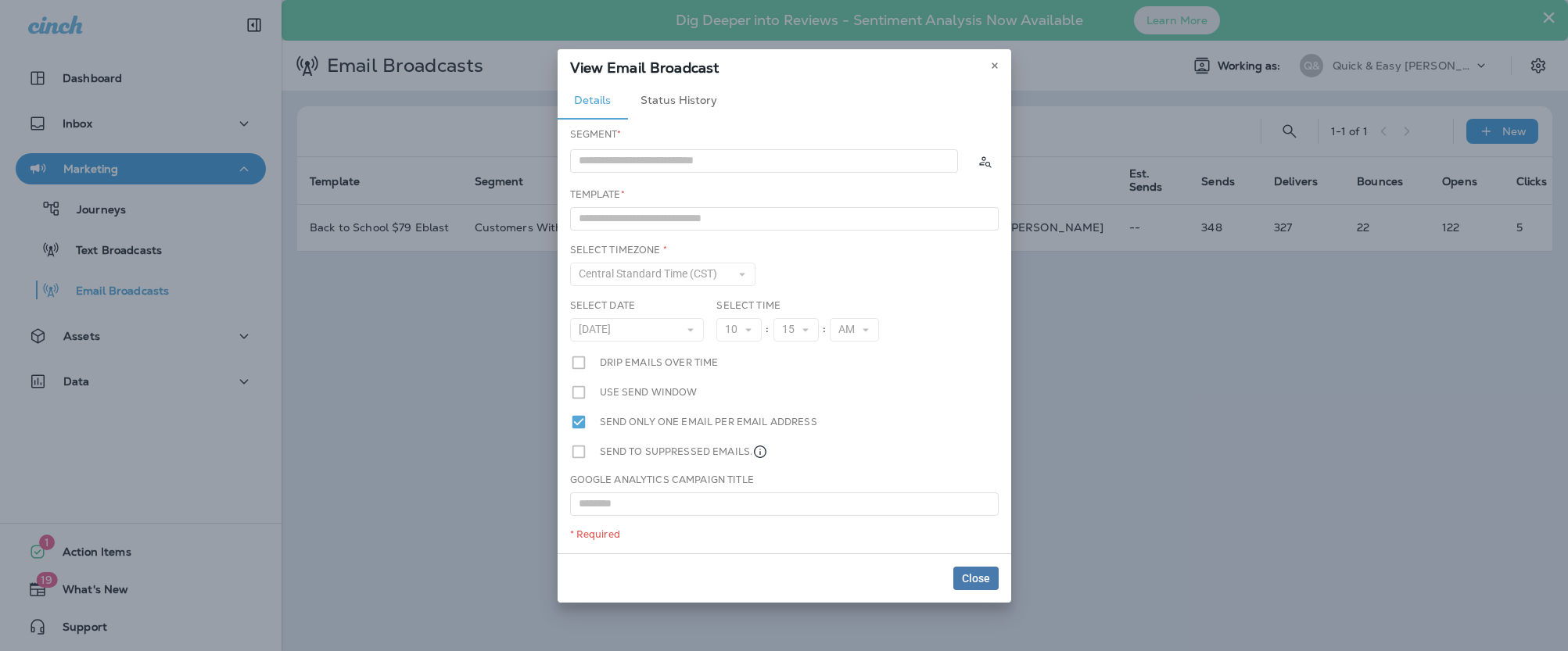
type input "**********"
click at [971, 575] on span "Close" at bounding box center [975, 579] width 28 height 11
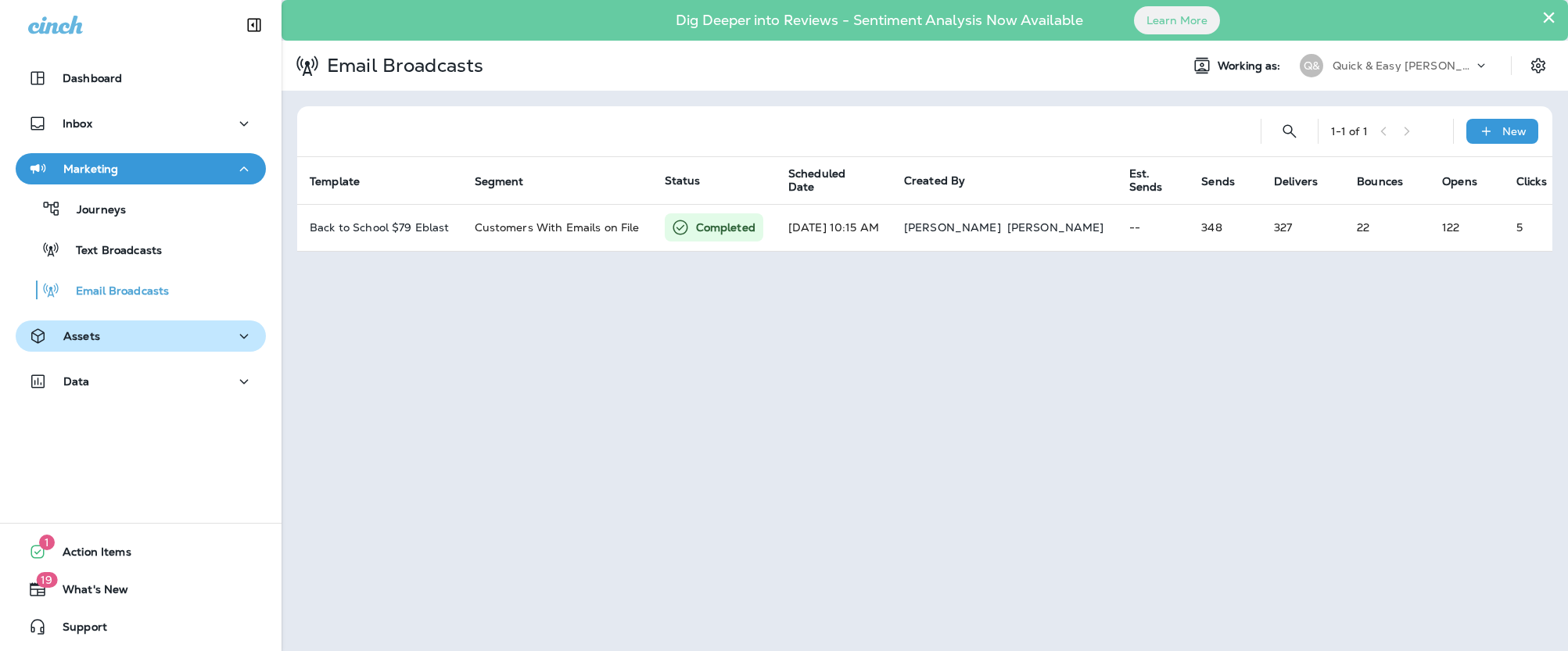
click at [111, 329] on div "Assets" at bounding box center [141, 336] width 226 height 19
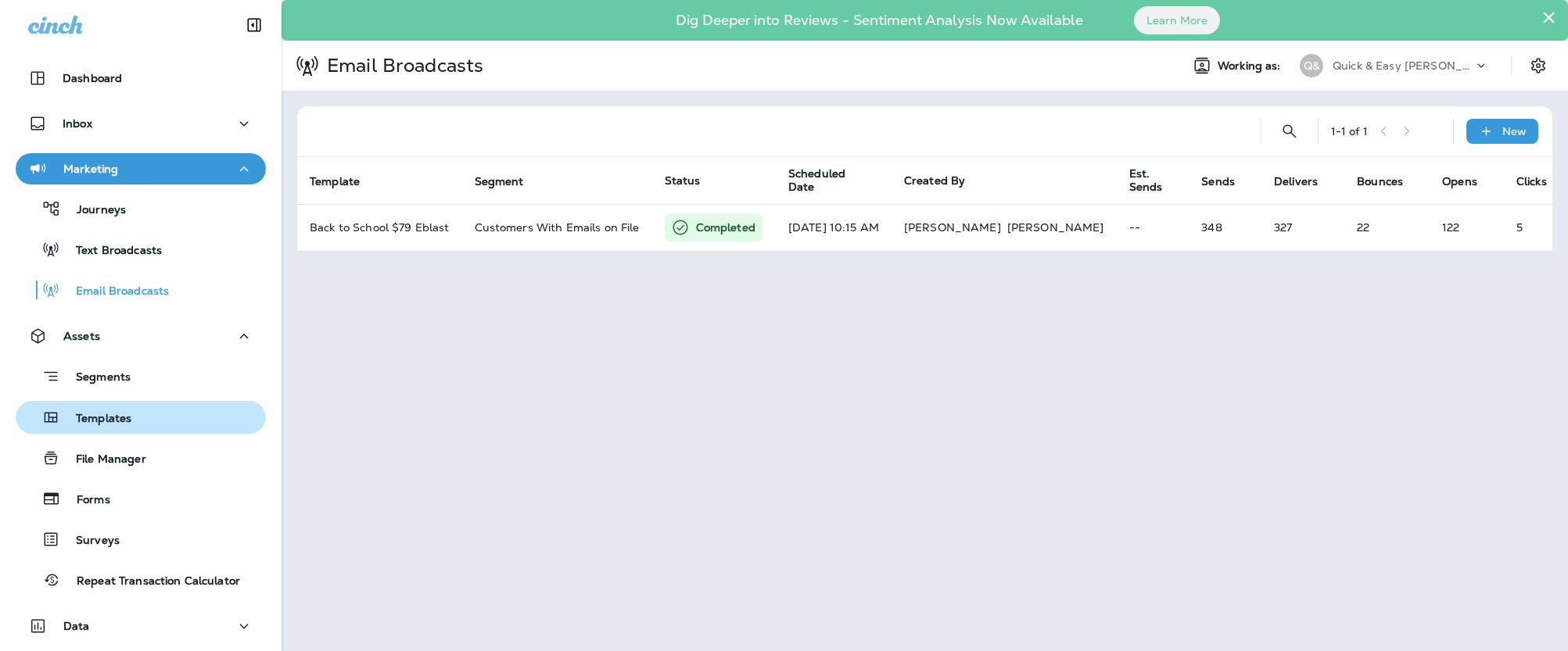
click at [127, 415] on p "Templates" at bounding box center [96, 419] width 71 height 15
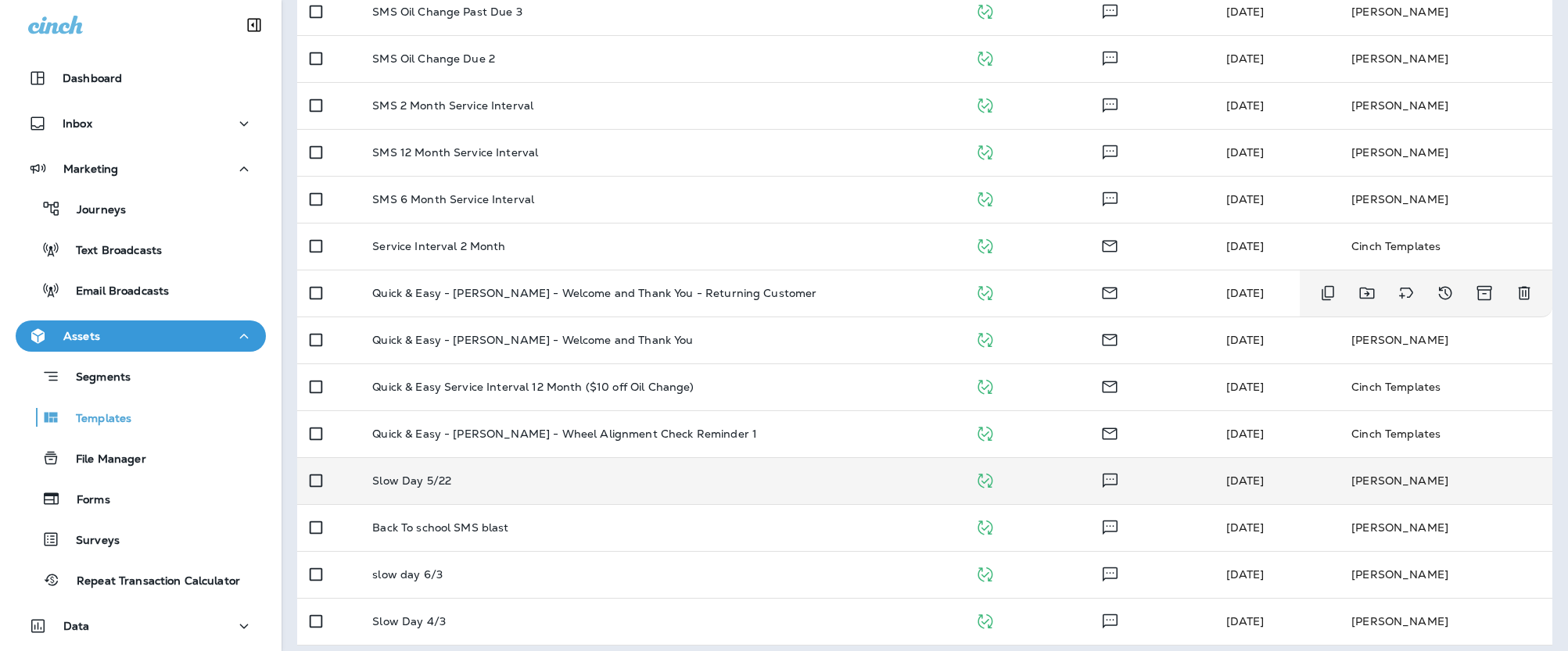
scroll to position [642, 0]
